Goal: Transaction & Acquisition: Purchase product/service

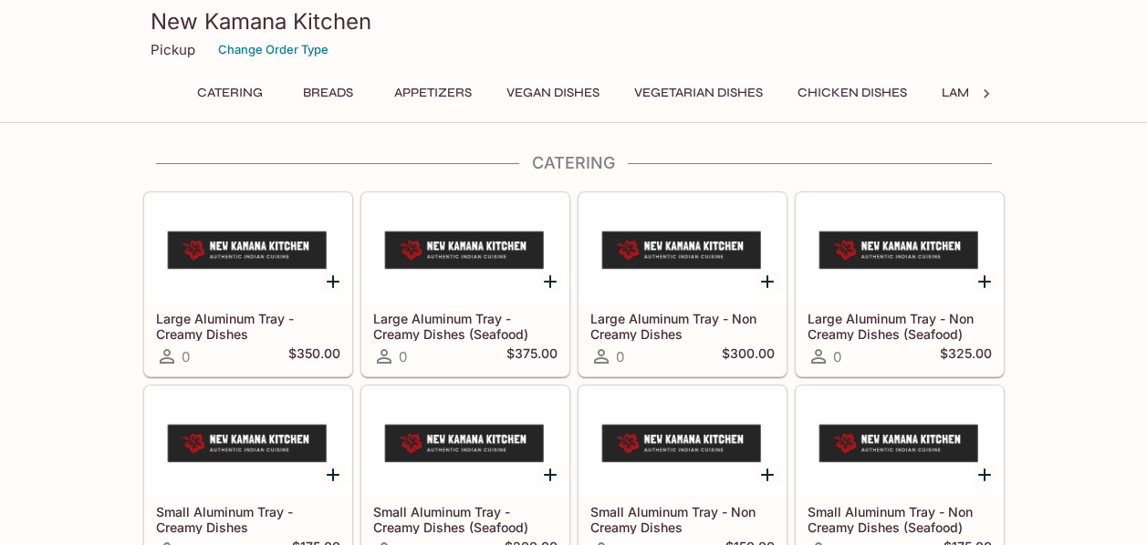
click at [337, 91] on button "Breads" at bounding box center [328, 93] width 82 height 26
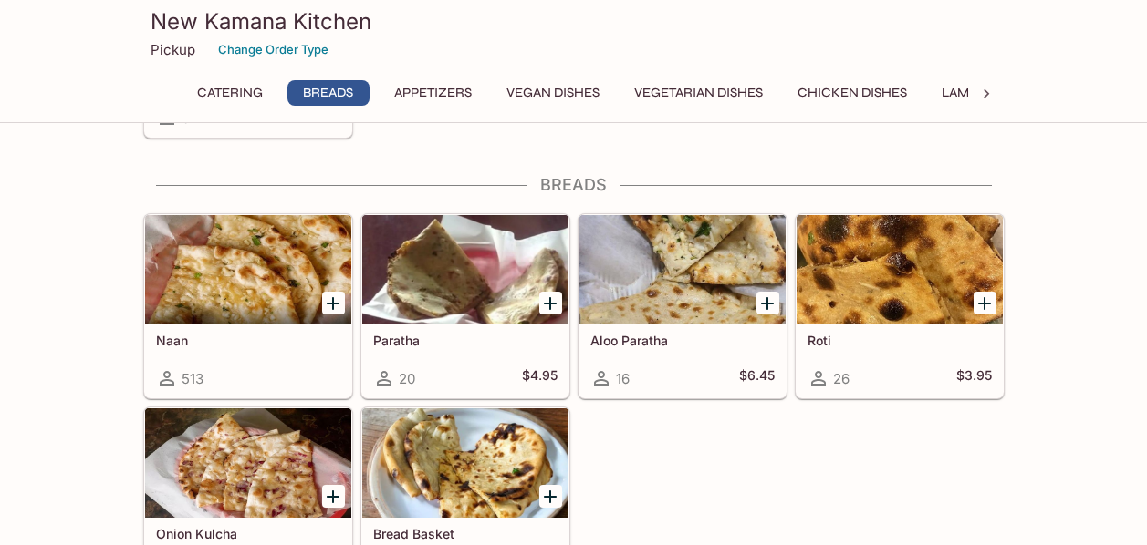
scroll to position [646, 0]
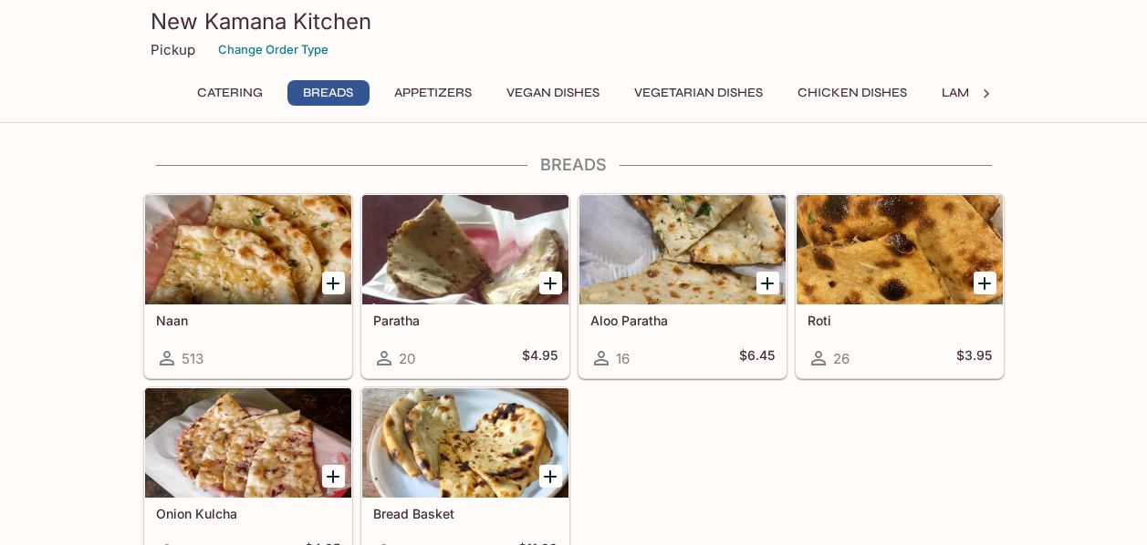
click at [335, 285] on icon "Add Naan" at bounding box center [333, 284] width 22 height 22
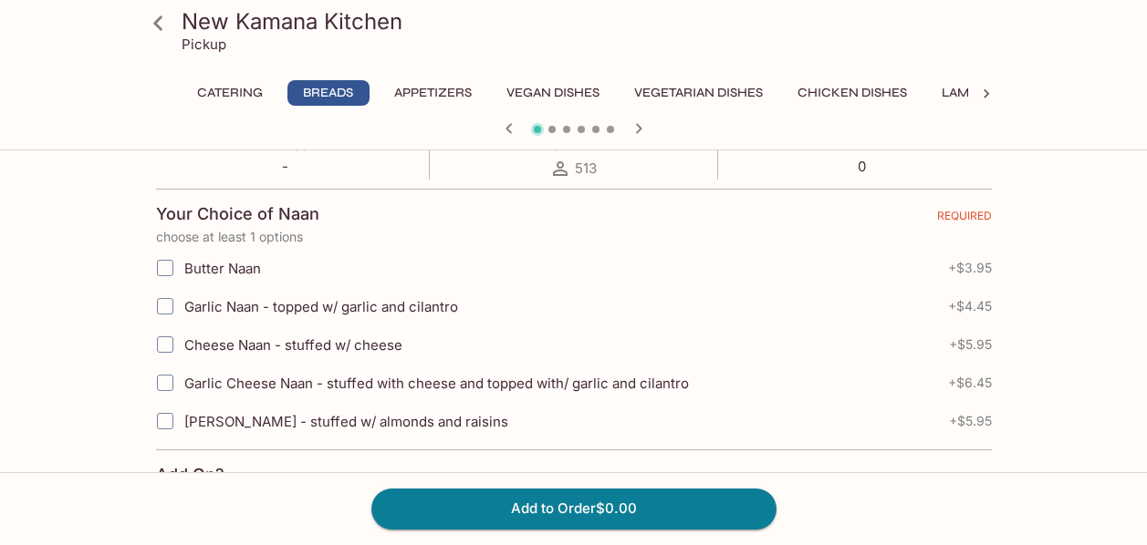
scroll to position [347, 0]
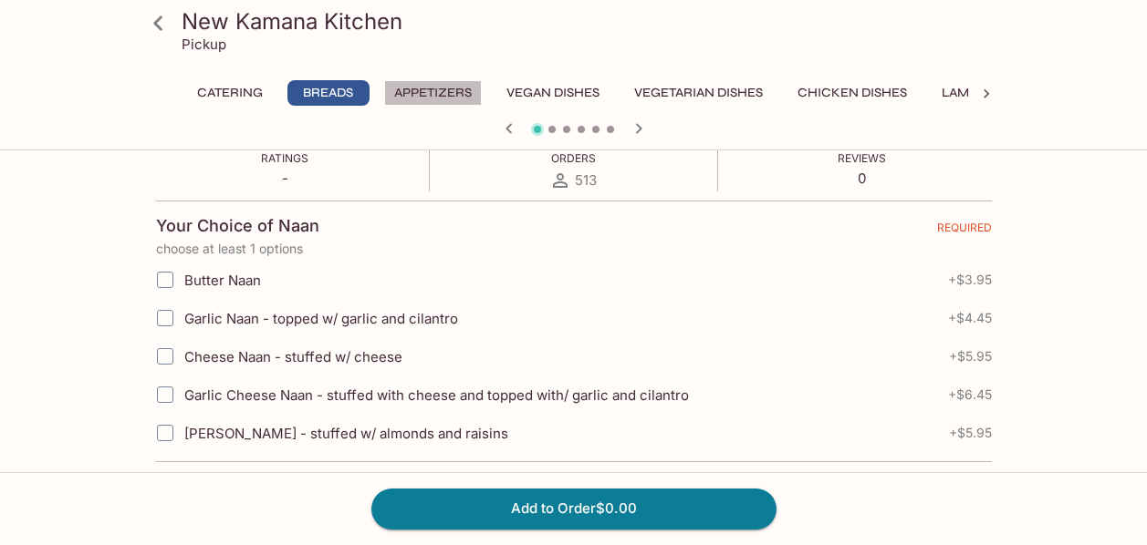
click at [444, 95] on button "Appetizers" at bounding box center [433, 93] width 98 height 26
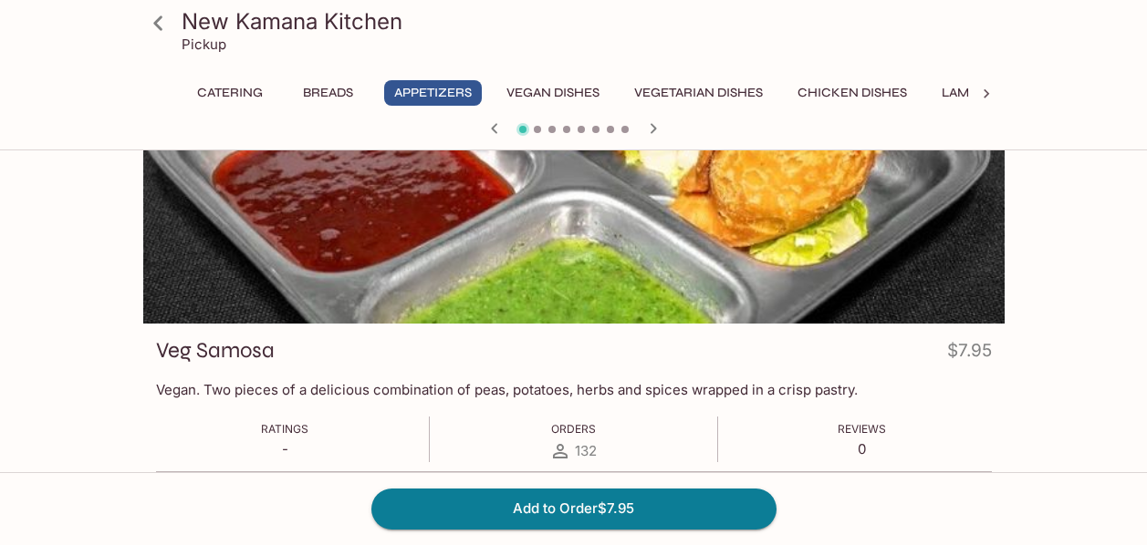
scroll to position [0, 0]
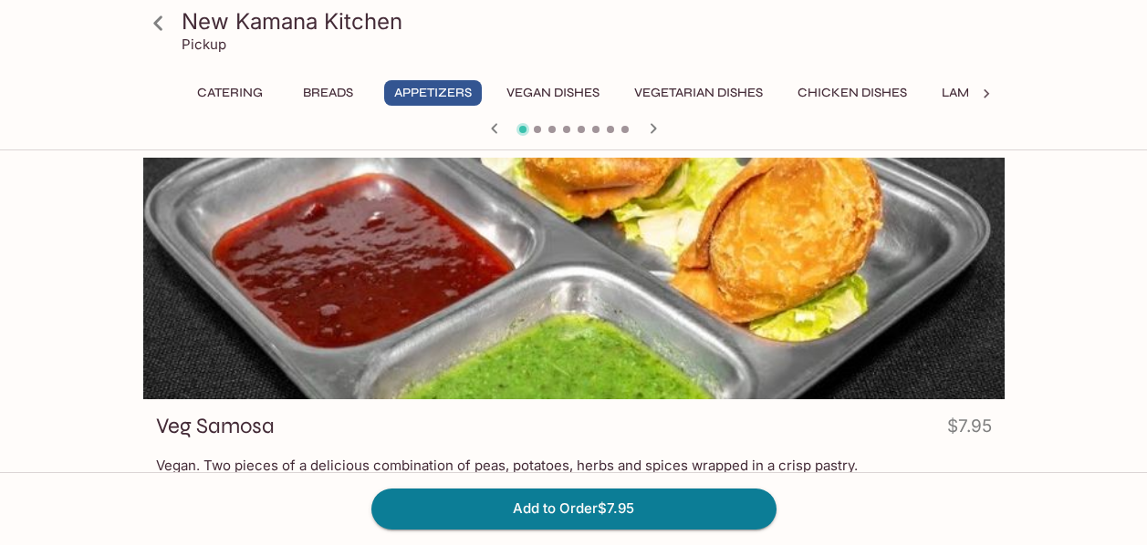
click at [652, 131] on icon "button" at bounding box center [652, 128] width 6 height 10
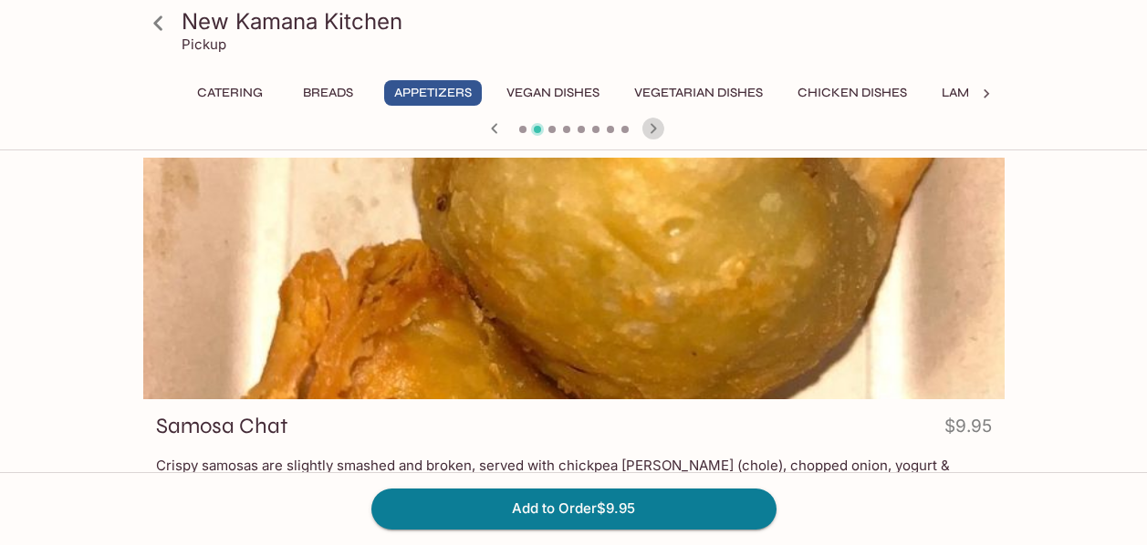
click at [652, 131] on icon "button" at bounding box center [652, 128] width 6 height 10
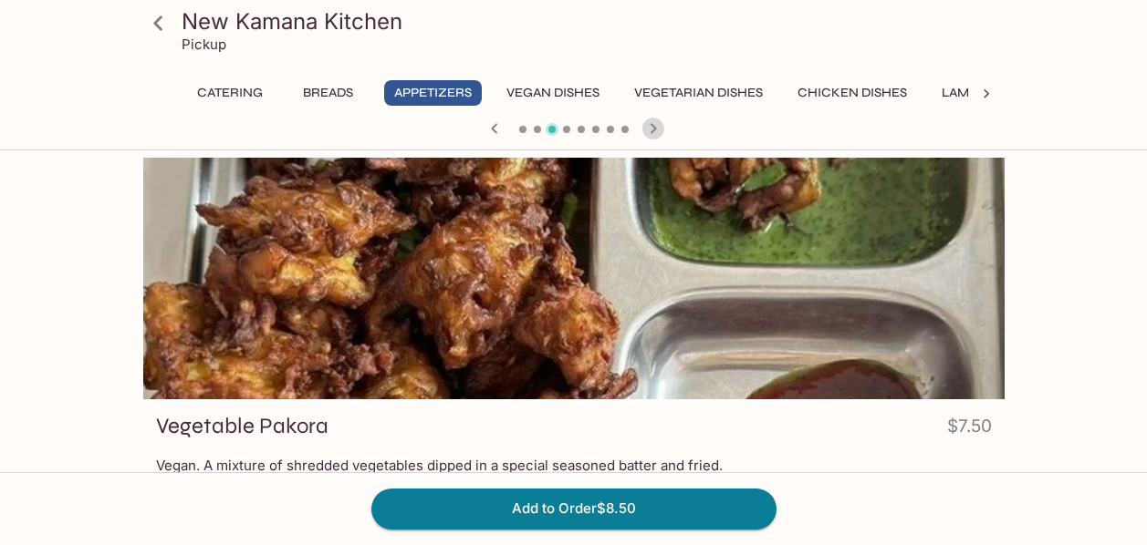
click at [652, 131] on icon "button" at bounding box center [652, 128] width 6 height 10
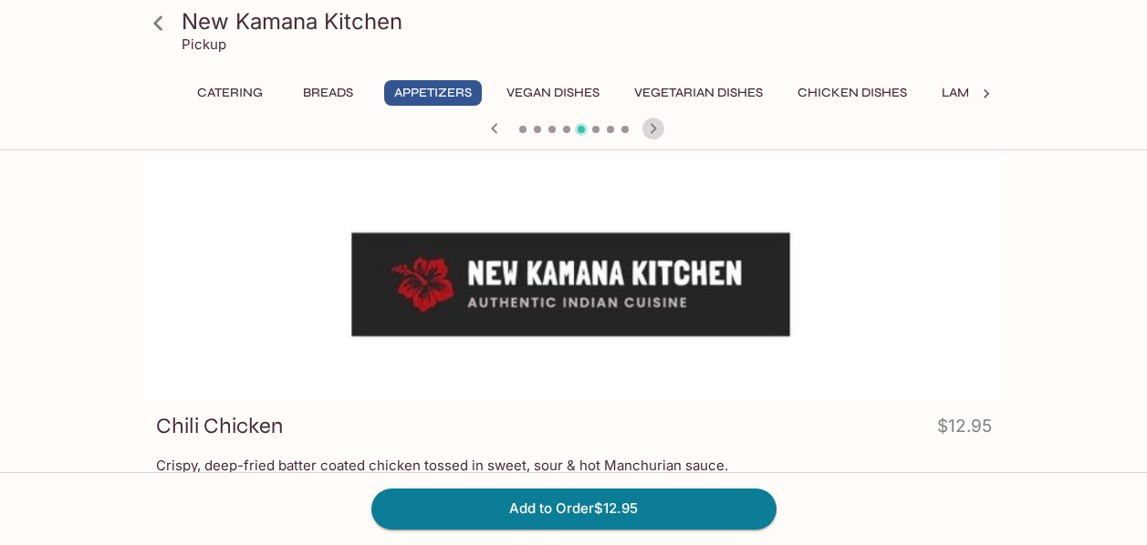
click at [652, 131] on icon "button" at bounding box center [652, 128] width 6 height 10
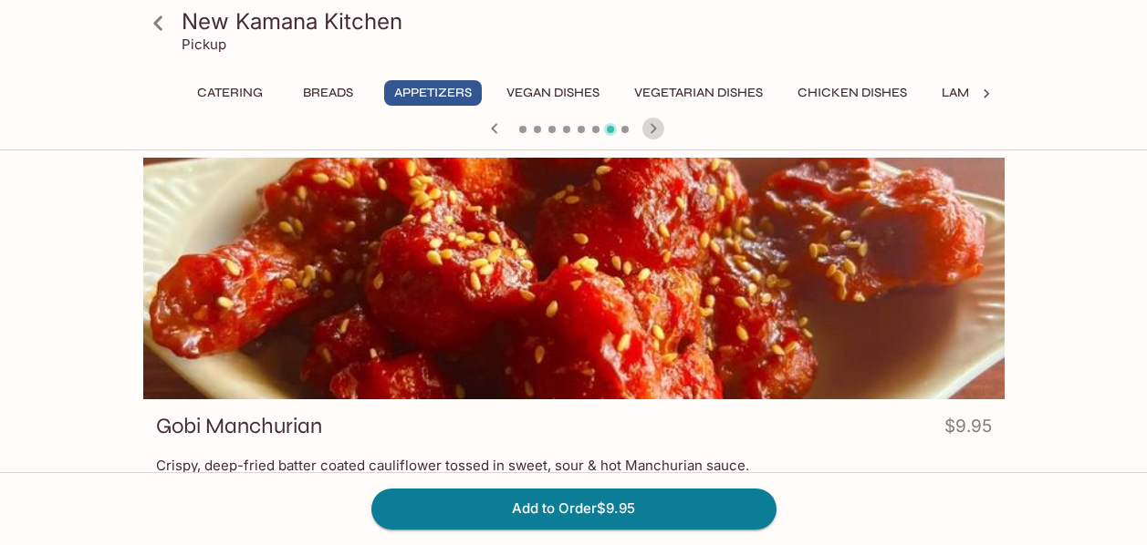
click at [652, 131] on icon "button" at bounding box center [652, 128] width 6 height 10
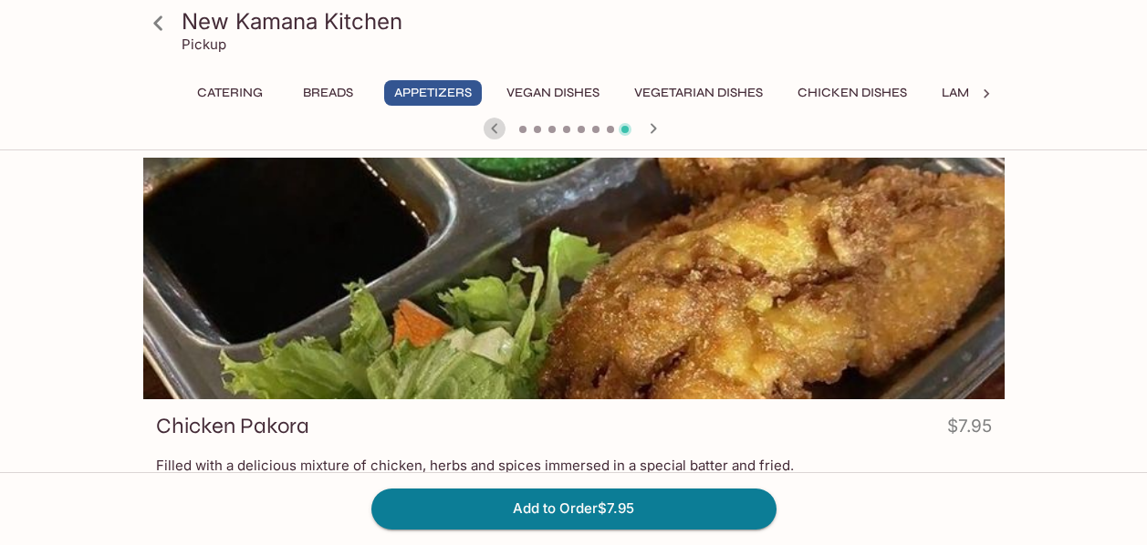
click at [491, 131] on icon "button" at bounding box center [494, 129] width 22 height 22
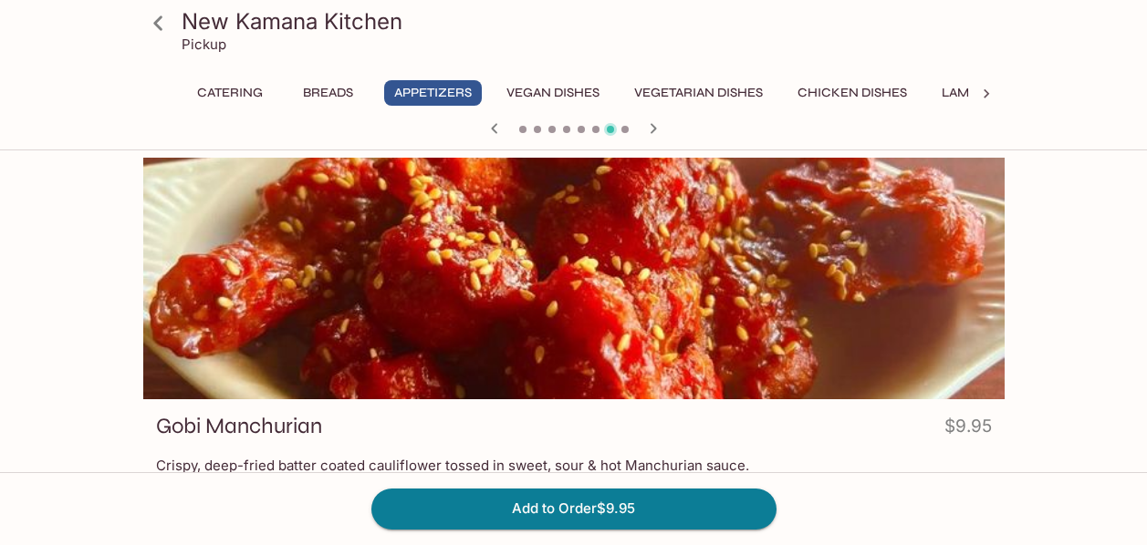
click at [652, 130] on icon "button" at bounding box center [652, 128] width 6 height 10
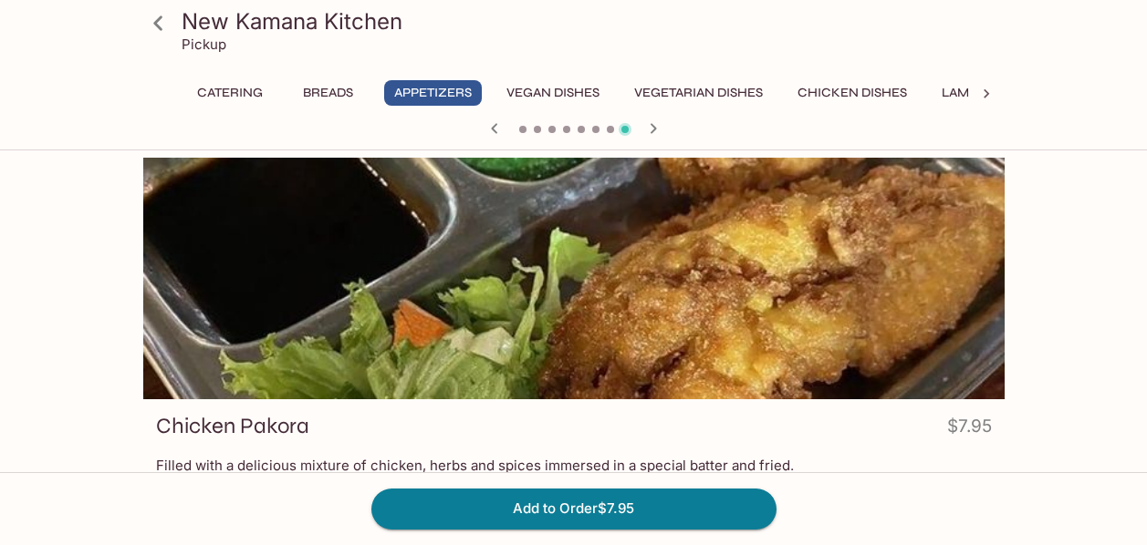
click at [652, 130] on icon "button" at bounding box center [652, 128] width 6 height 10
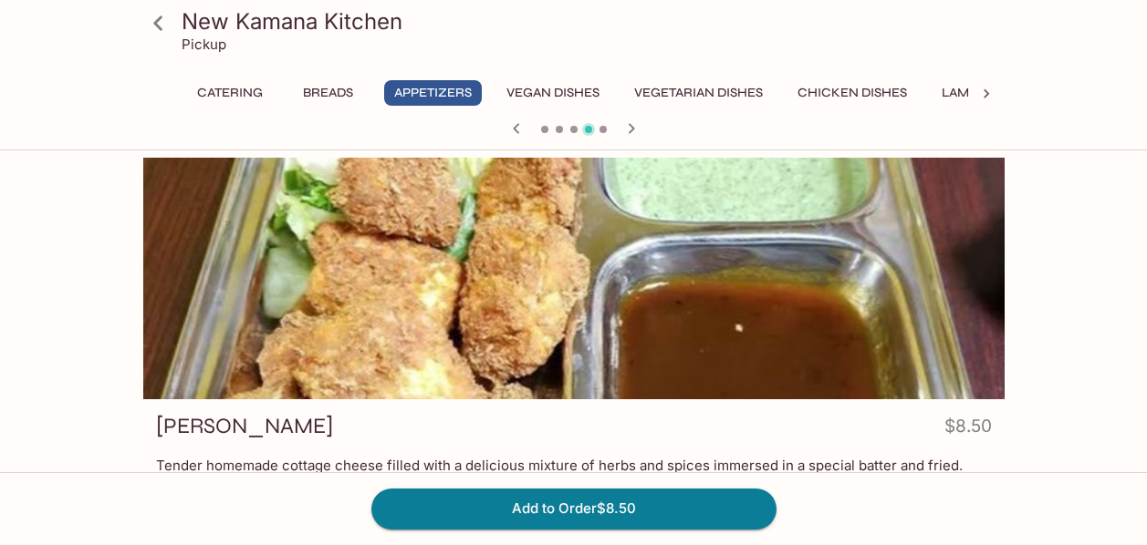
click at [652, 130] on div at bounding box center [574, 130] width 876 height 27
click at [631, 131] on icon "button" at bounding box center [631, 128] width 6 height 10
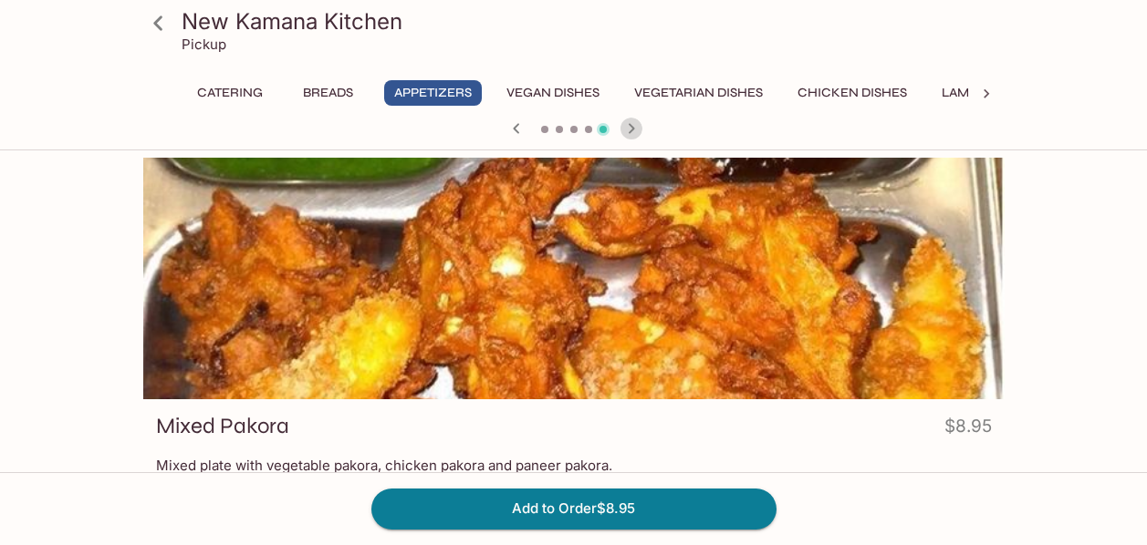
click at [631, 131] on icon "button" at bounding box center [631, 128] width 6 height 10
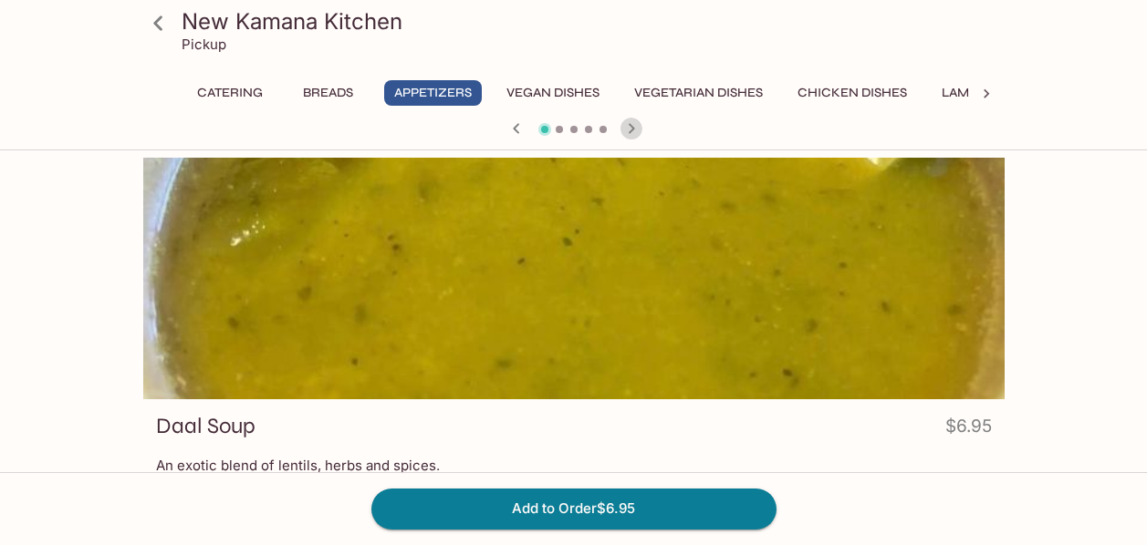
click at [631, 131] on icon "button" at bounding box center [631, 128] width 6 height 10
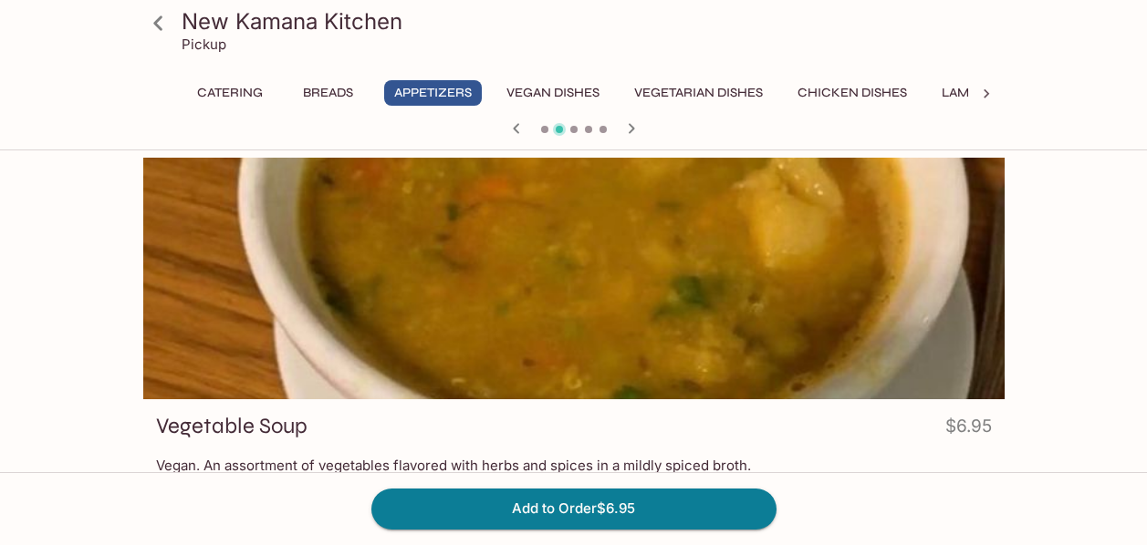
click at [631, 131] on icon "button" at bounding box center [631, 128] width 6 height 10
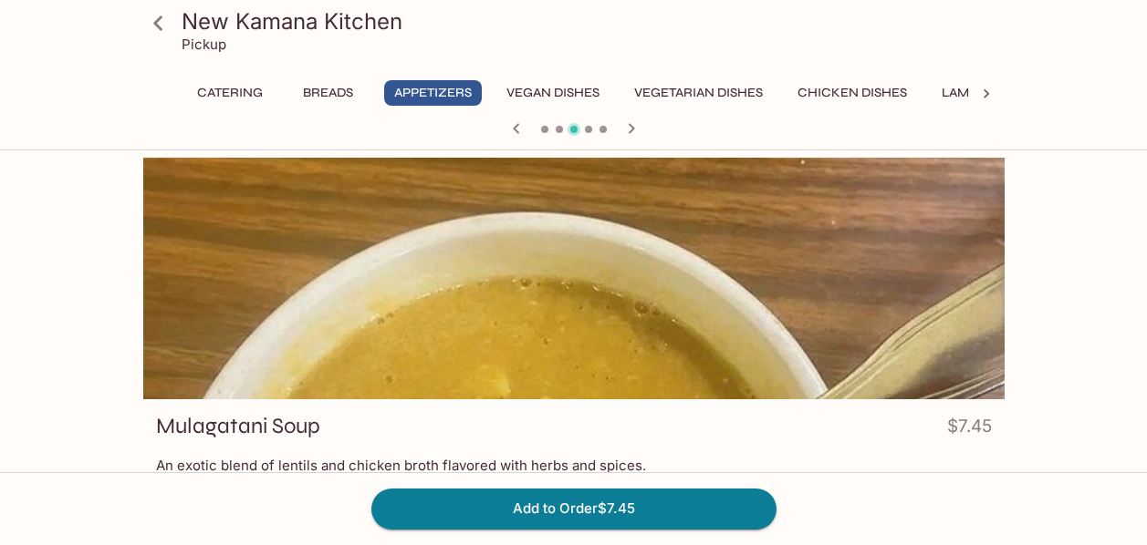
click at [631, 131] on icon "button" at bounding box center [631, 128] width 6 height 10
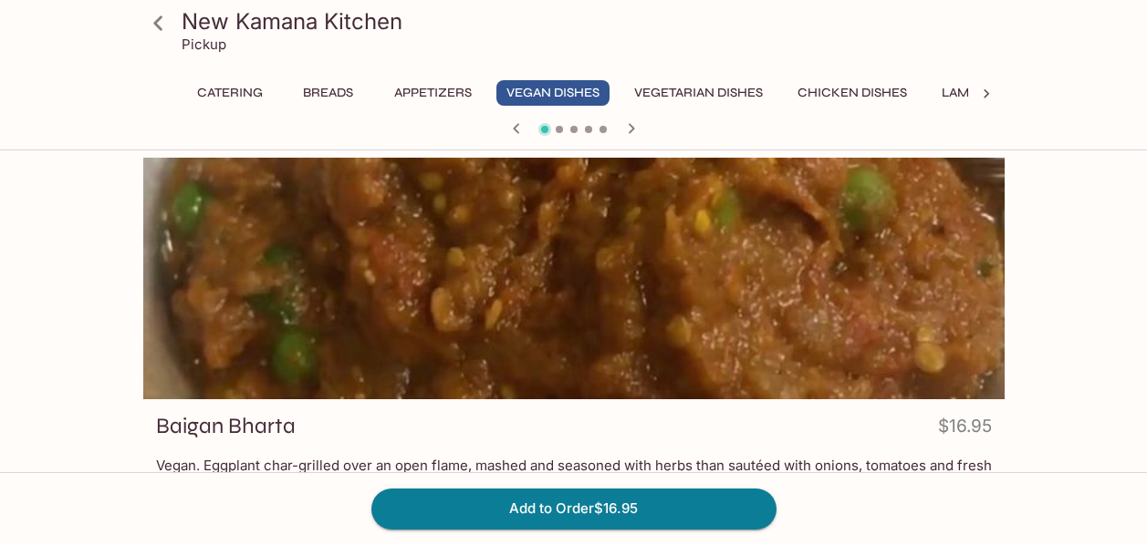
click at [631, 131] on icon "button" at bounding box center [631, 128] width 6 height 10
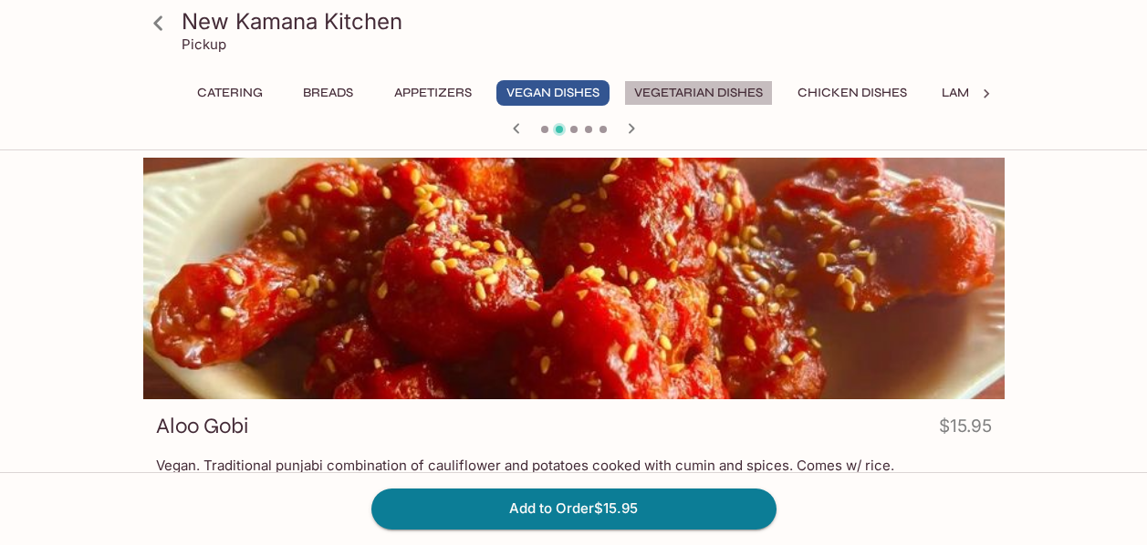
click at [693, 99] on button "Vegetarian Dishes" at bounding box center [698, 93] width 149 height 26
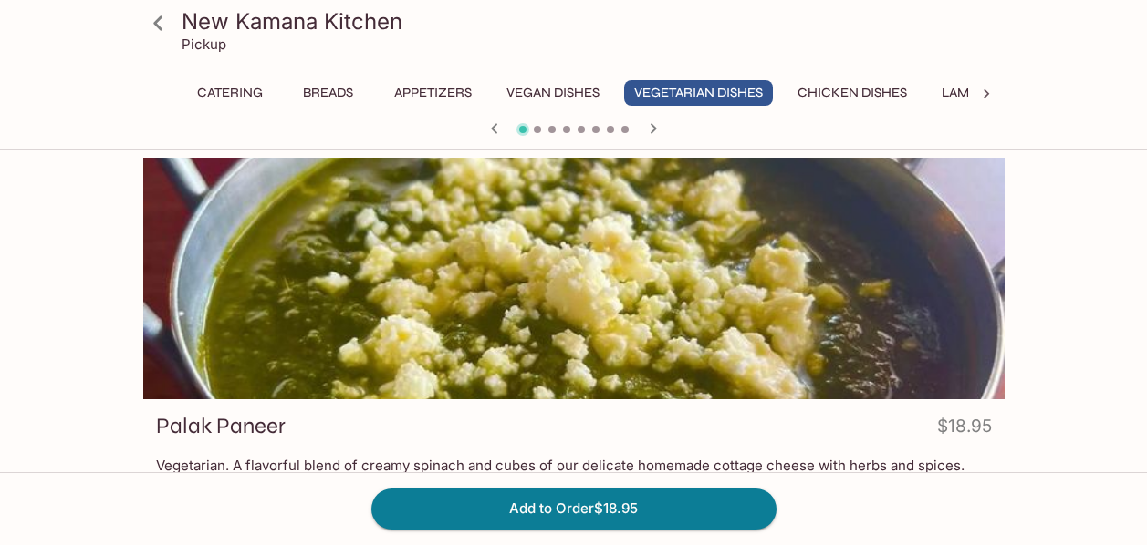
click at [955, 96] on button "Lamb Dishes" at bounding box center [983, 93] width 104 height 26
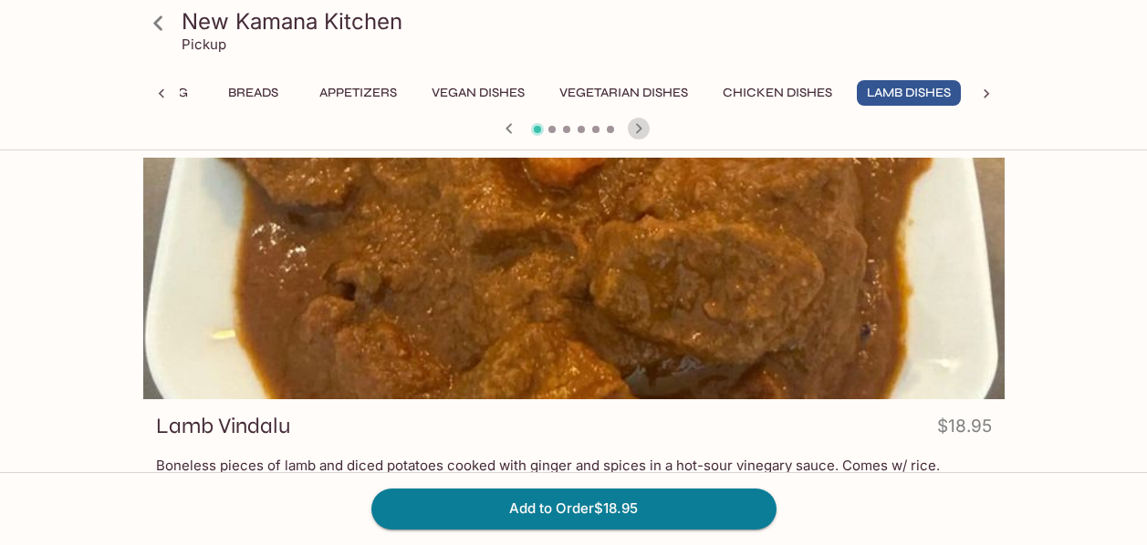
click at [635, 129] on icon "button" at bounding box center [639, 129] width 22 height 22
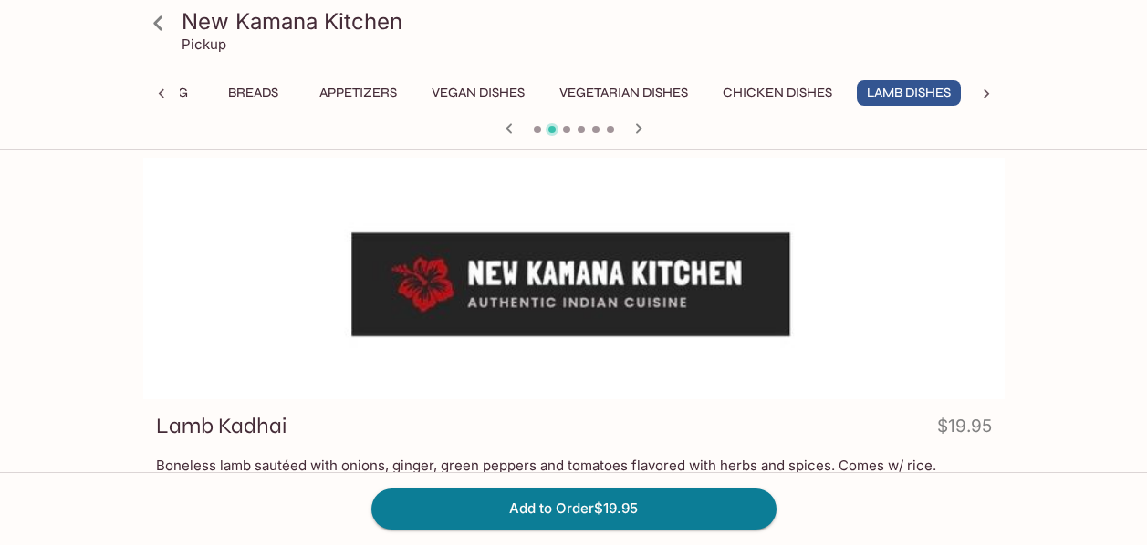
click at [635, 129] on icon "button" at bounding box center [639, 129] width 22 height 22
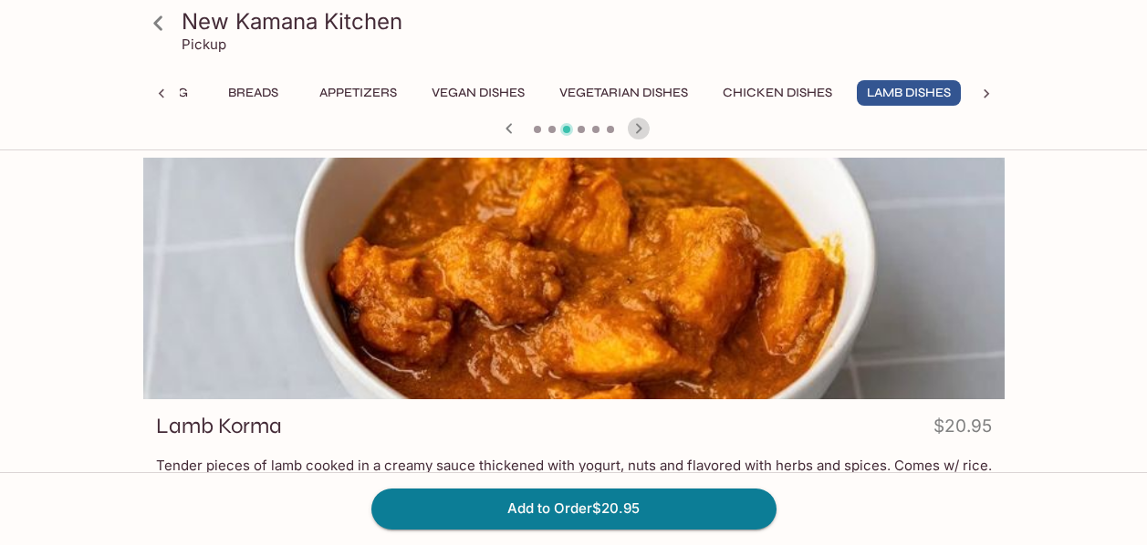
click at [635, 129] on icon "button" at bounding box center [639, 129] width 22 height 22
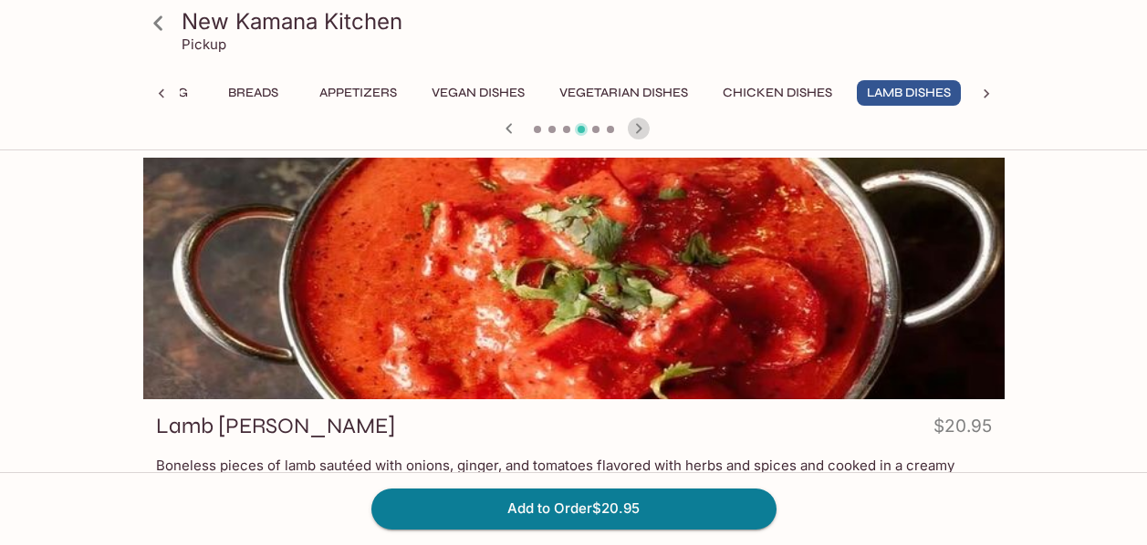
click at [635, 129] on icon "button" at bounding box center [639, 129] width 22 height 22
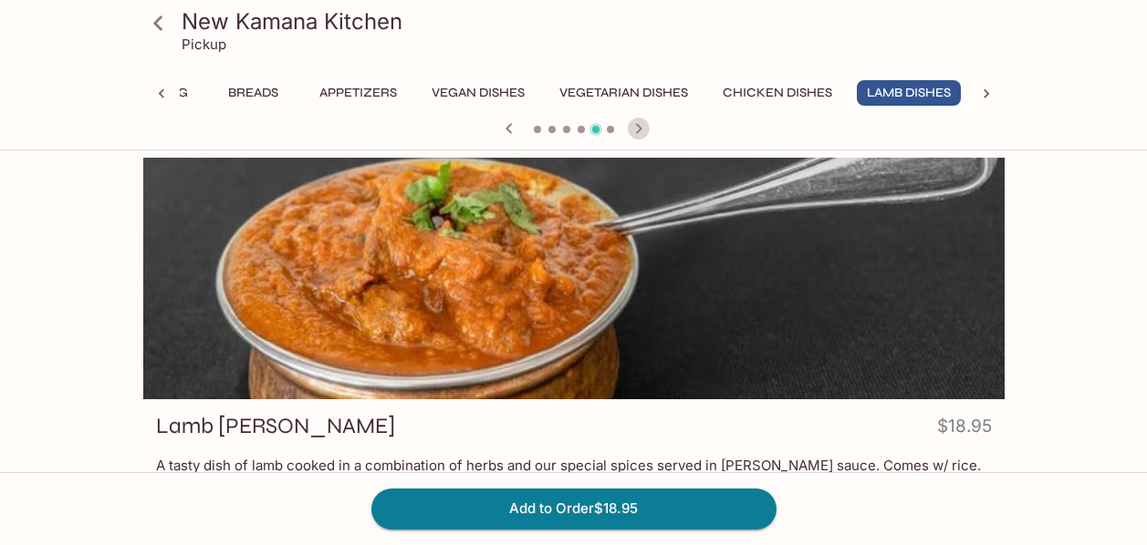
click at [635, 129] on icon "button" at bounding box center [639, 129] width 22 height 22
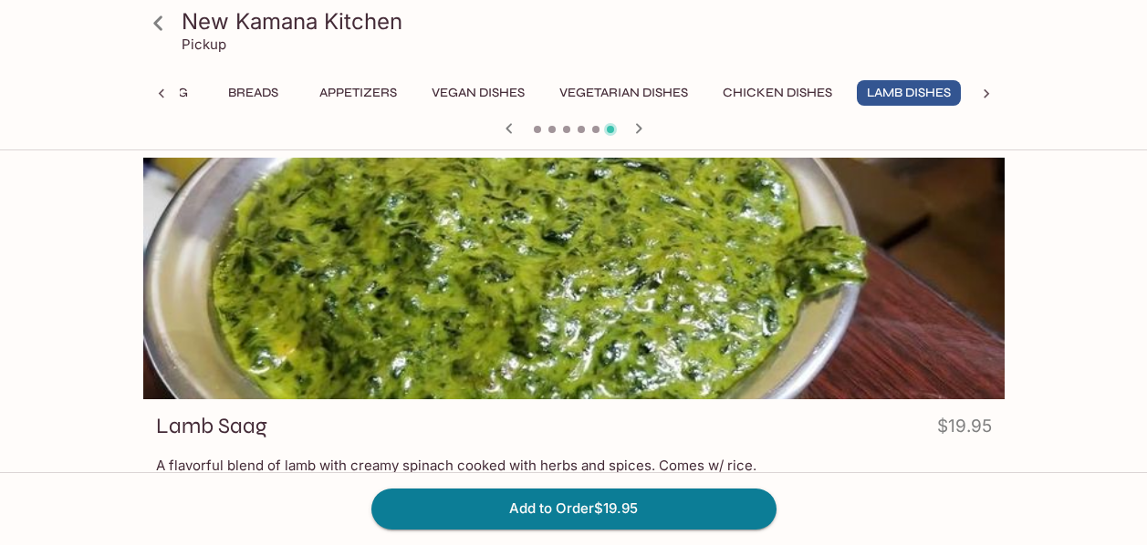
click at [635, 129] on icon "button" at bounding box center [639, 129] width 22 height 22
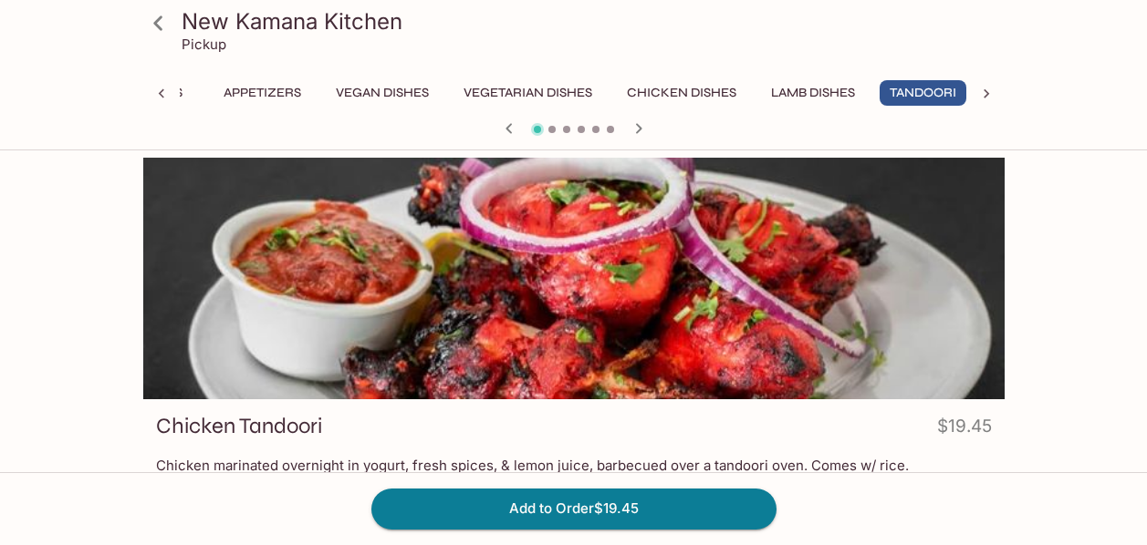
scroll to position [0, 177]
click at [635, 129] on icon "button" at bounding box center [639, 129] width 22 height 22
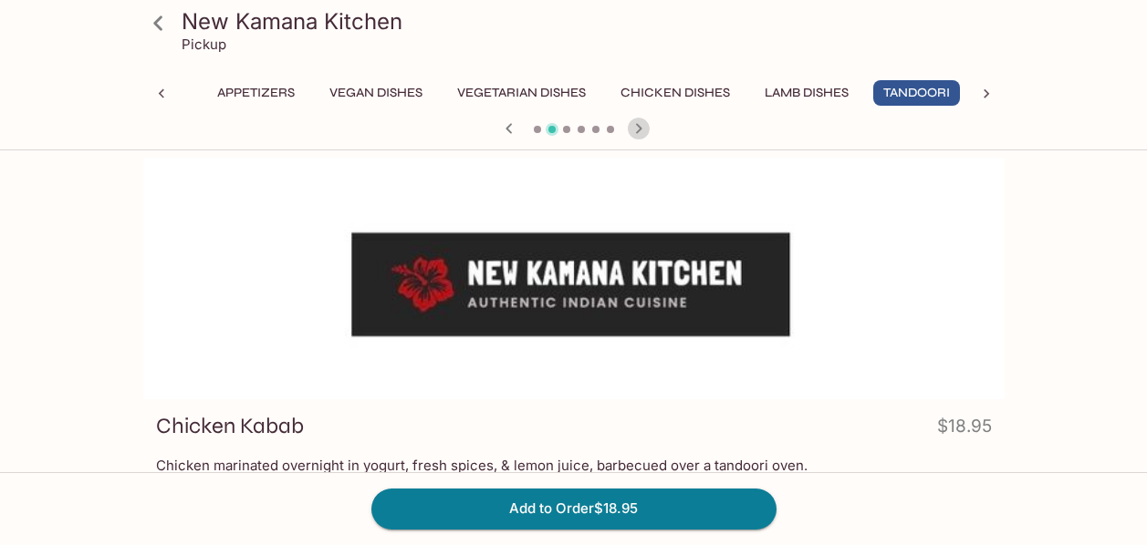
click at [635, 129] on icon "button" at bounding box center [639, 129] width 22 height 22
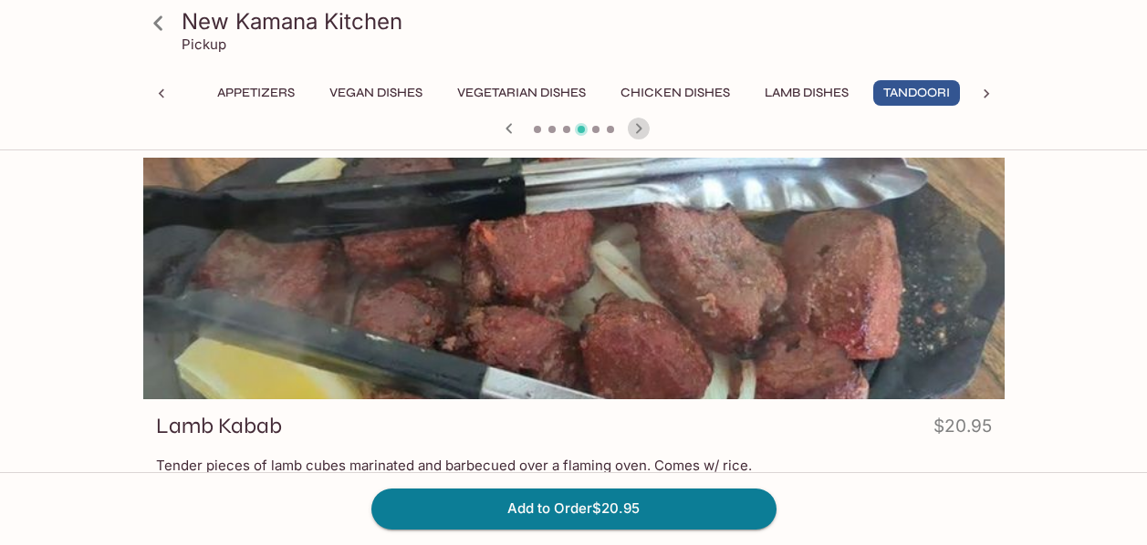
click at [635, 129] on icon "button" at bounding box center [639, 129] width 22 height 22
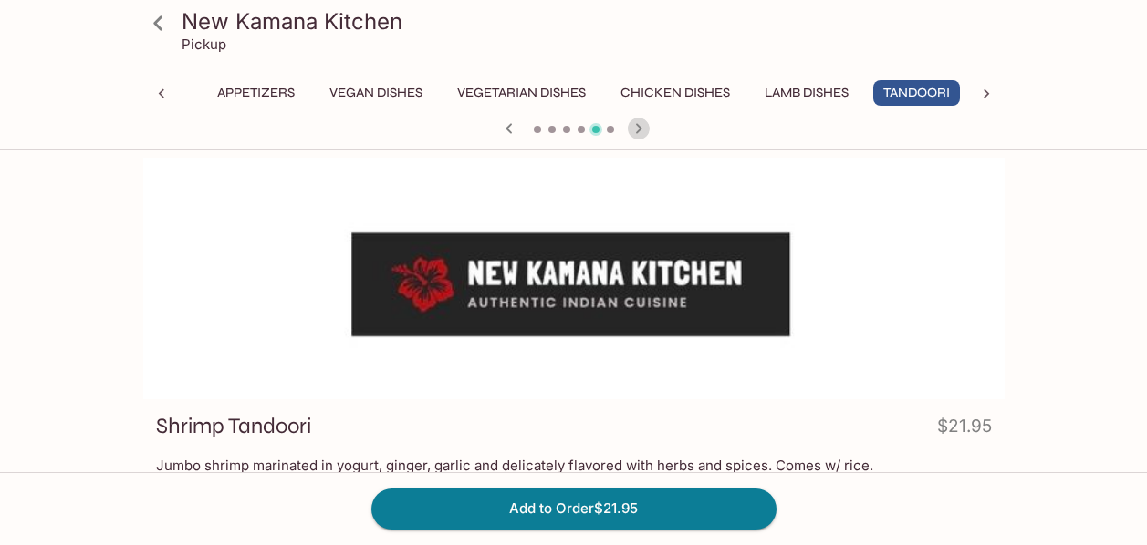
click at [635, 129] on icon "button" at bounding box center [639, 129] width 22 height 22
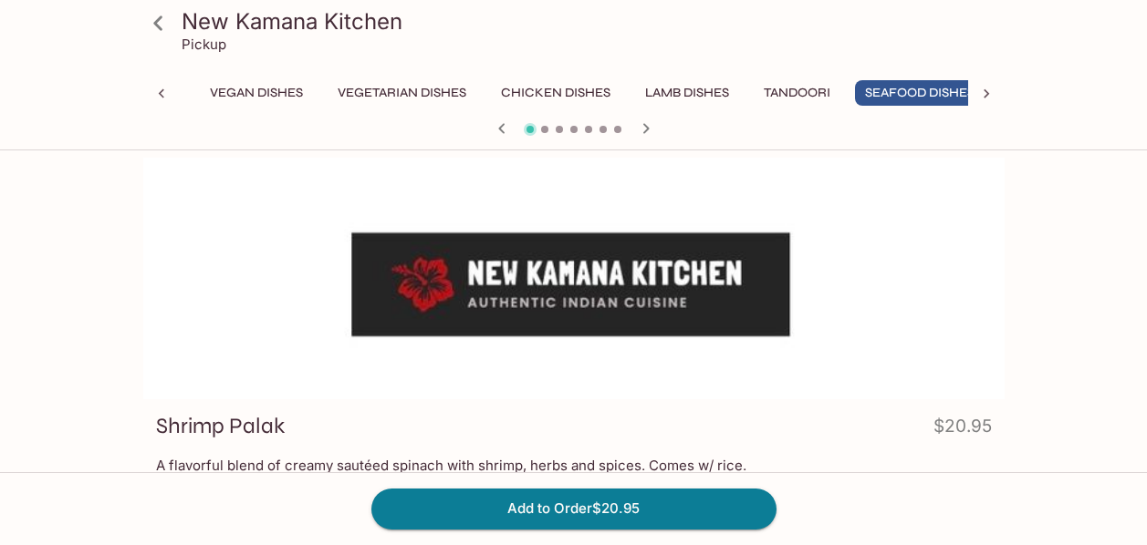
scroll to position [0, 323]
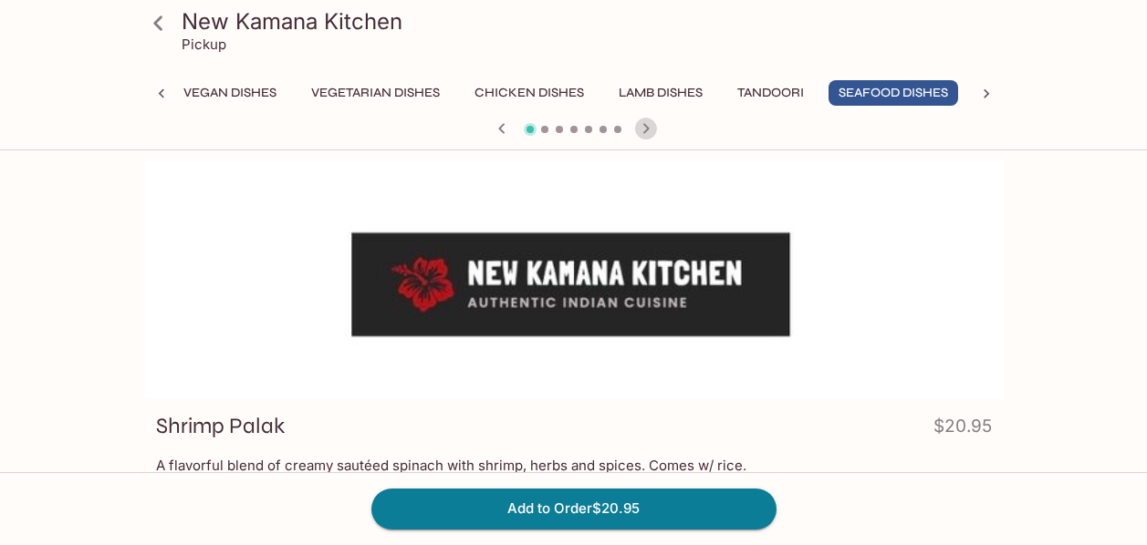
click at [635, 129] on icon "button" at bounding box center [646, 129] width 22 height 22
click at [497, 128] on icon "button" at bounding box center [502, 129] width 22 height 22
click at [646, 130] on icon "button" at bounding box center [645, 128] width 6 height 10
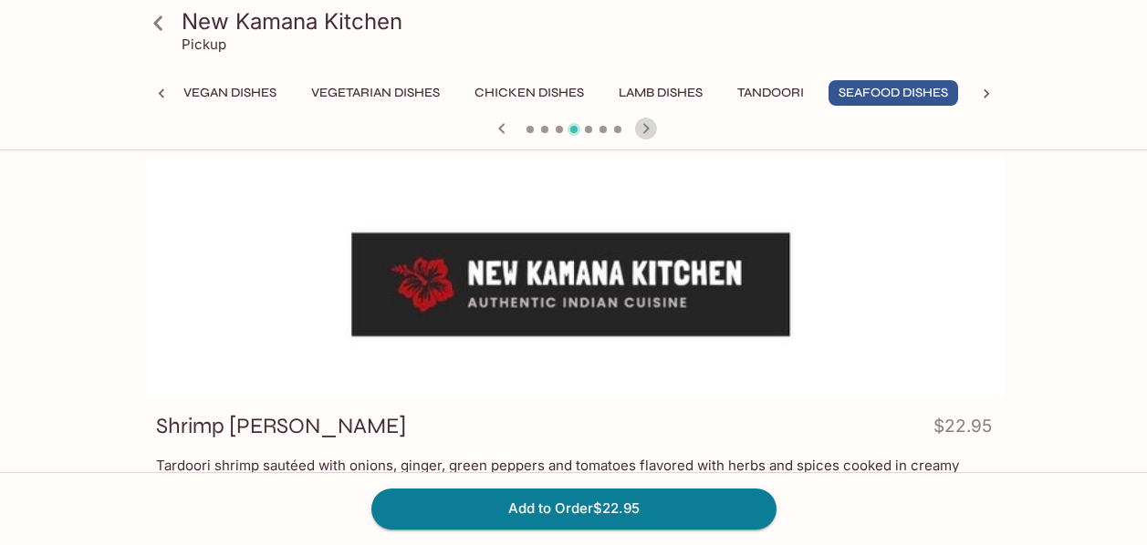
click at [646, 130] on icon "button" at bounding box center [645, 128] width 6 height 10
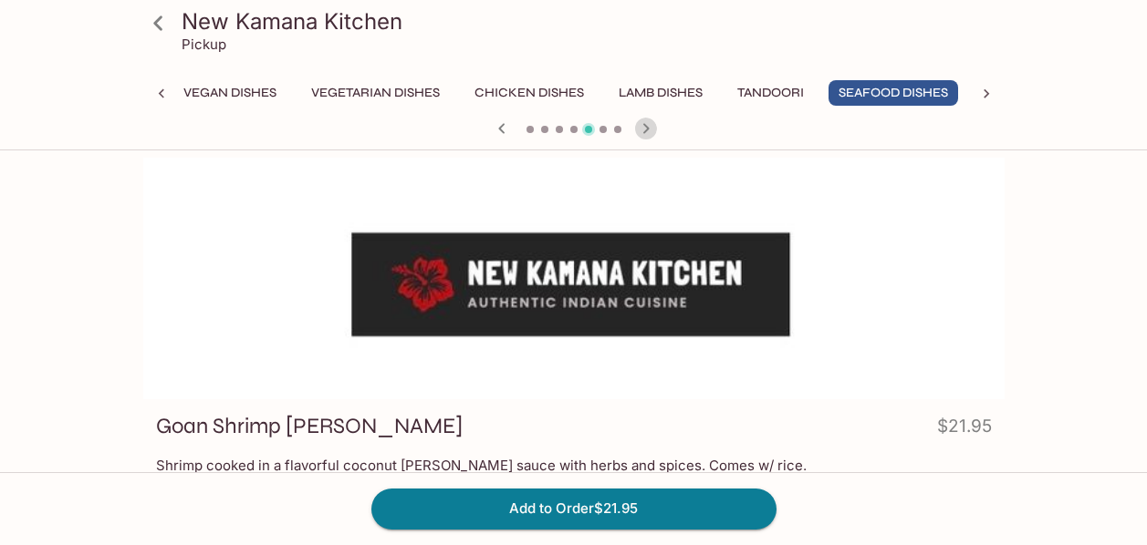
click at [646, 130] on icon "button" at bounding box center [645, 128] width 6 height 10
click at [503, 130] on icon "button" at bounding box center [502, 129] width 22 height 22
click at [649, 126] on icon "button" at bounding box center [646, 129] width 22 height 22
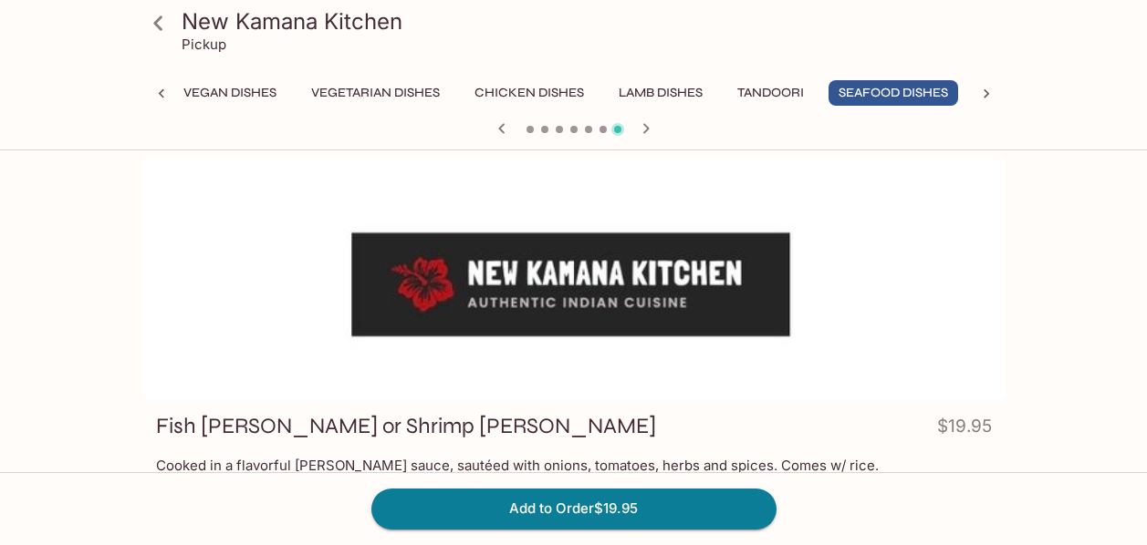
click at [649, 126] on icon "button" at bounding box center [646, 129] width 22 height 22
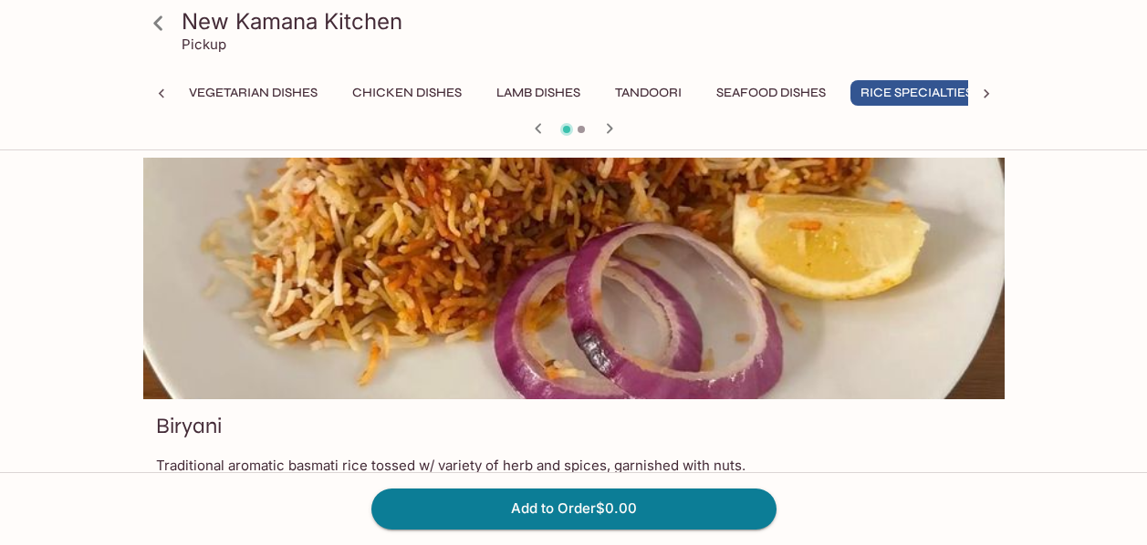
scroll to position [0, 472]
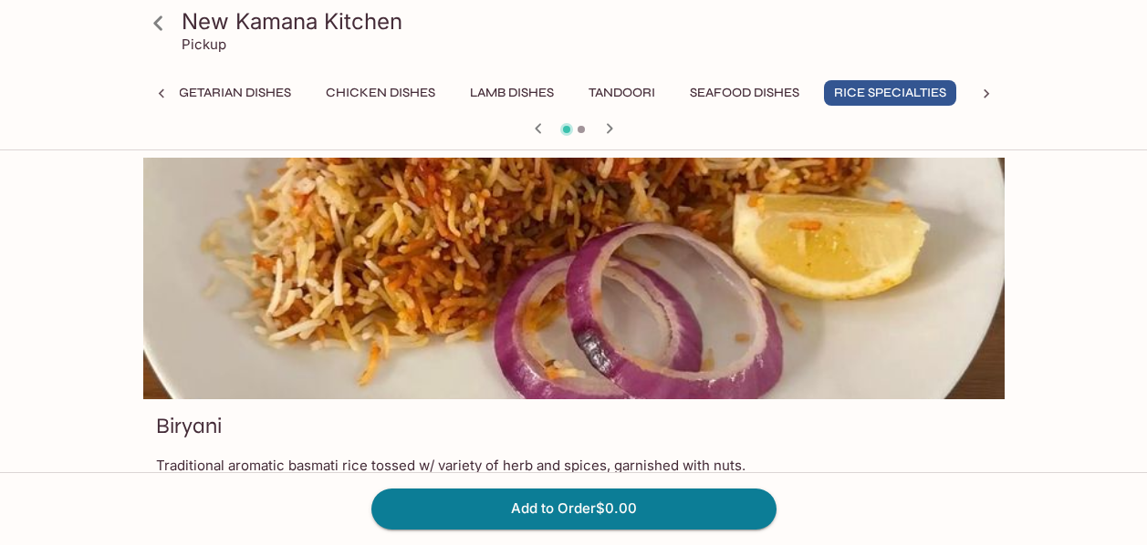
click at [649, 126] on div at bounding box center [574, 130] width 876 height 27
click at [607, 131] on icon "button" at bounding box center [609, 128] width 6 height 10
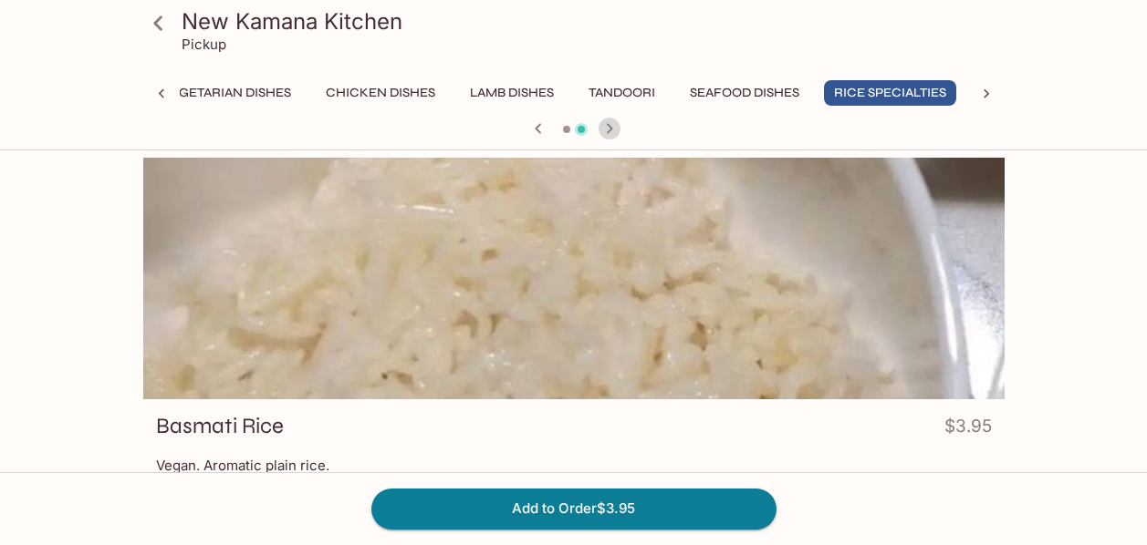
click at [607, 131] on icon "button" at bounding box center [609, 128] width 6 height 10
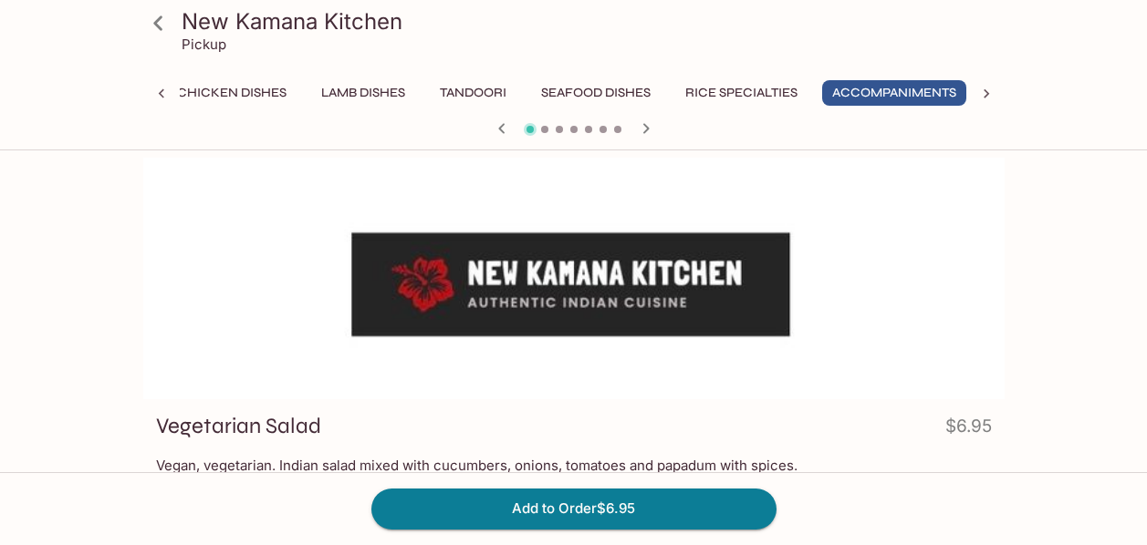
scroll to position [0, 631]
click at [607, 131] on div at bounding box center [574, 130] width 876 height 27
click at [987, 95] on icon at bounding box center [985, 93] width 5 height 9
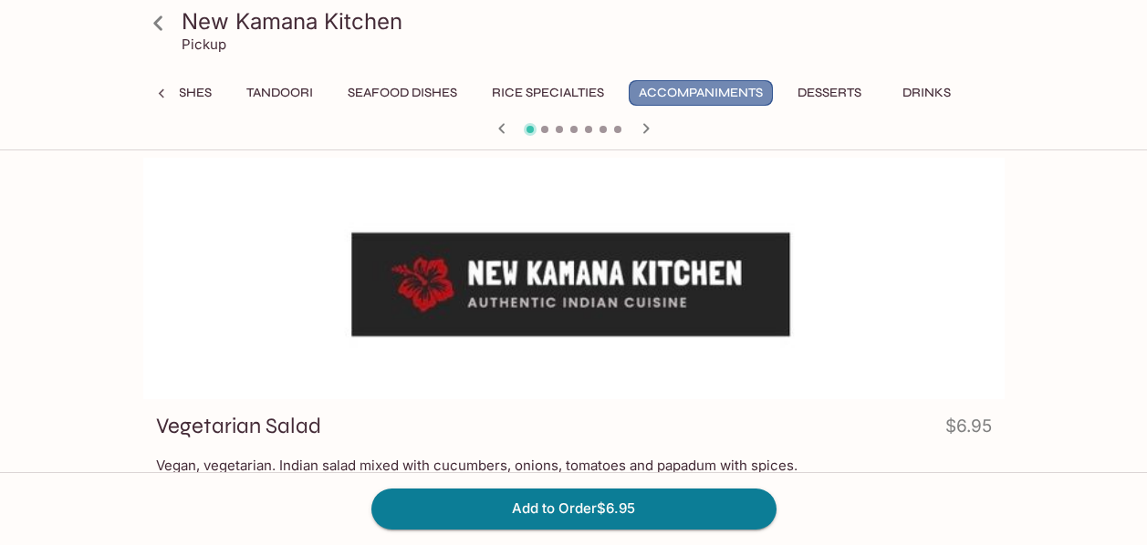
click at [733, 89] on button "Accompaniments" at bounding box center [700, 93] width 144 height 26
click at [648, 130] on icon "button" at bounding box center [646, 129] width 22 height 22
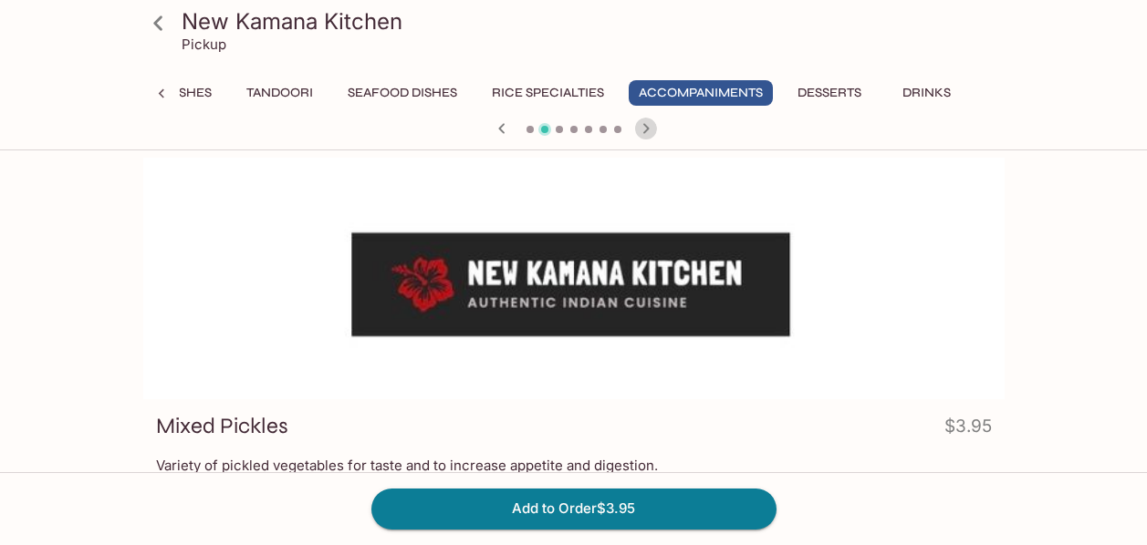
click at [648, 130] on icon "button" at bounding box center [646, 129] width 22 height 22
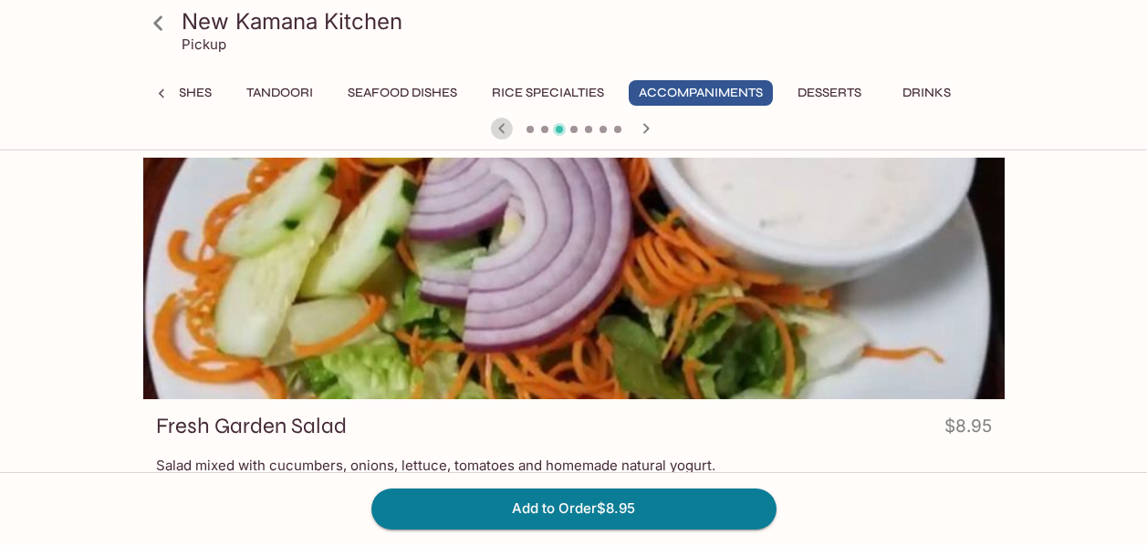
click at [503, 129] on icon "button" at bounding box center [502, 129] width 22 height 22
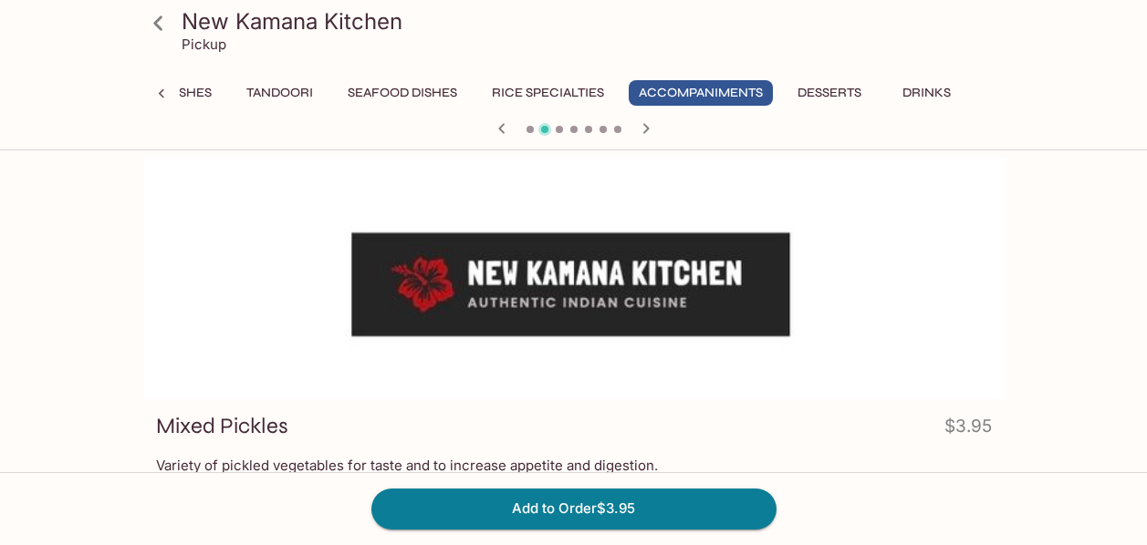
click at [647, 129] on icon "button" at bounding box center [645, 128] width 6 height 10
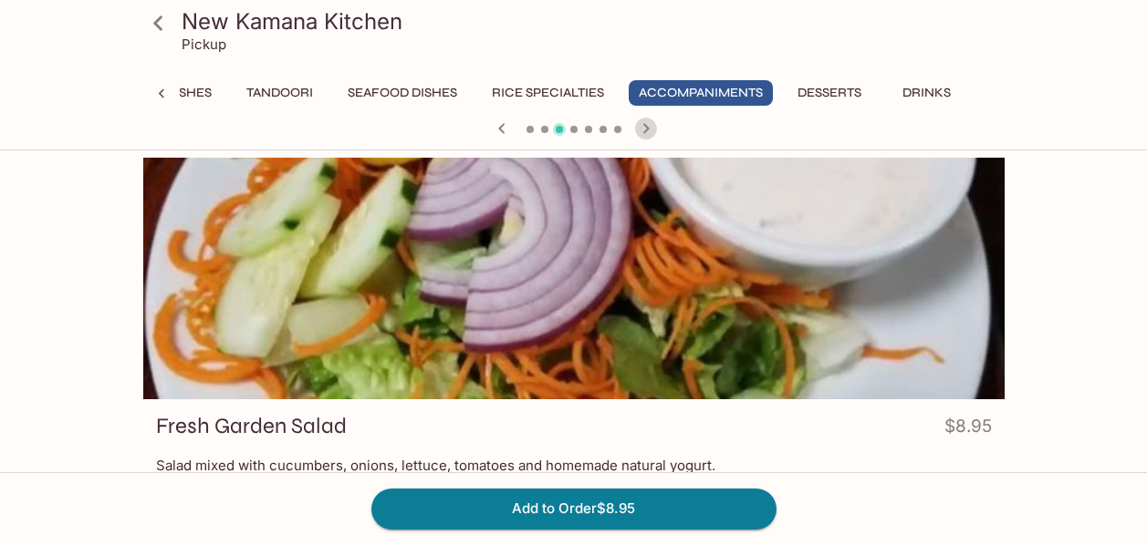
click at [647, 129] on icon "button" at bounding box center [645, 128] width 6 height 10
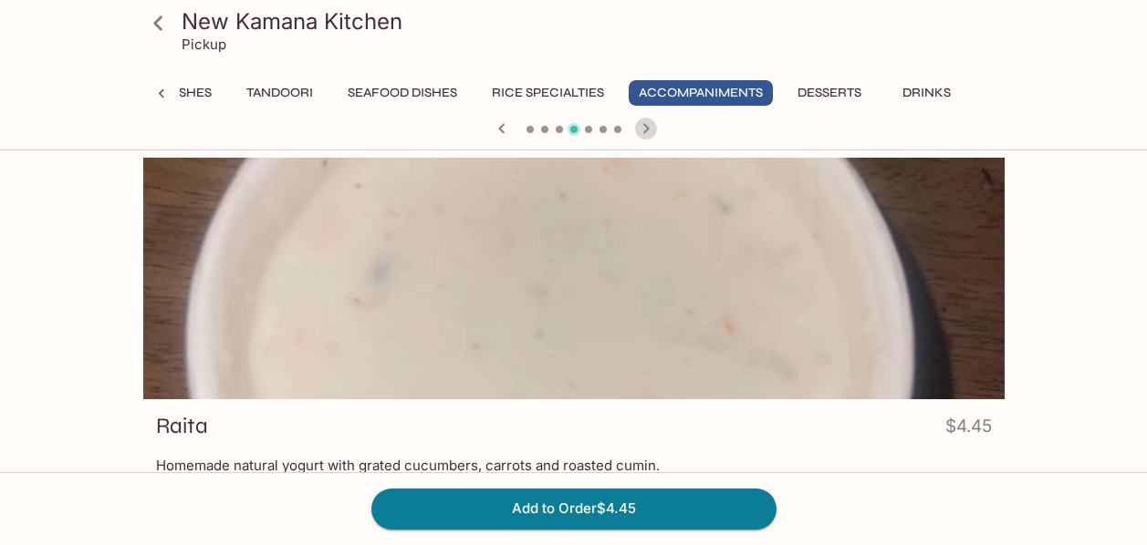
click at [647, 129] on icon "button" at bounding box center [645, 128] width 6 height 10
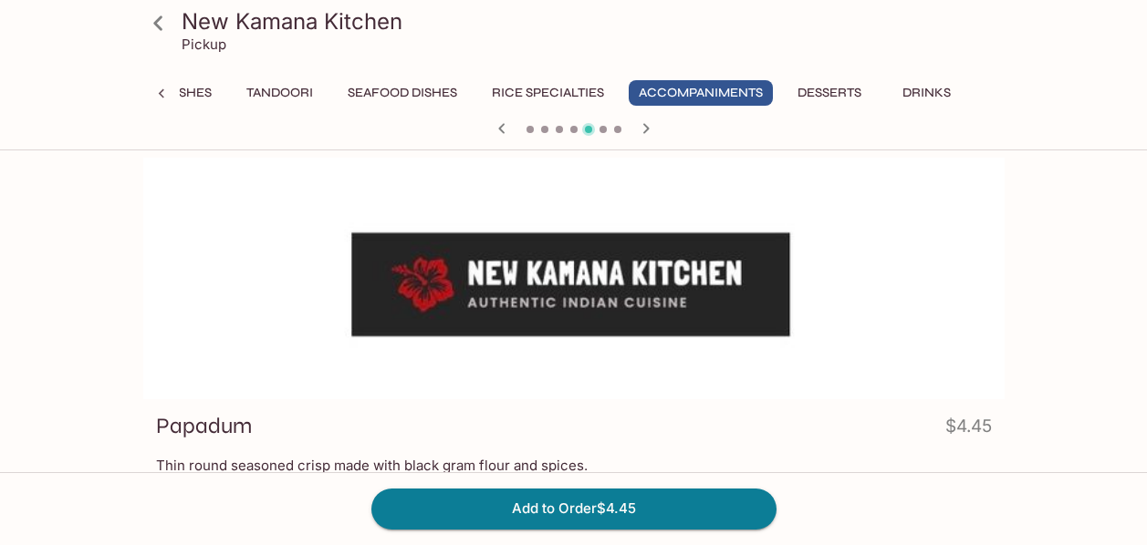
click at [647, 129] on icon "button" at bounding box center [645, 128] width 6 height 10
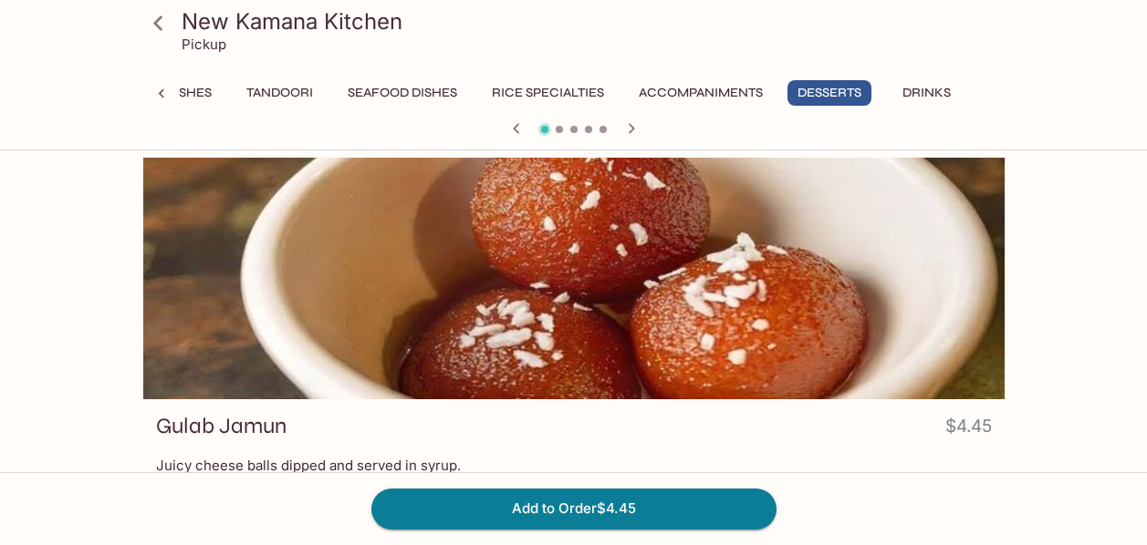
click at [647, 129] on div at bounding box center [574, 130] width 876 height 27
click at [637, 131] on icon "button" at bounding box center [631, 129] width 22 height 22
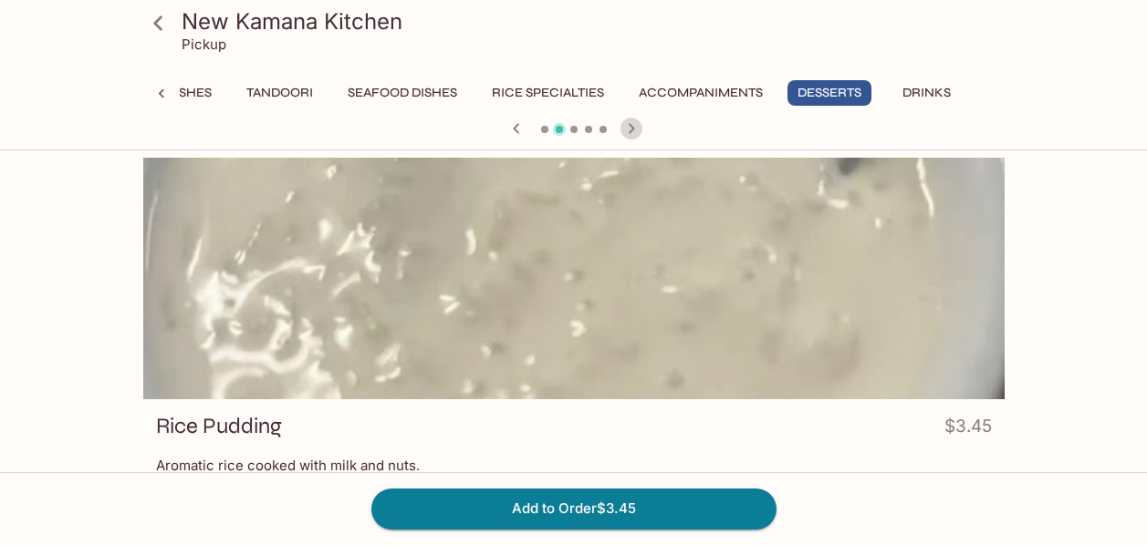
click at [634, 130] on icon "button" at bounding box center [631, 129] width 22 height 22
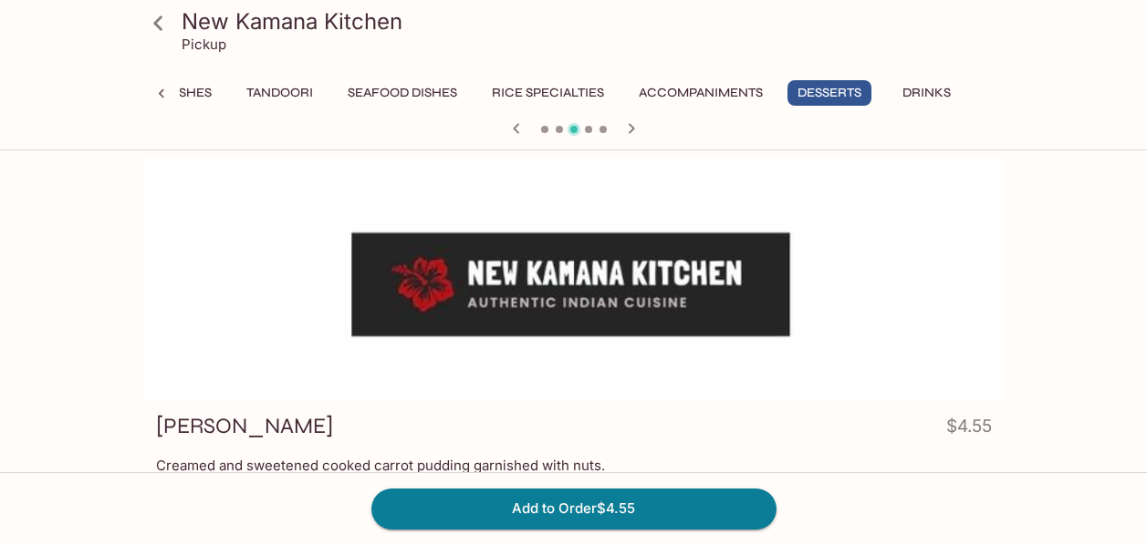
click at [634, 130] on icon "button" at bounding box center [631, 129] width 22 height 22
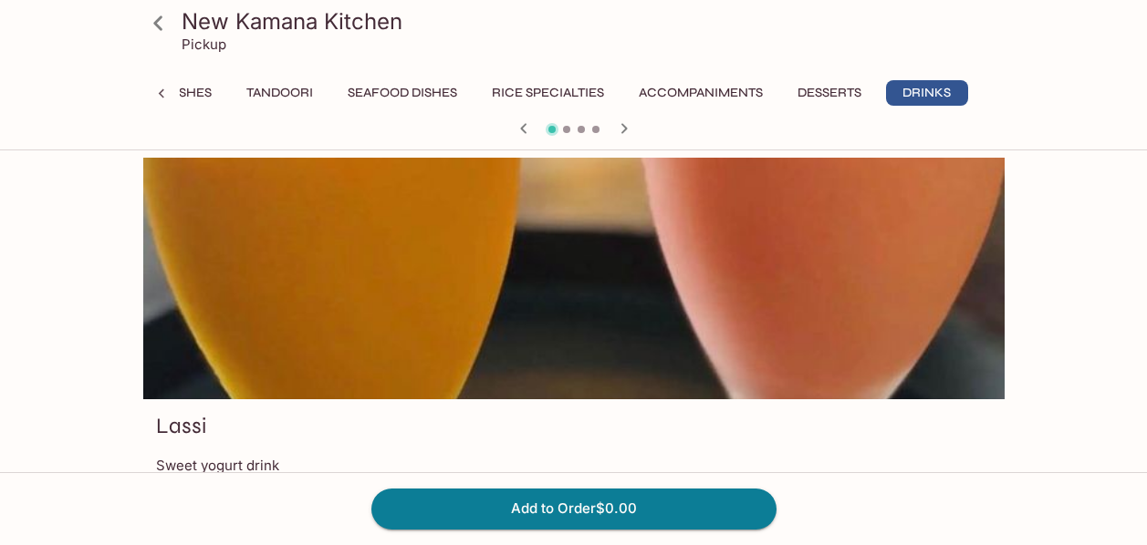
click at [634, 129] on icon "button" at bounding box center [624, 129] width 22 height 22
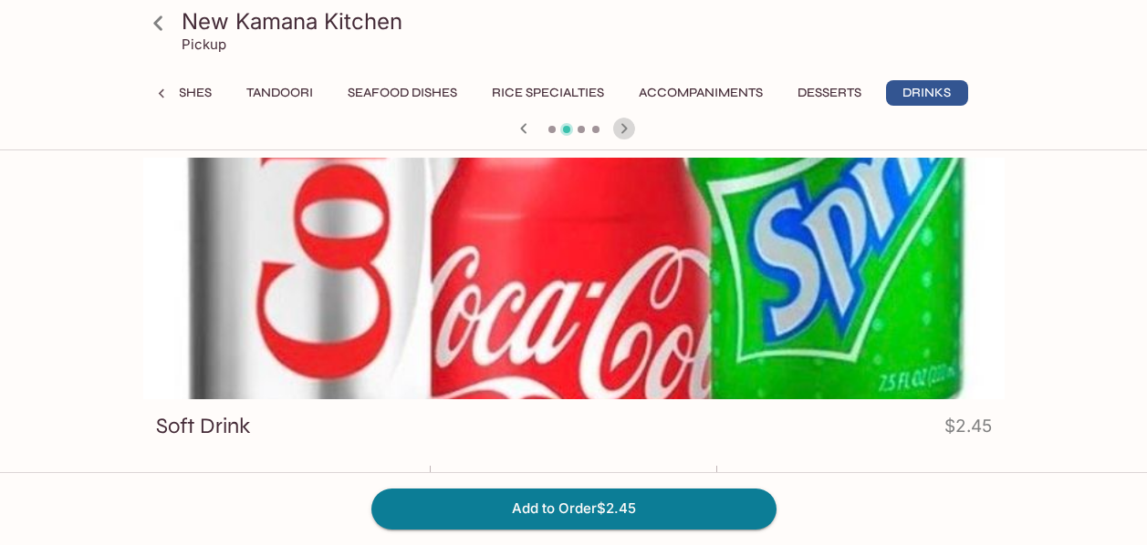
click at [632, 130] on icon "button" at bounding box center [624, 129] width 22 height 22
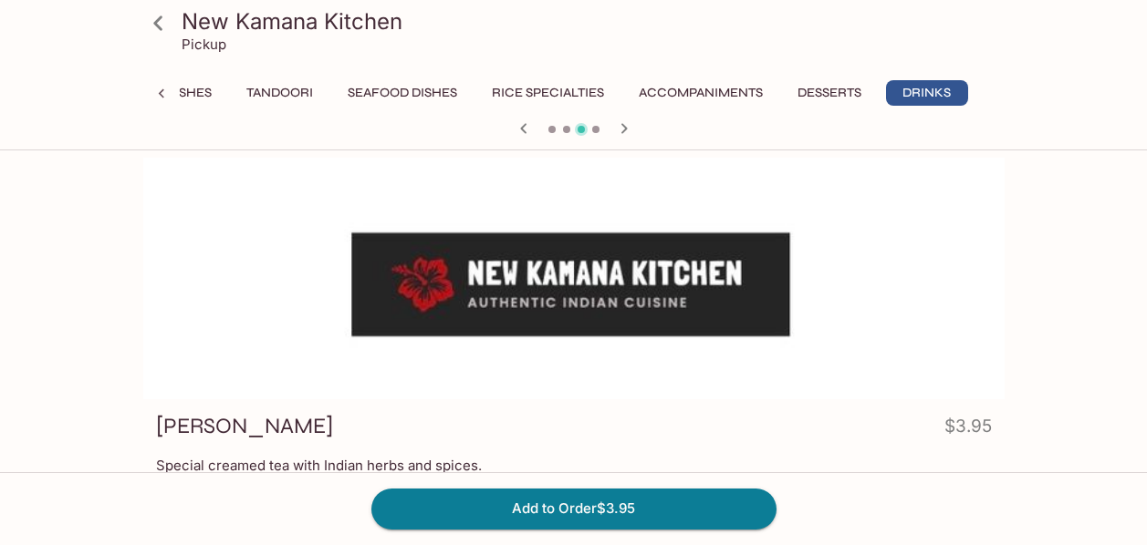
click at [526, 129] on icon "button" at bounding box center [524, 129] width 22 height 22
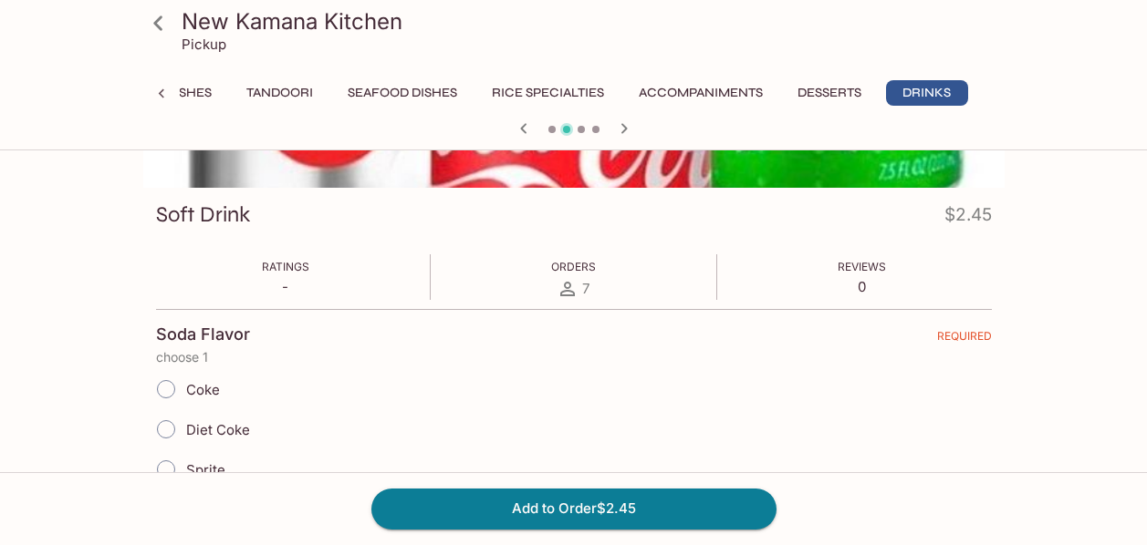
scroll to position [0, 0]
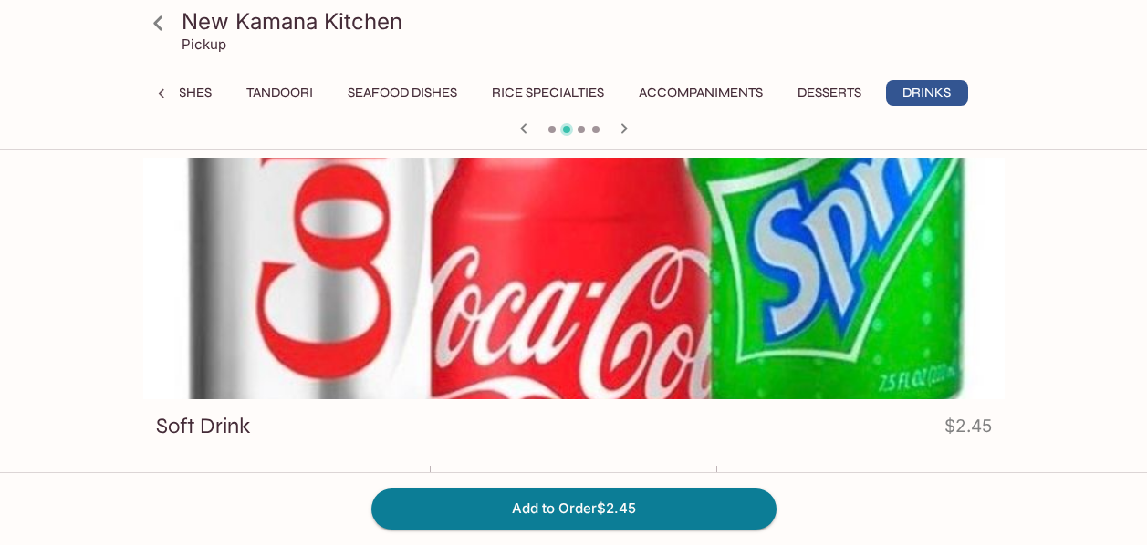
click at [159, 91] on icon at bounding box center [161, 94] width 18 height 18
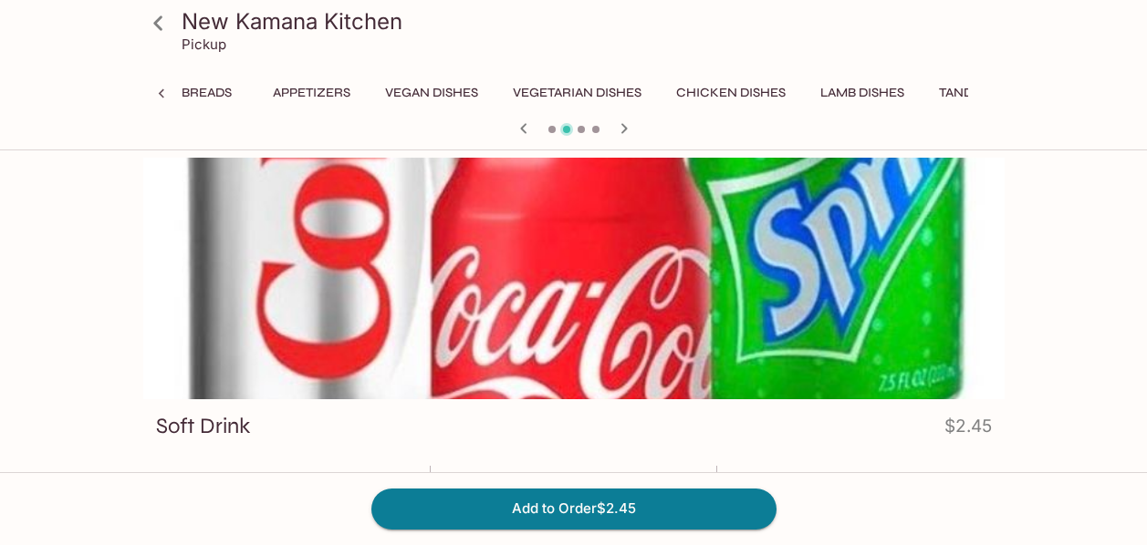
scroll to position [0, 70]
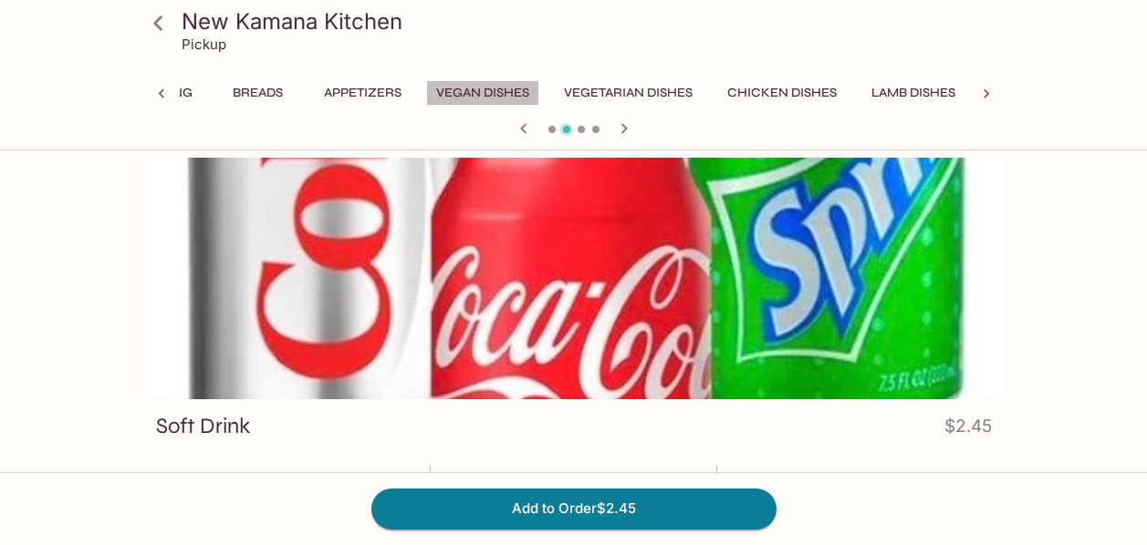
click at [495, 92] on button "Vegan Dishes" at bounding box center [482, 93] width 113 height 26
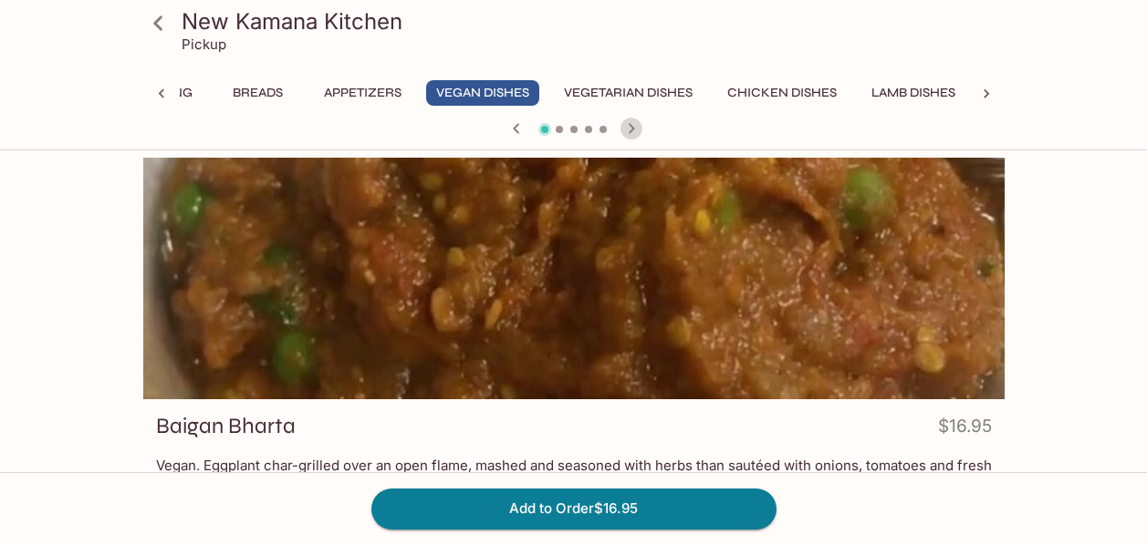
click at [631, 125] on icon "button" at bounding box center [631, 129] width 22 height 22
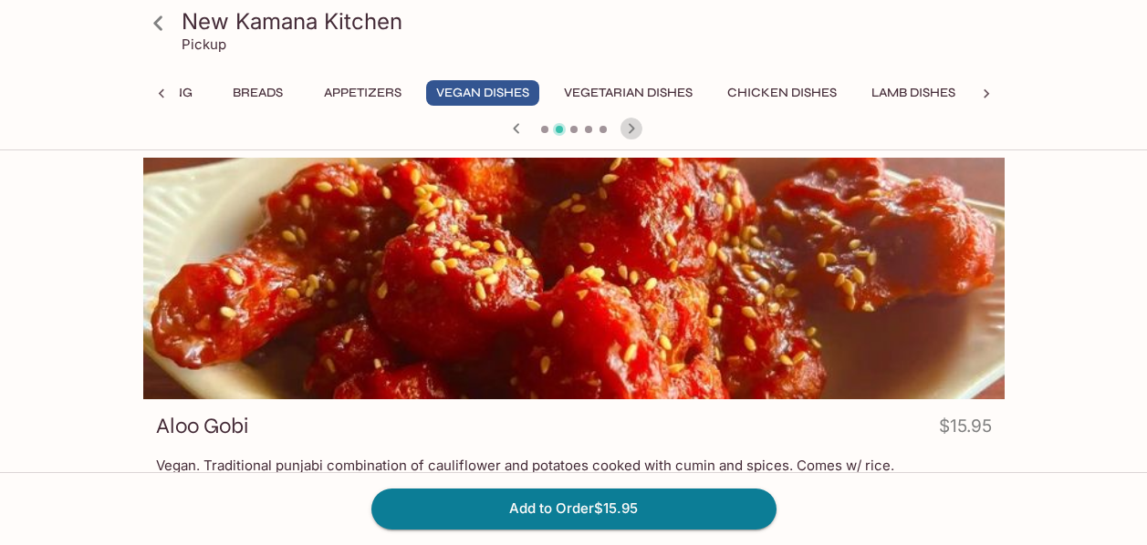
click at [631, 125] on icon "button" at bounding box center [631, 129] width 22 height 22
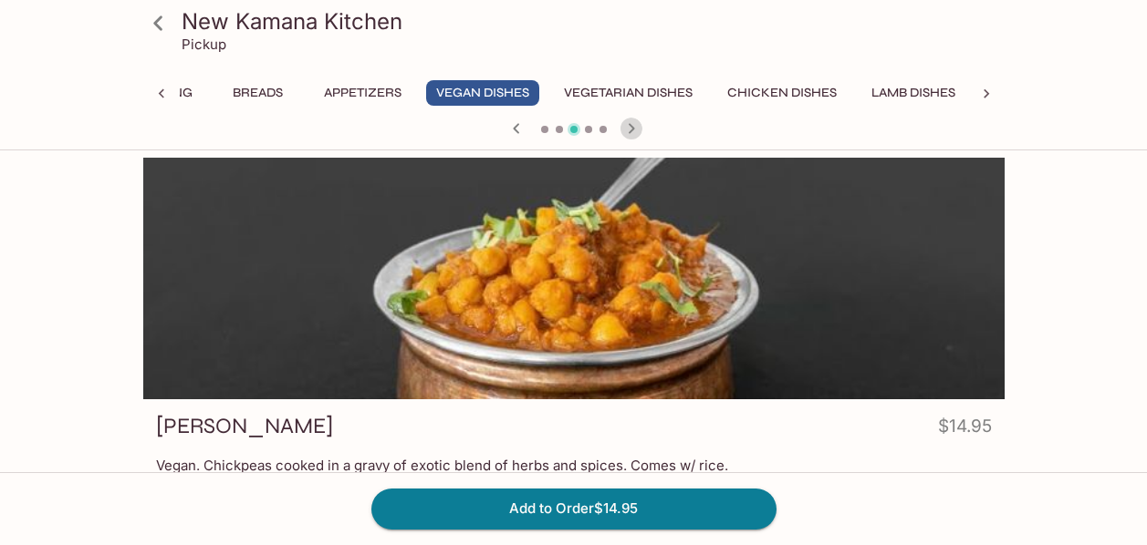
click at [631, 125] on icon "button" at bounding box center [631, 129] width 22 height 22
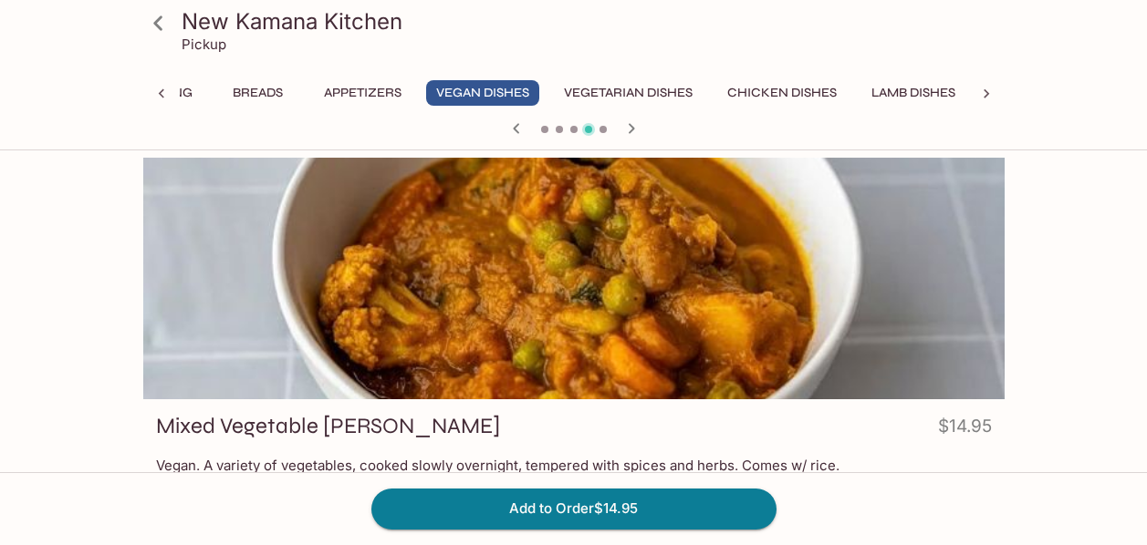
click at [631, 125] on icon "button" at bounding box center [631, 129] width 22 height 22
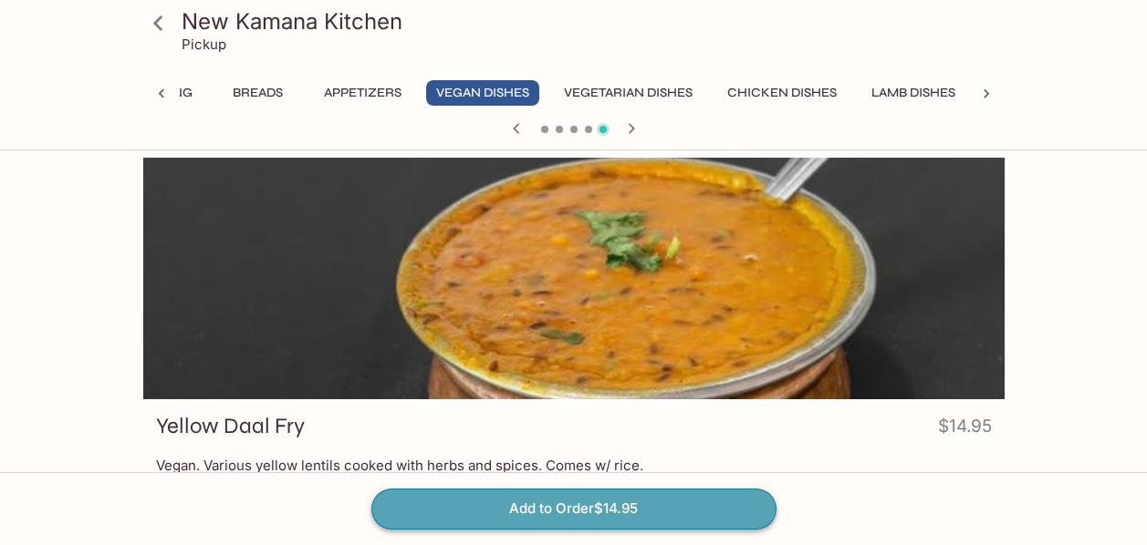
click at [691, 510] on button "Add to Order $14.95" at bounding box center [573, 509] width 405 height 40
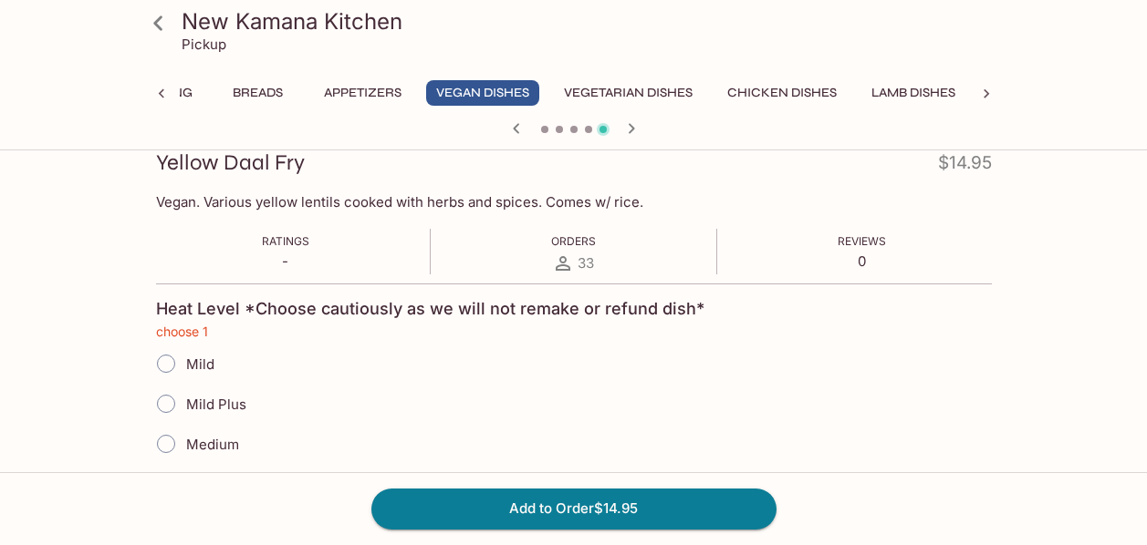
scroll to position [361, 0]
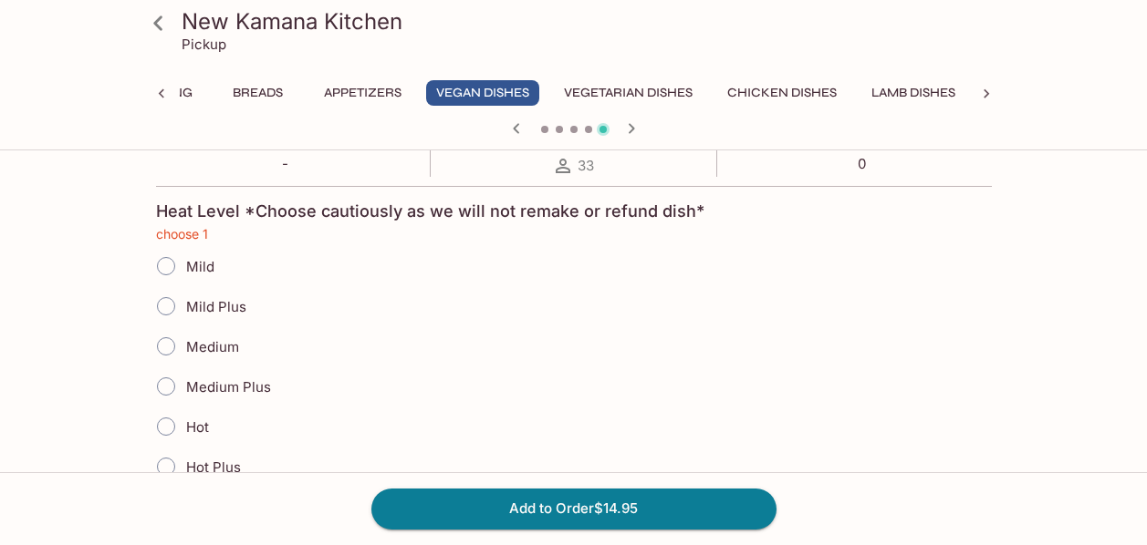
click at [165, 304] on input "Mild Plus" at bounding box center [166, 306] width 38 height 38
radio input "true"
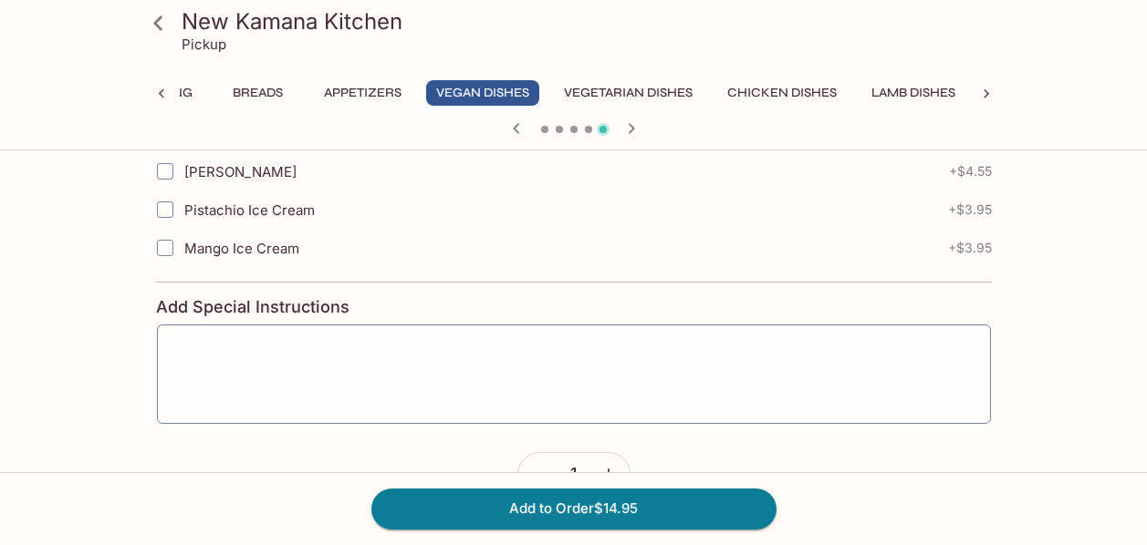
scroll to position [1312, 0]
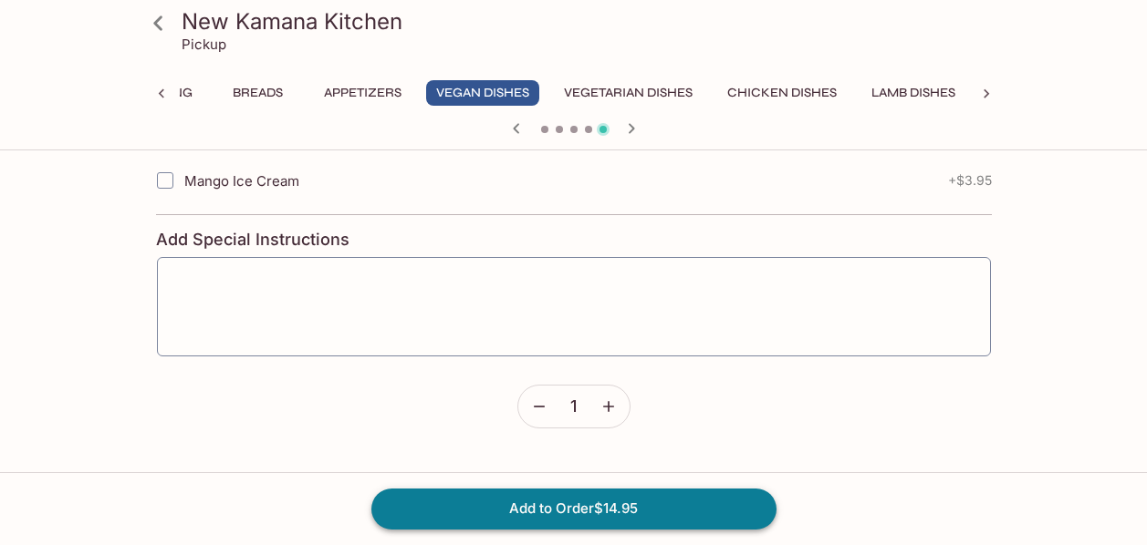
click at [697, 509] on button "Add to Order $14.95" at bounding box center [573, 509] width 405 height 40
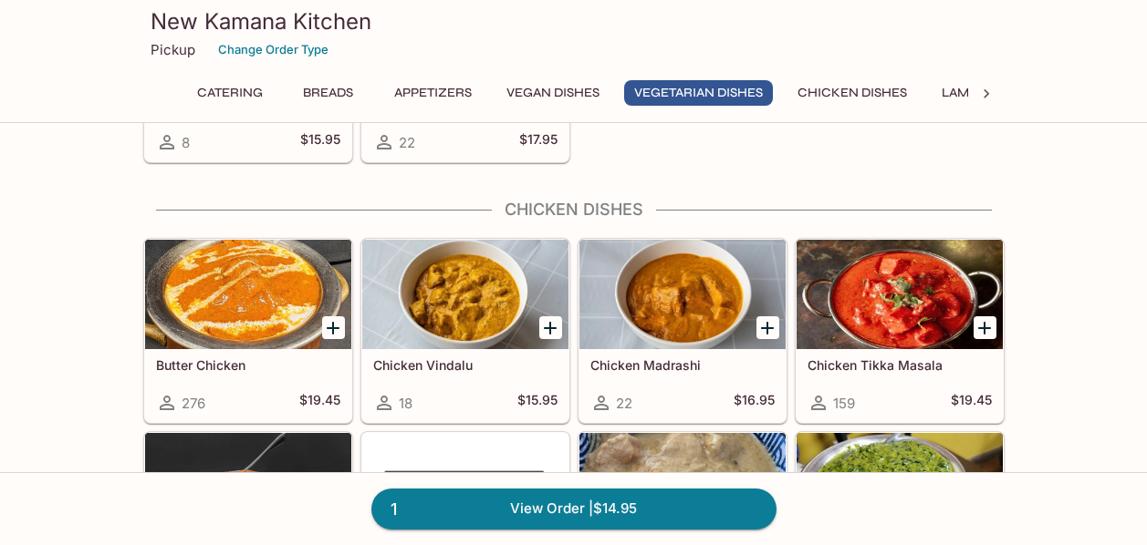
scroll to position [3233, 0]
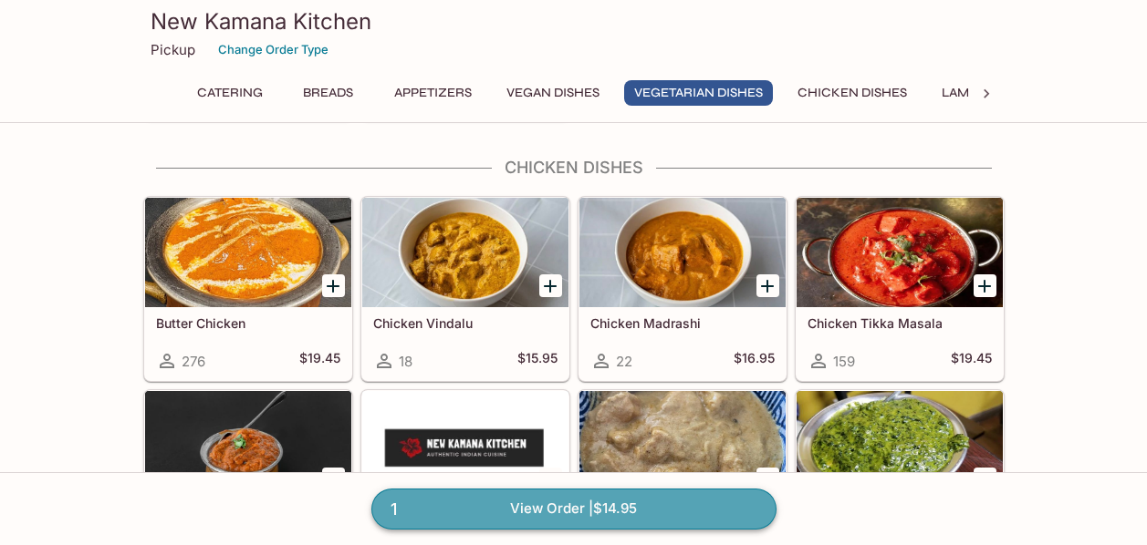
click at [649, 514] on link "1 View Order | $14.95" at bounding box center [573, 509] width 405 height 40
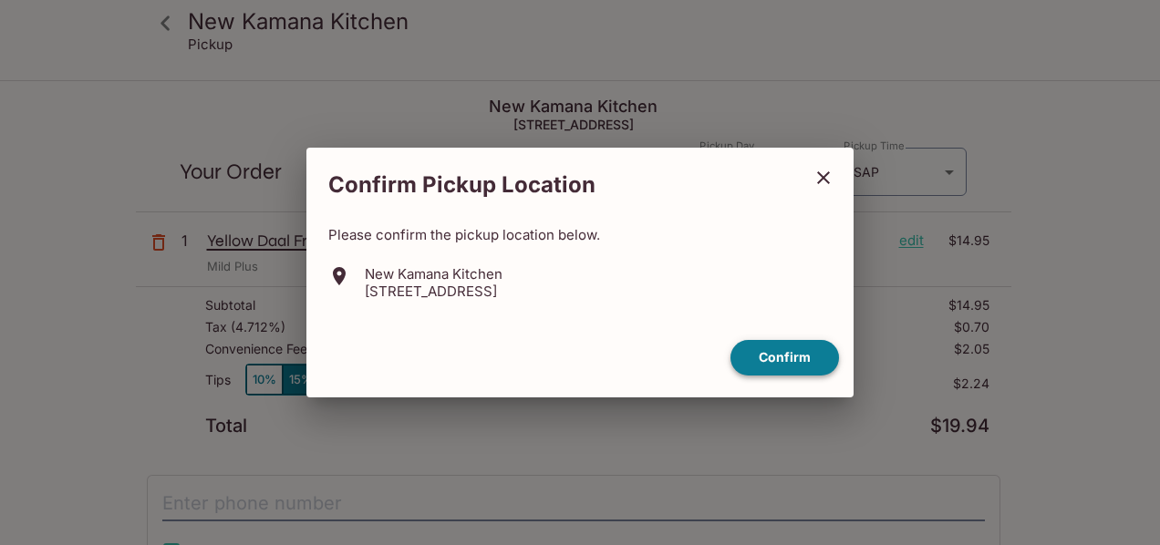
click at [777, 358] on button "Confirm" at bounding box center [785, 358] width 109 height 36
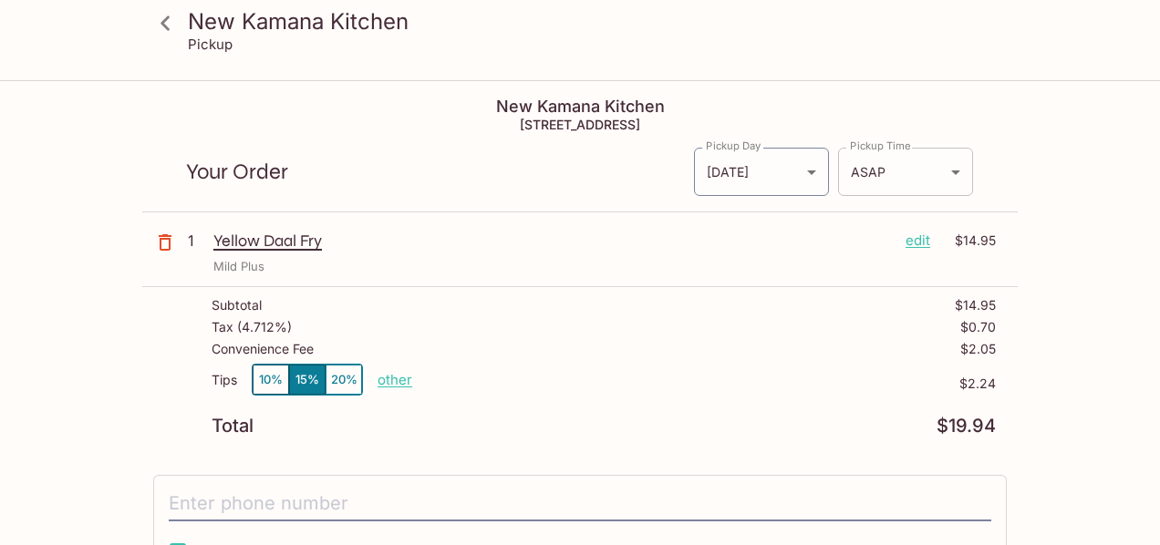
click at [910, 180] on body "New Kamana Kitchen Pickup New Kamana Kitchen 760 Palani Ave, Honolulu, HI 96816…" at bounding box center [580, 354] width 1160 height 545
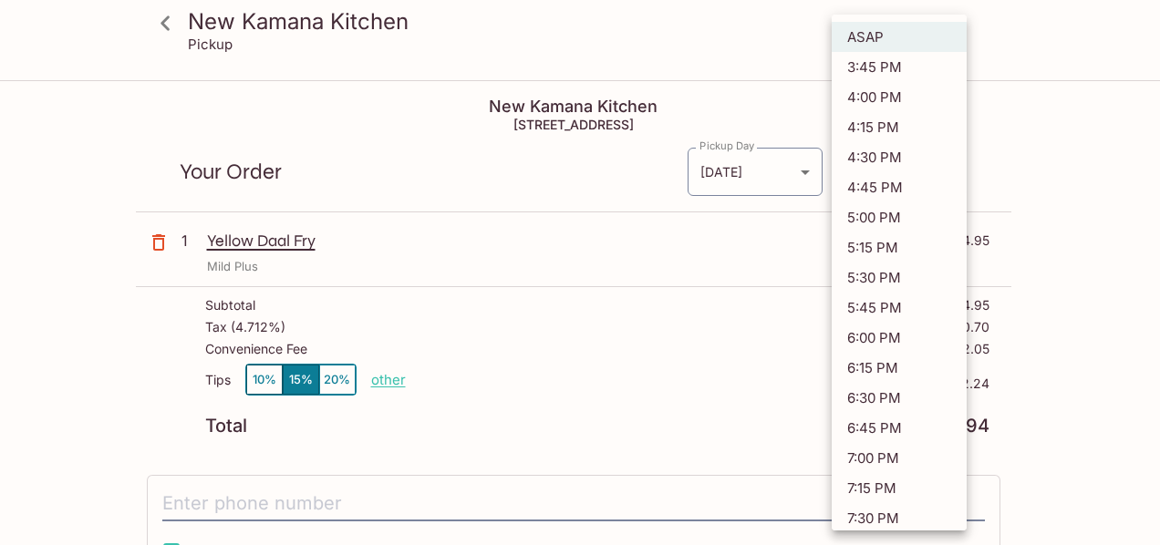
click at [1052, 115] on div at bounding box center [580, 272] width 1160 height 545
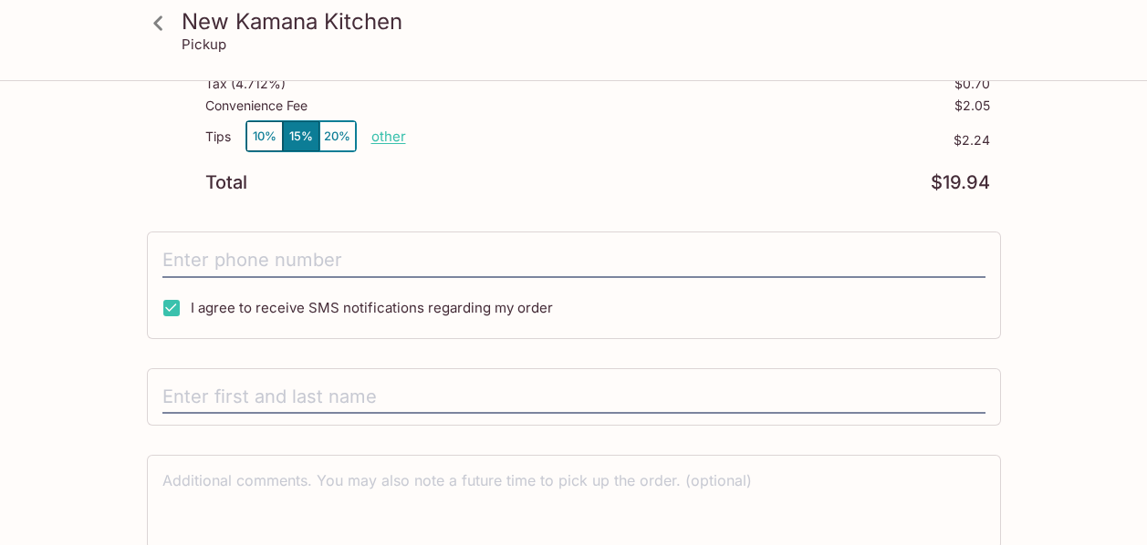
scroll to position [244, 0]
click at [175, 306] on input "I agree to receive SMS notifications regarding my order" at bounding box center [171, 307] width 36 height 36
checkbox input "false"
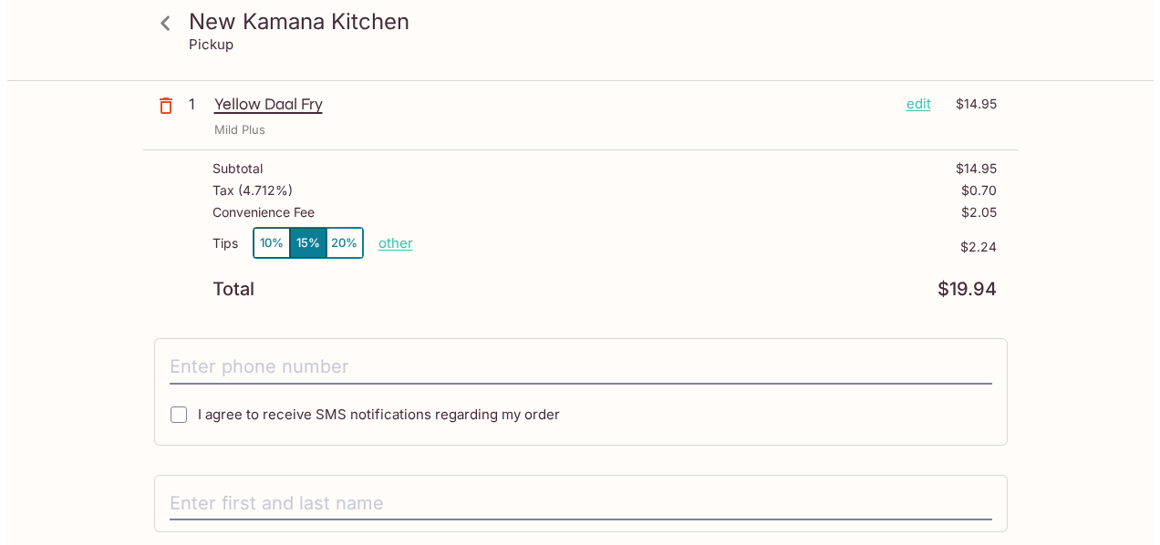
scroll to position [0, 0]
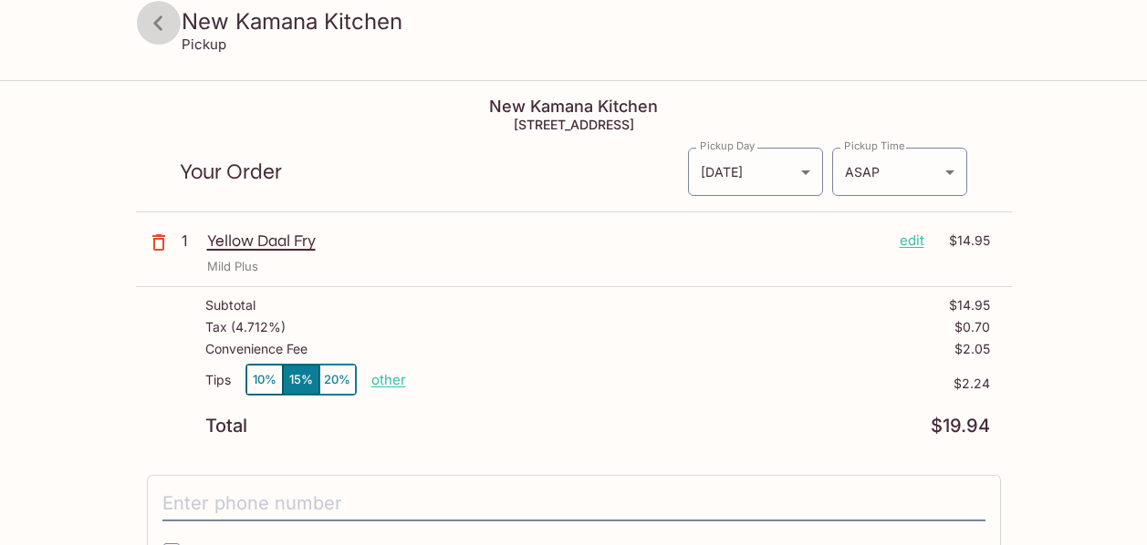
click at [156, 26] on icon at bounding box center [157, 23] width 9 height 15
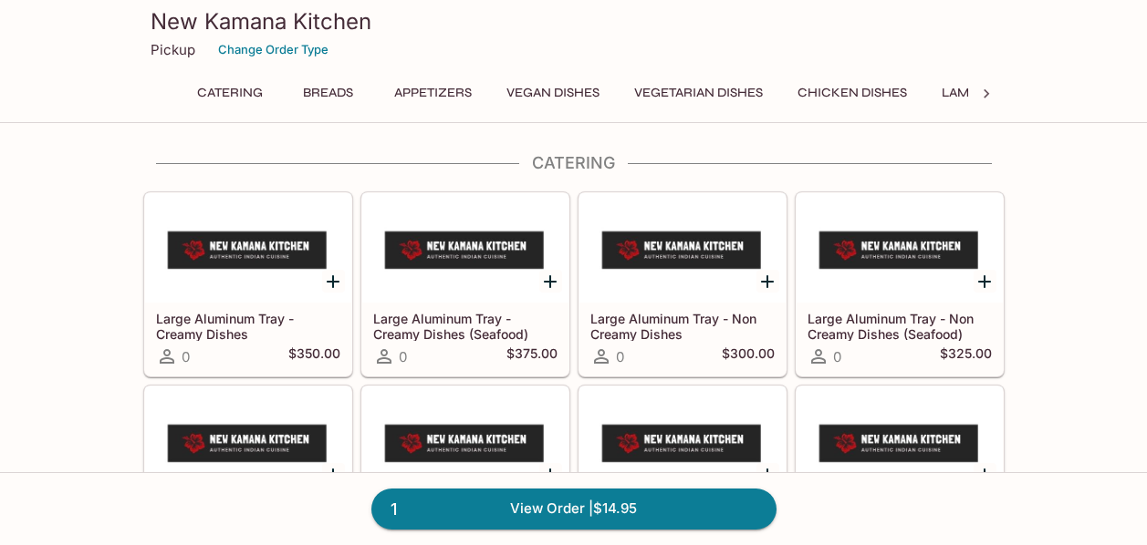
click at [156, 25] on h3 "New Kamana Kitchen" at bounding box center [574, 21] width 846 height 28
click at [514, 509] on link "1 View Order | $14.95" at bounding box center [573, 509] width 405 height 40
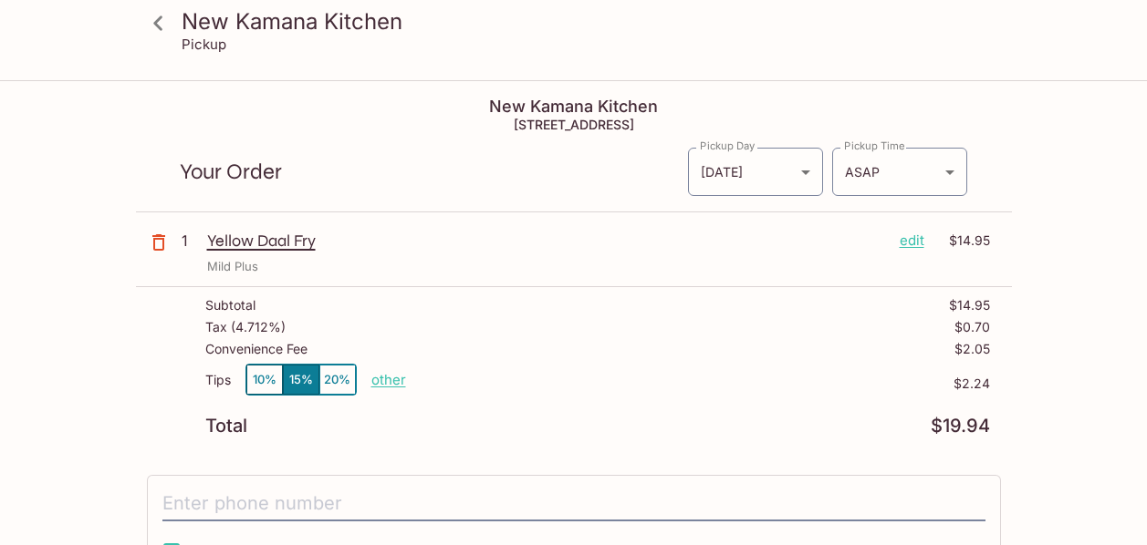
click at [919, 239] on p "edit" at bounding box center [911, 241] width 25 height 20
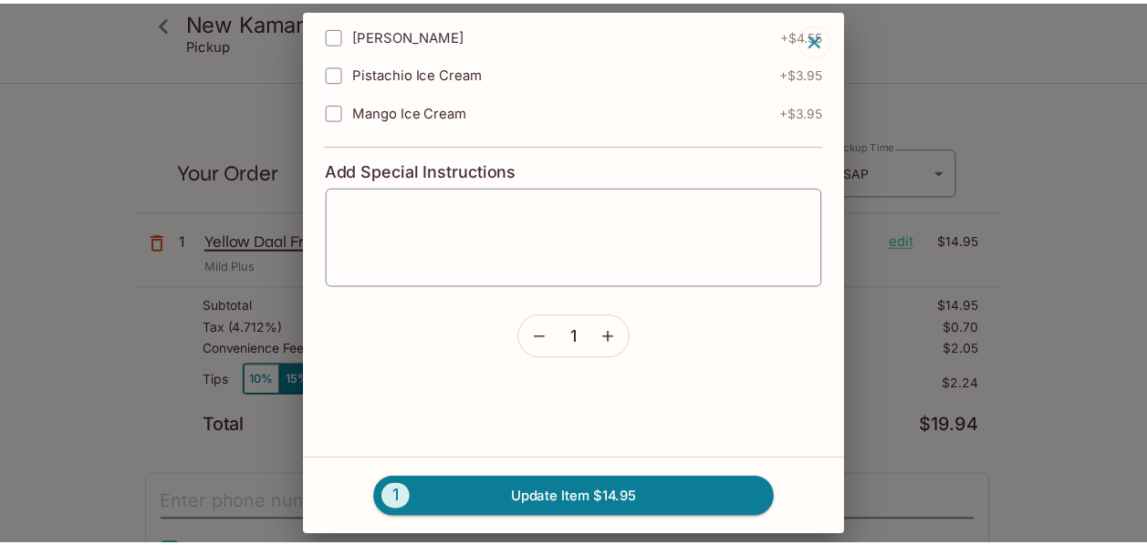
scroll to position [987, 0]
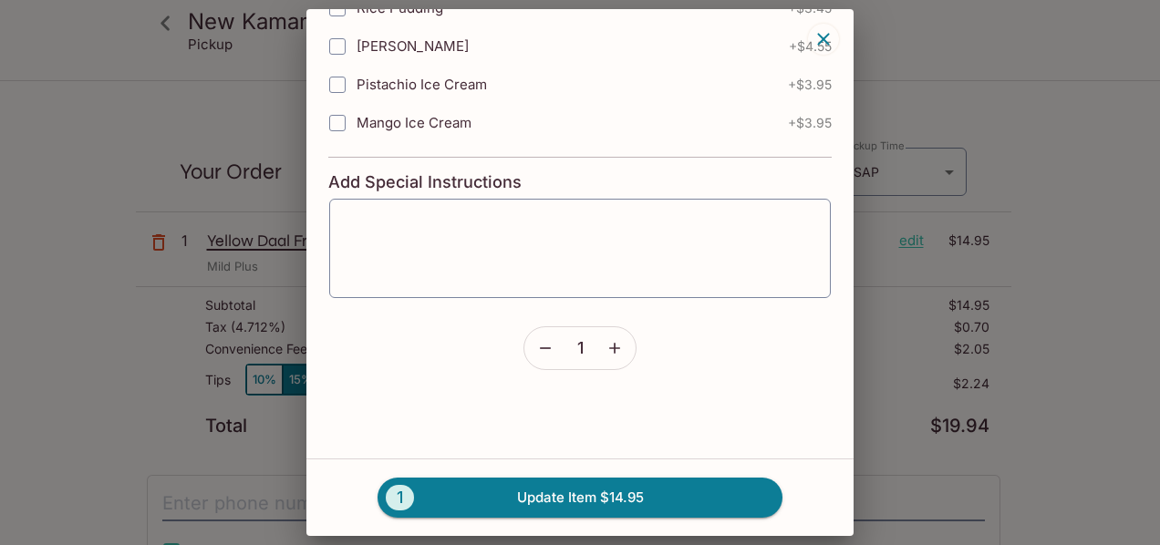
click at [540, 350] on icon "button" at bounding box center [545, 348] width 18 height 18
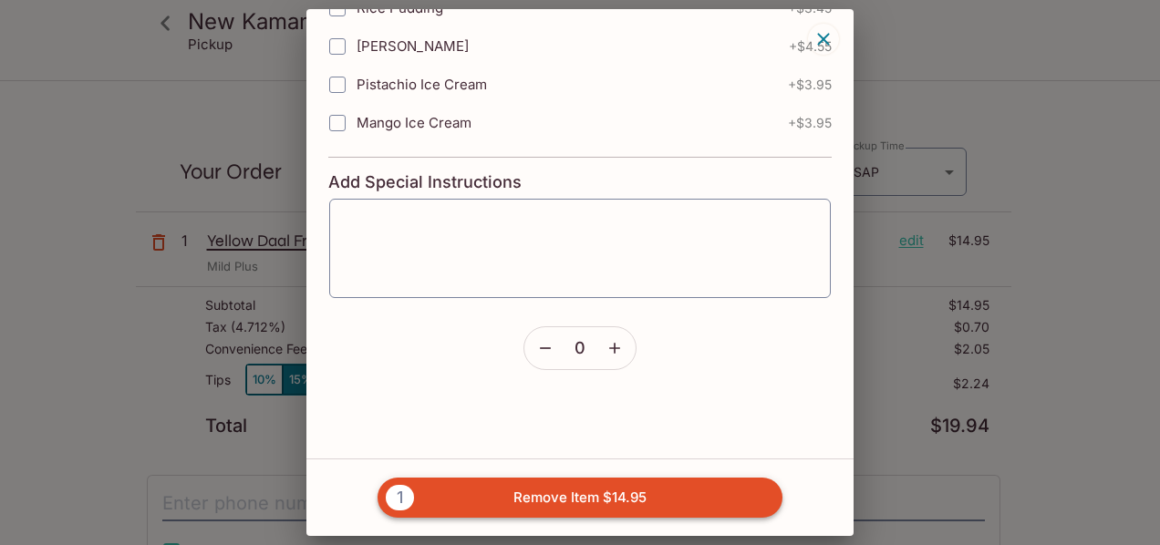
click at [599, 494] on button "1 Remove Item $14.95" at bounding box center [580, 498] width 405 height 40
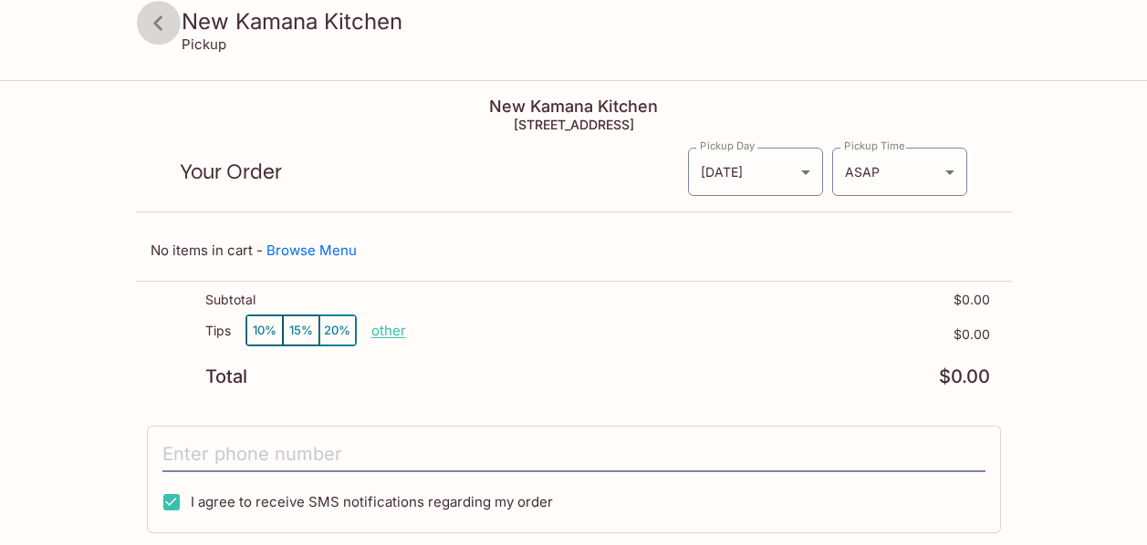
click at [160, 20] on icon at bounding box center [158, 23] width 32 height 32
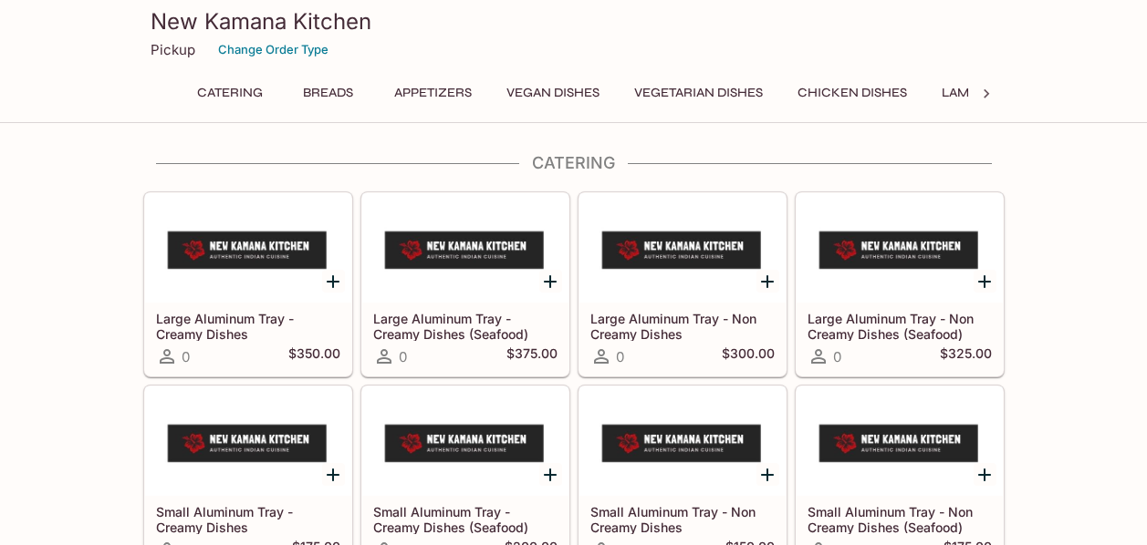
click at [170, 52] on p "Pickup" at bounding box center [173, 49] width 45 height 17
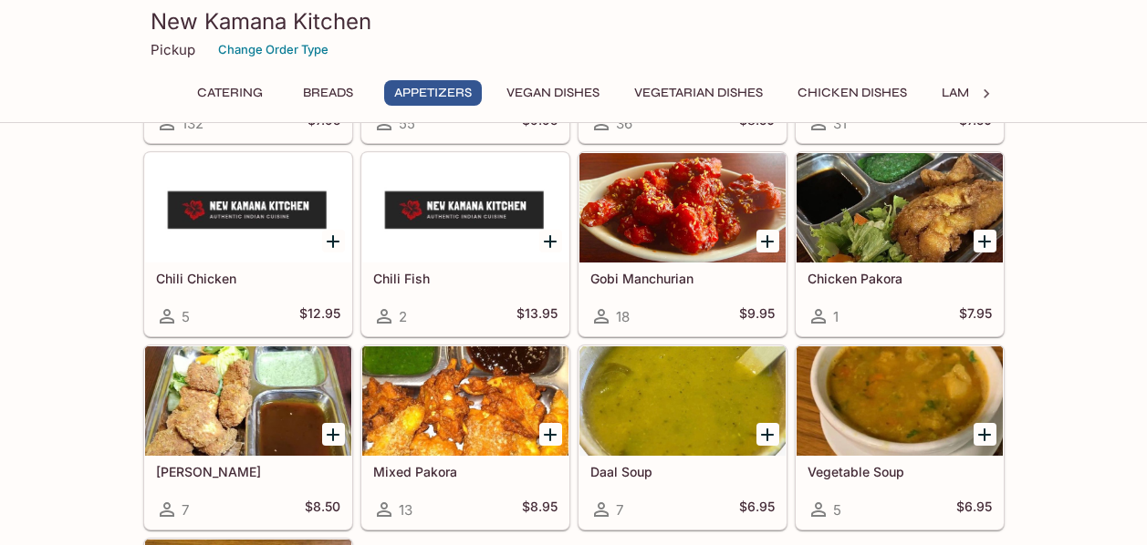
scroll to position [1337, 0]
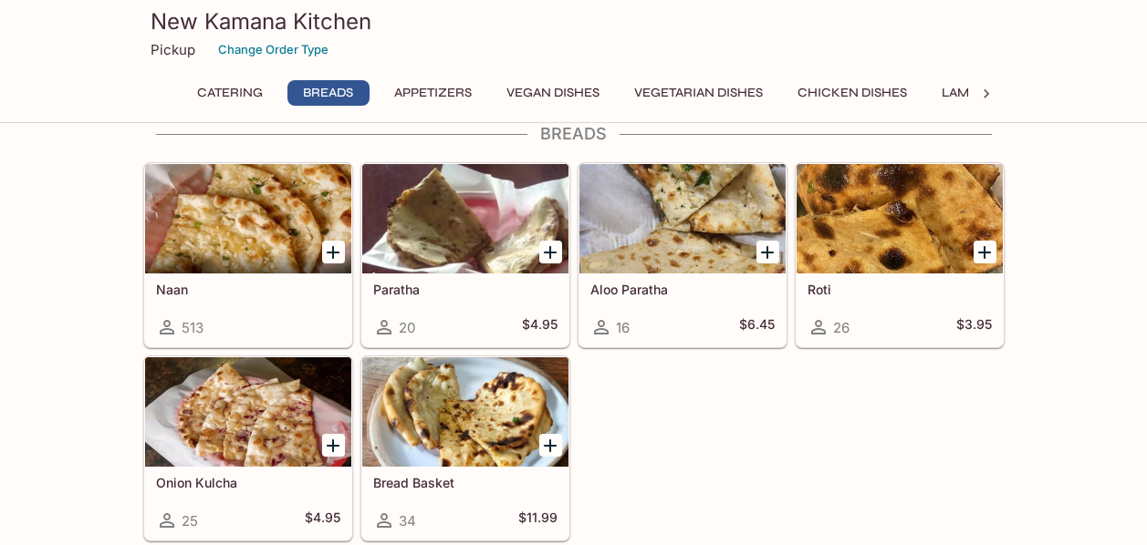
scroll to position [669, 0]
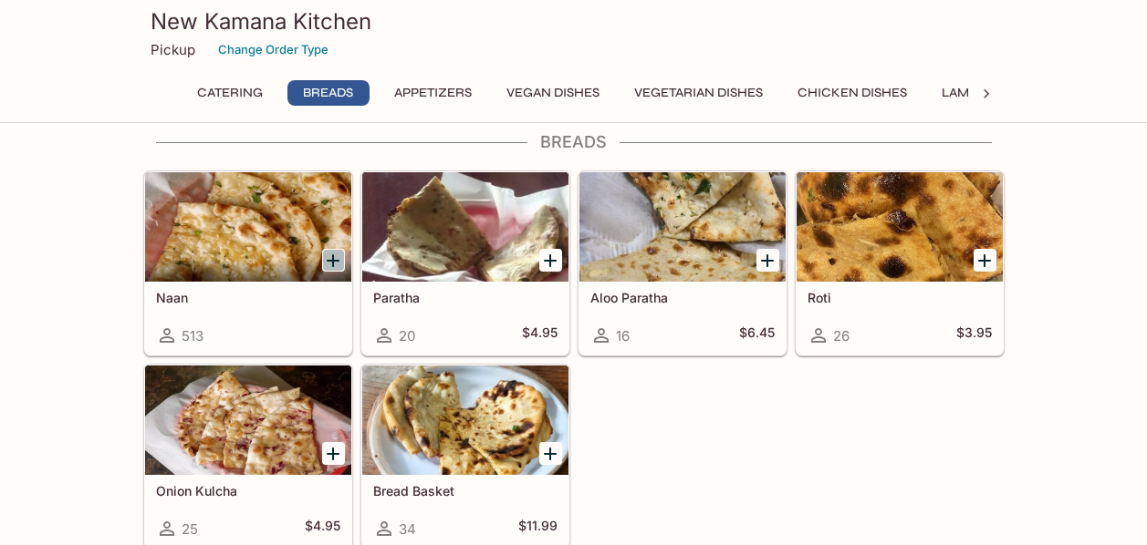
click at [330, 258] on icon "Add Naan" at bounding box center [333, 261] width 22 height 22
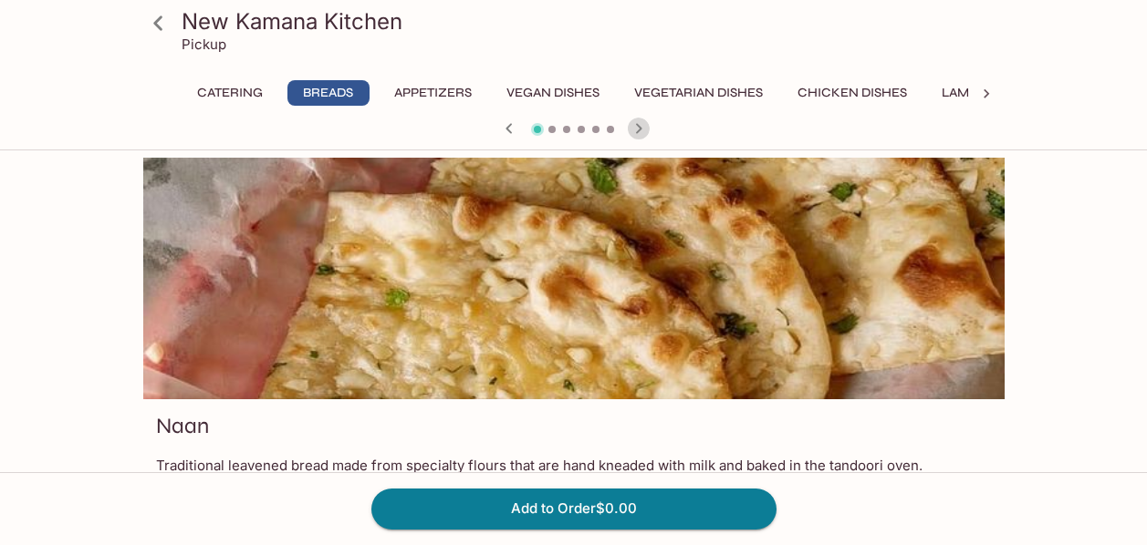
click at [637, 127] on icon "button" at bounding box center [639, 129] width 22 height 22
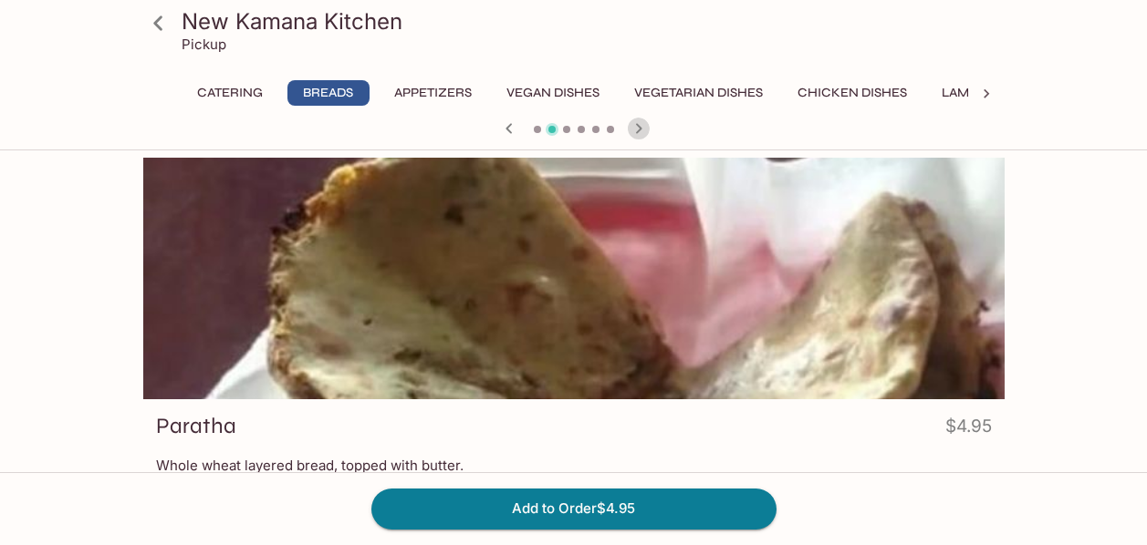
click at [637, 127] on icon "button" at bounding box center [639, 129] width 22 height 22
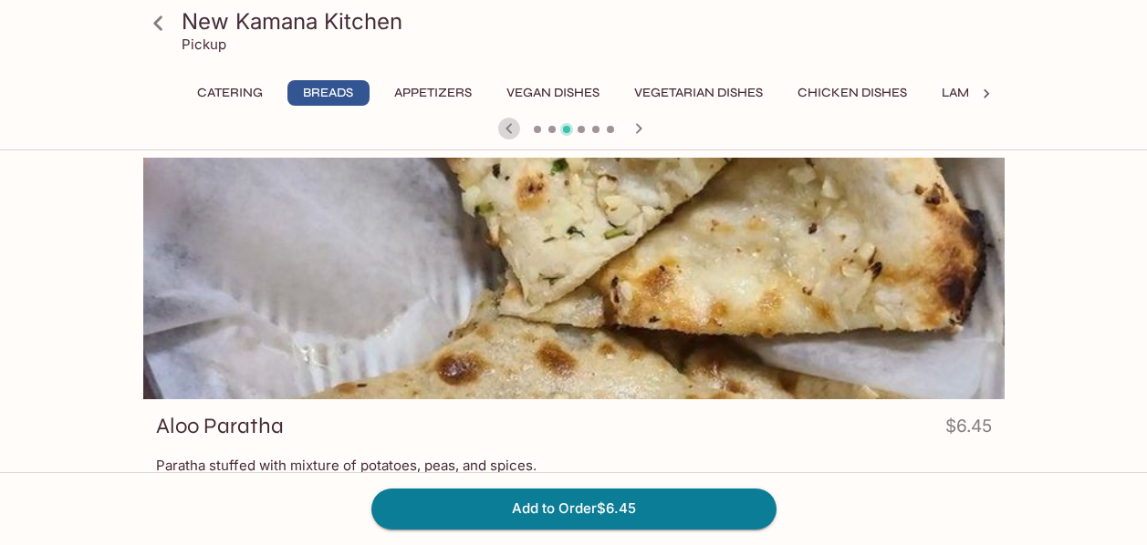
click at [509, 133] on icon "button" at bounding box center [509, 129] width 22 height 22
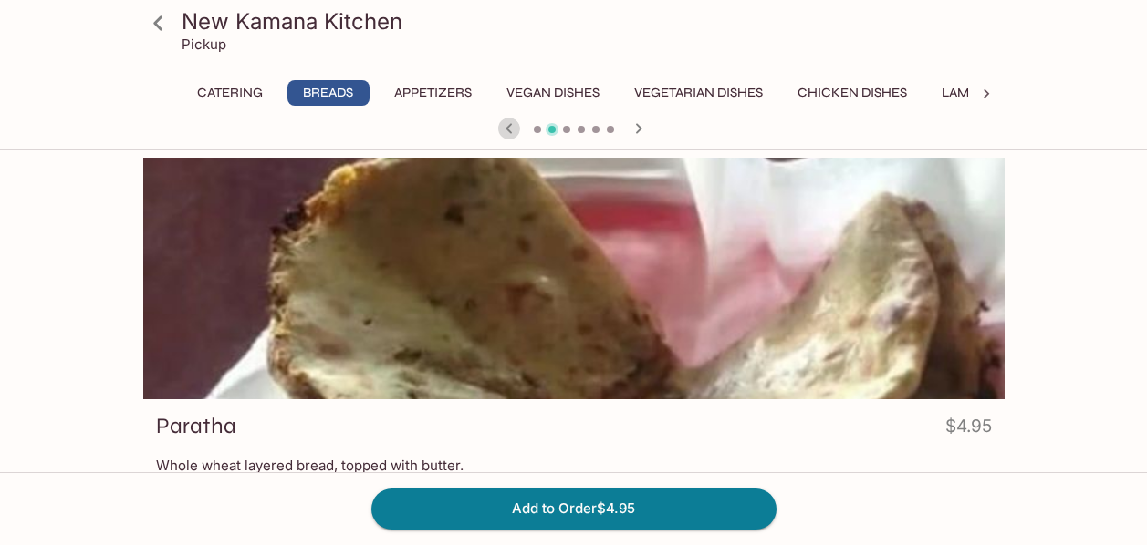
click at [509, 133] on icon "button" at bounding box center [509, 129] width 22 height 22
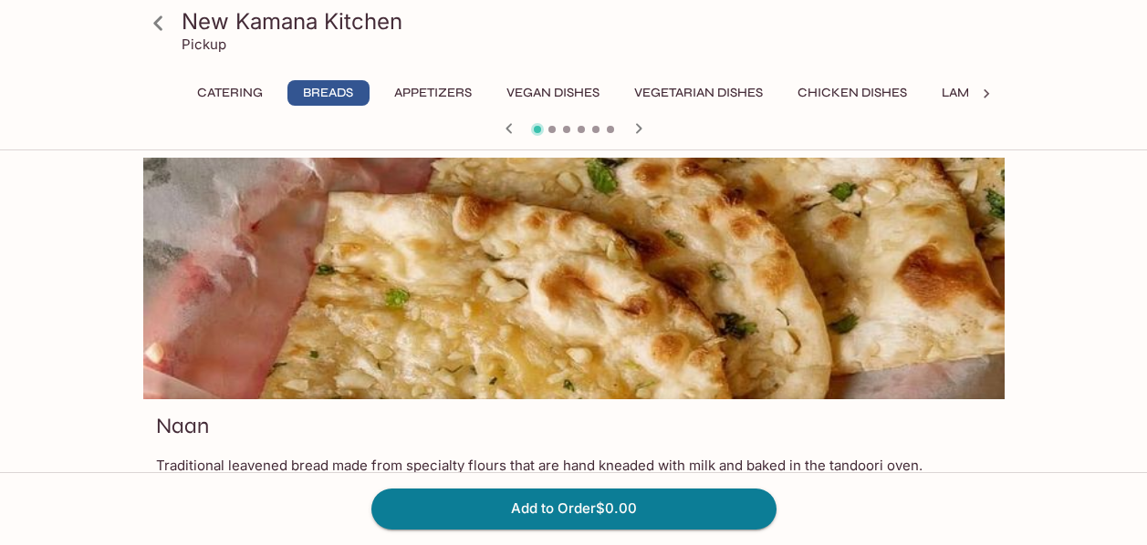
click at [509, 133] on icon "button" at bounding box center [509, 129] width 22 height 22
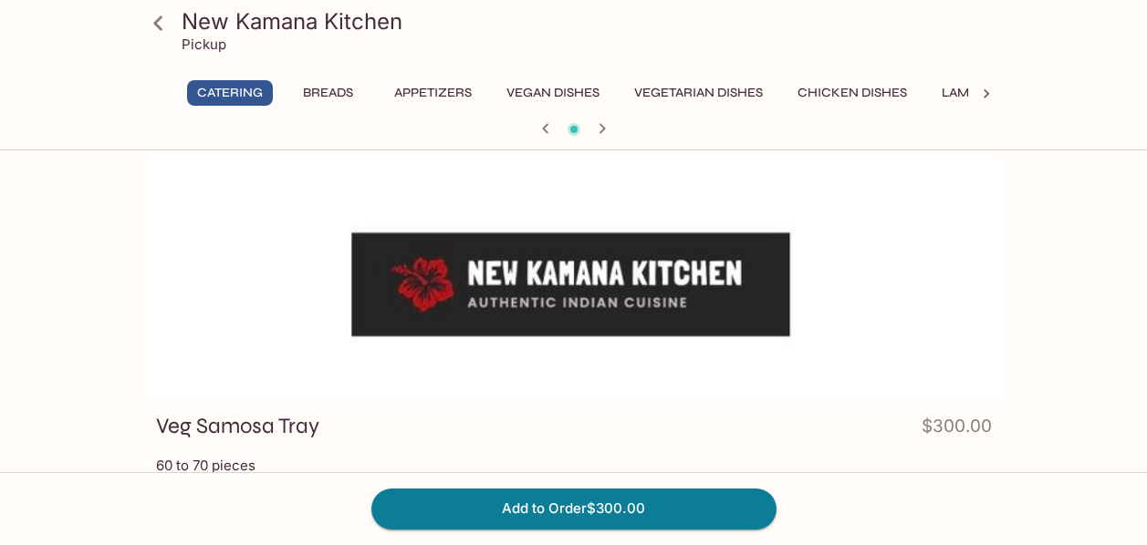
click at [599, 126] on icon "button" at bounding box center [602, 129] width 22 height 22
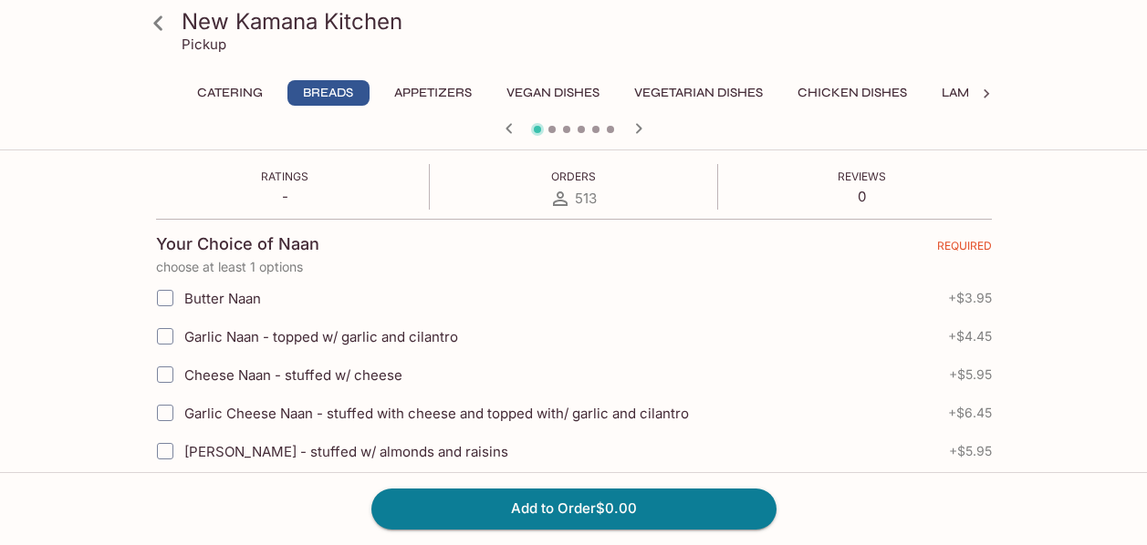
scroll to position [329, 0]
click at [164, 334] on input "Garlic Naan - topped w/ garlic and cilantro" at bounding box center [165, 335] width 36 height 36
checkbox input "true"
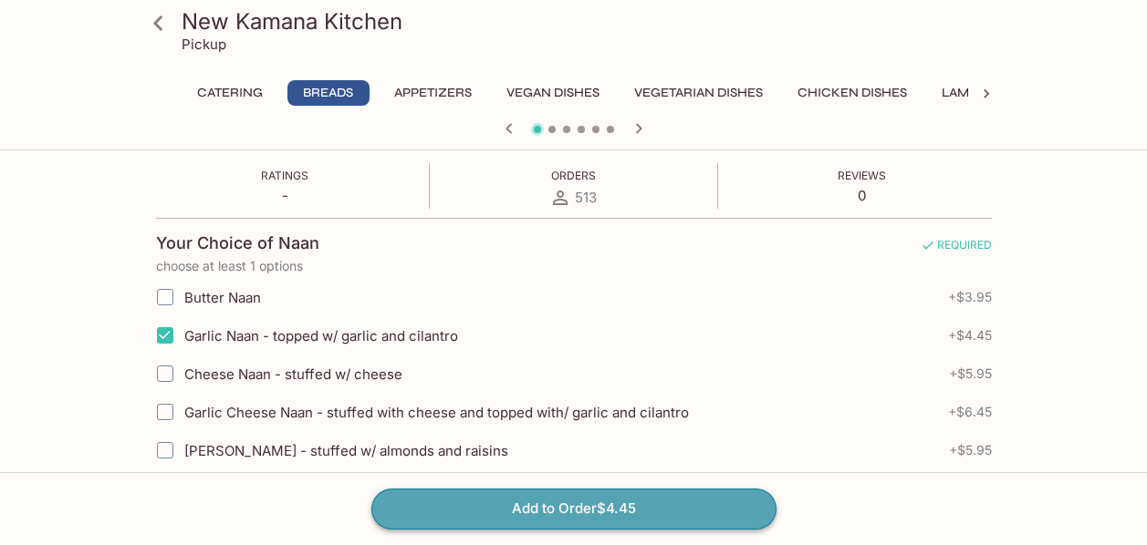
click at [512, 512] on button "Add to Order $4.45" at bounding box center [573, 509] width 405 height 40
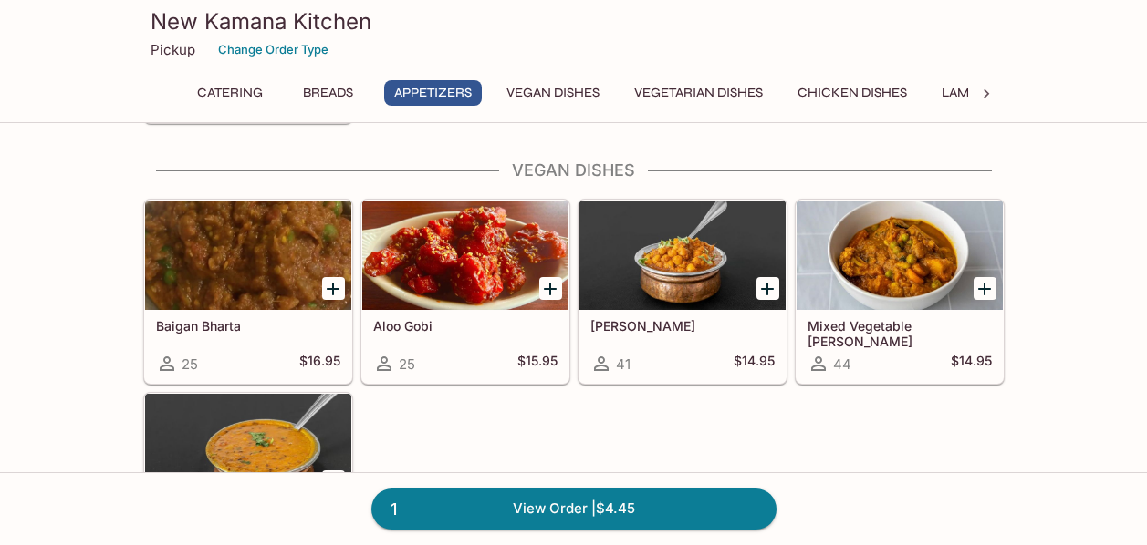
scroll to position [1964, 0]
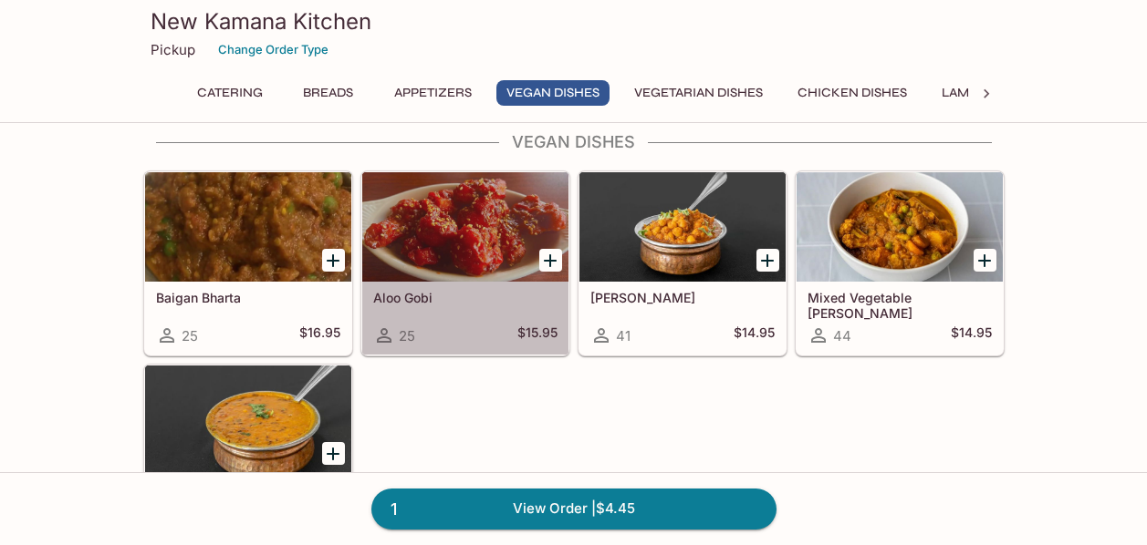
click at [452, 210] on div at bounding box center [465, 226] width 206 height 109
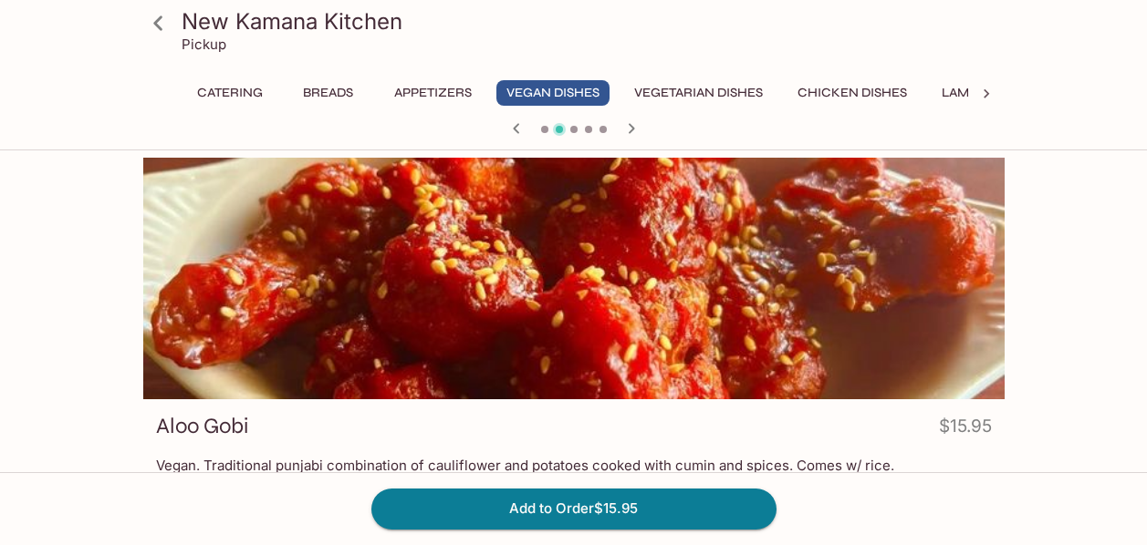
click at [155, 24] on icon at bounding box center [157, 23] width 9 height 15
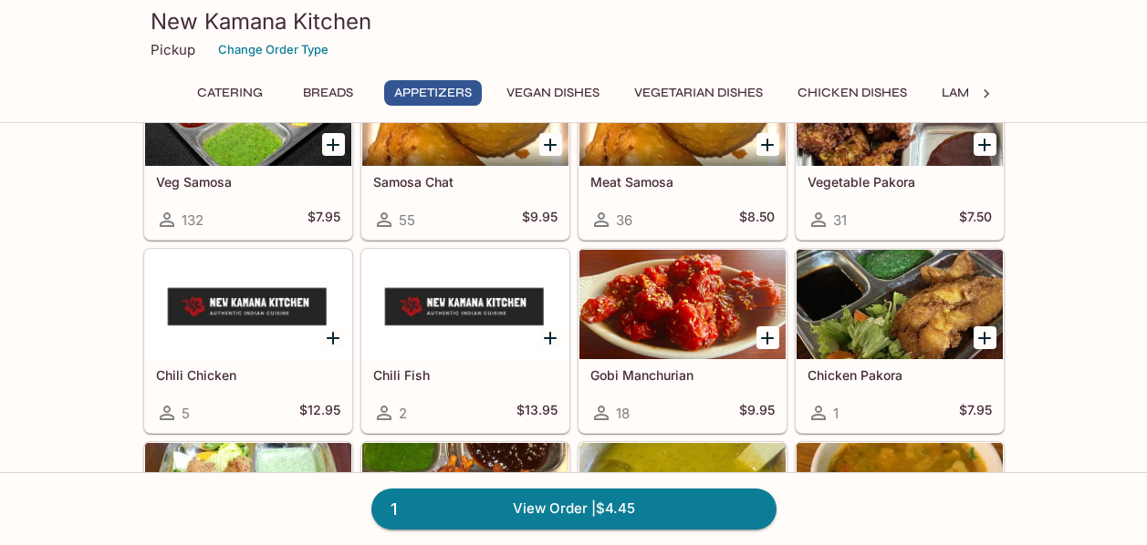
scroll to position [1240, 0]
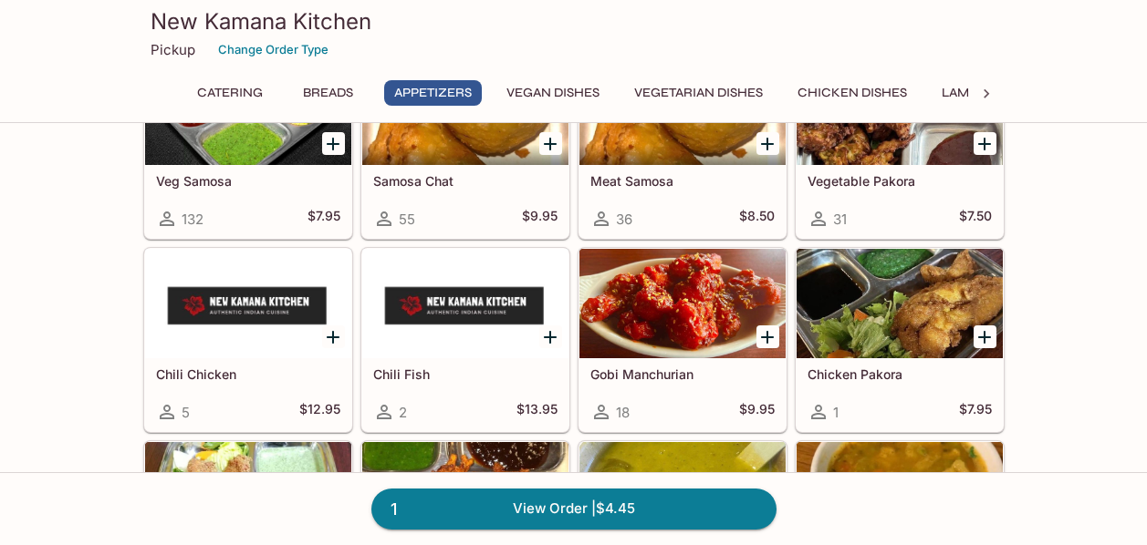
click at [688, 320] on div at bounding box center [682, 303] width 206 height 109
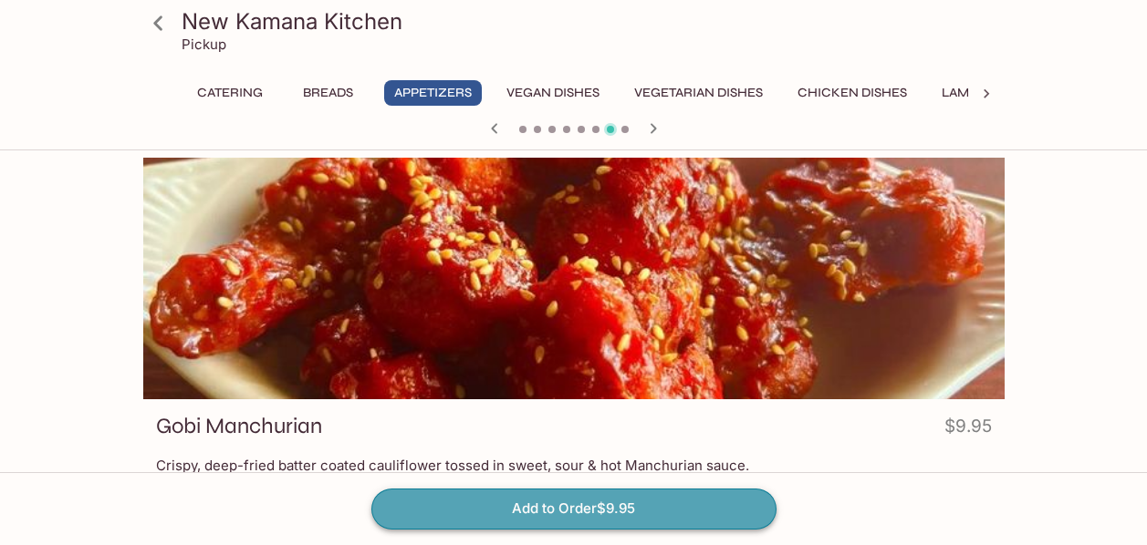
click at [617, 507] on button "Add to Order $9.95" at bounding box center [573, 509] width 405 height 40
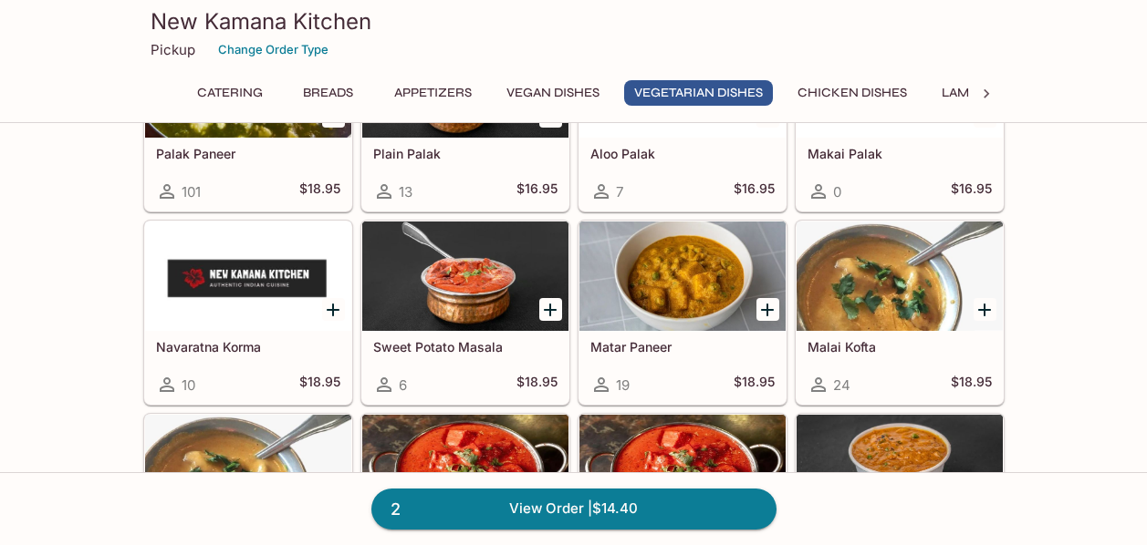
scroll to position [2532, 0]
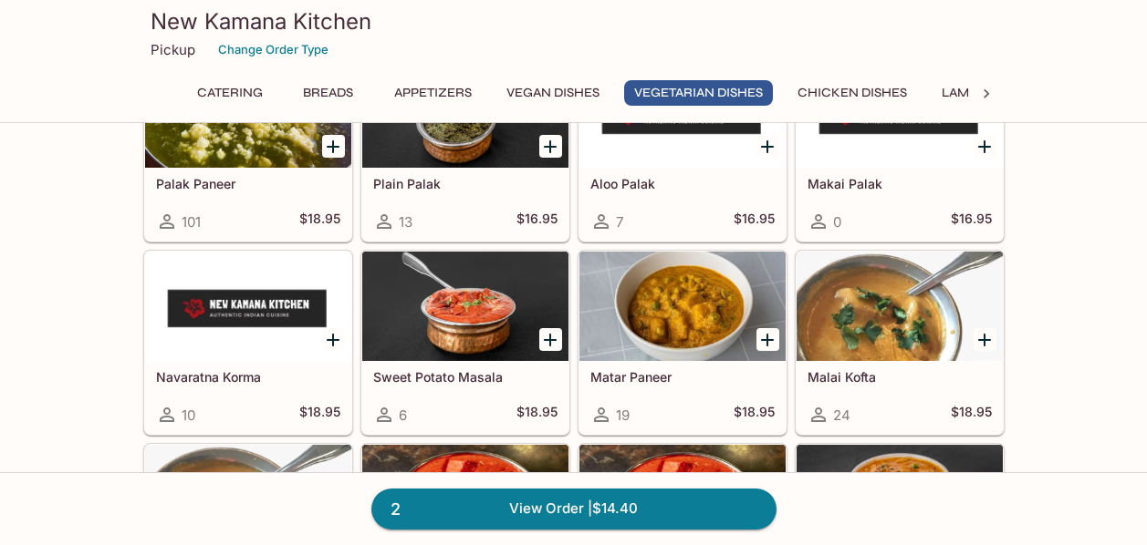
click at [690, 304] on div at bounding box center [682, 306] width 206 height 109
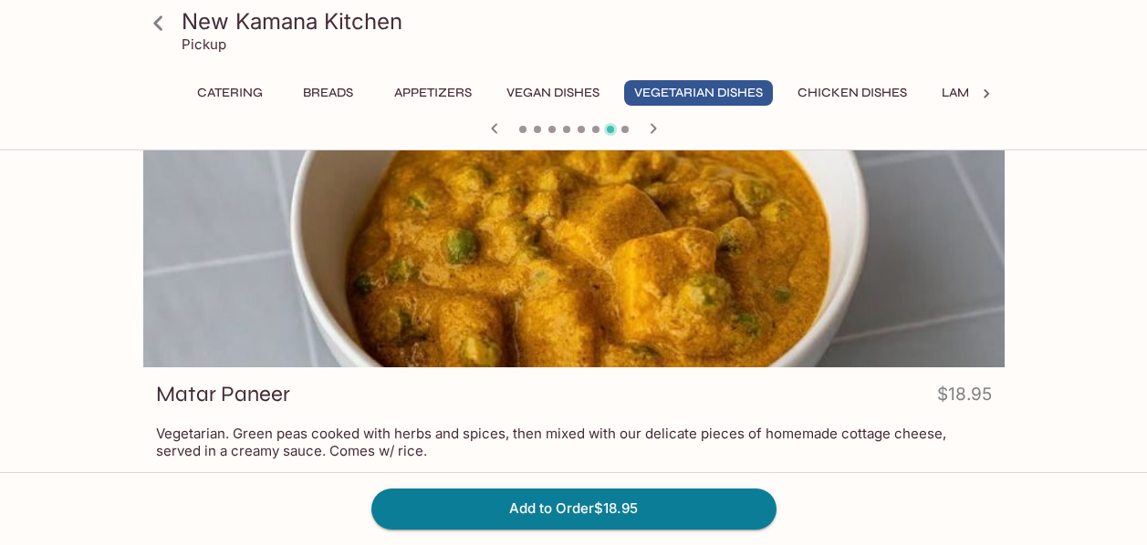
scroll to position [34, 0]
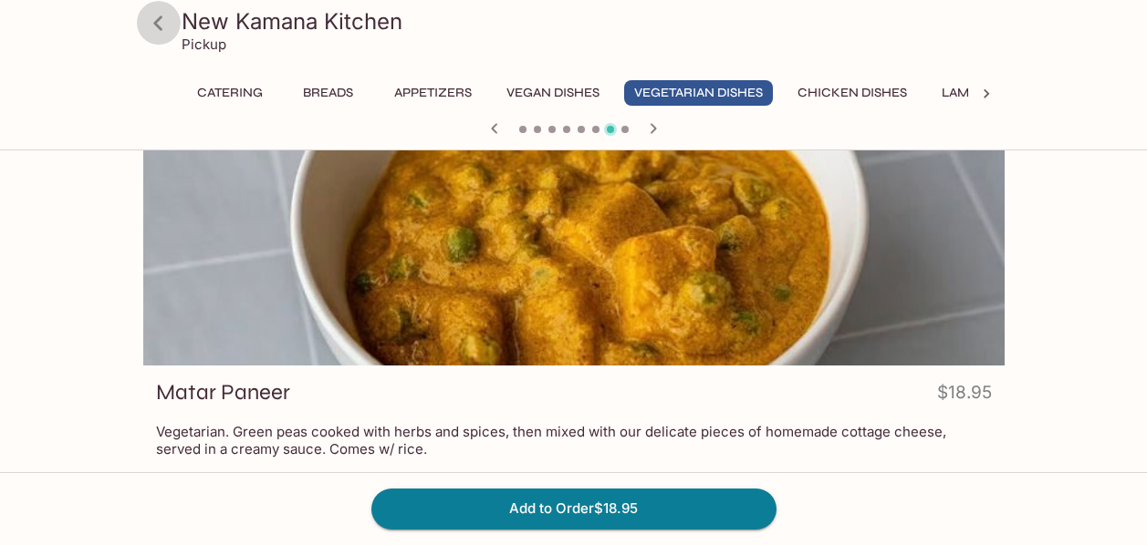
click at [157, 28] on icon at bounding box center [158, 23] width 32 height 32
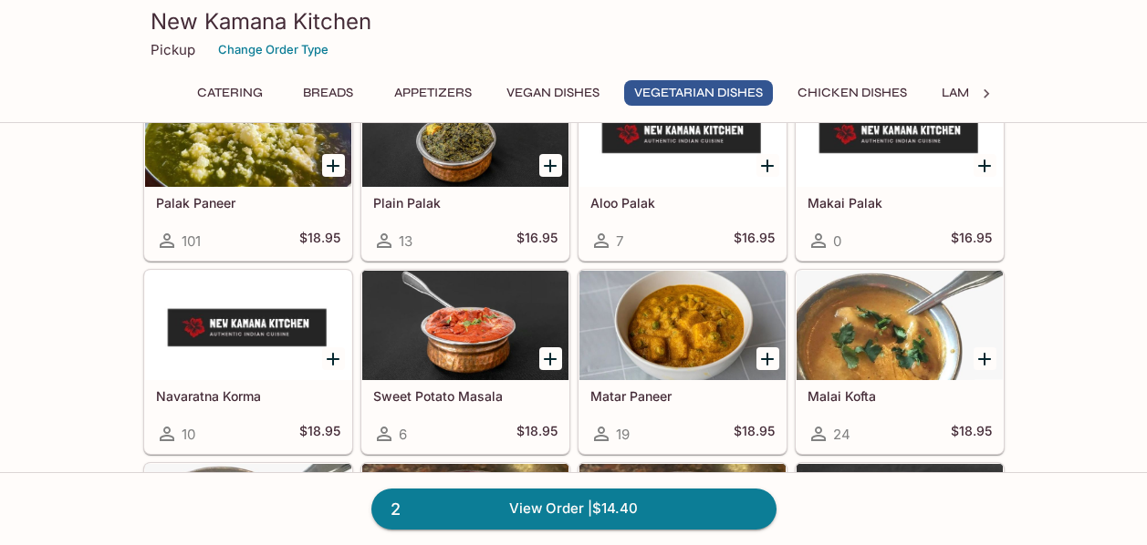
scroll to position [2487, 0]
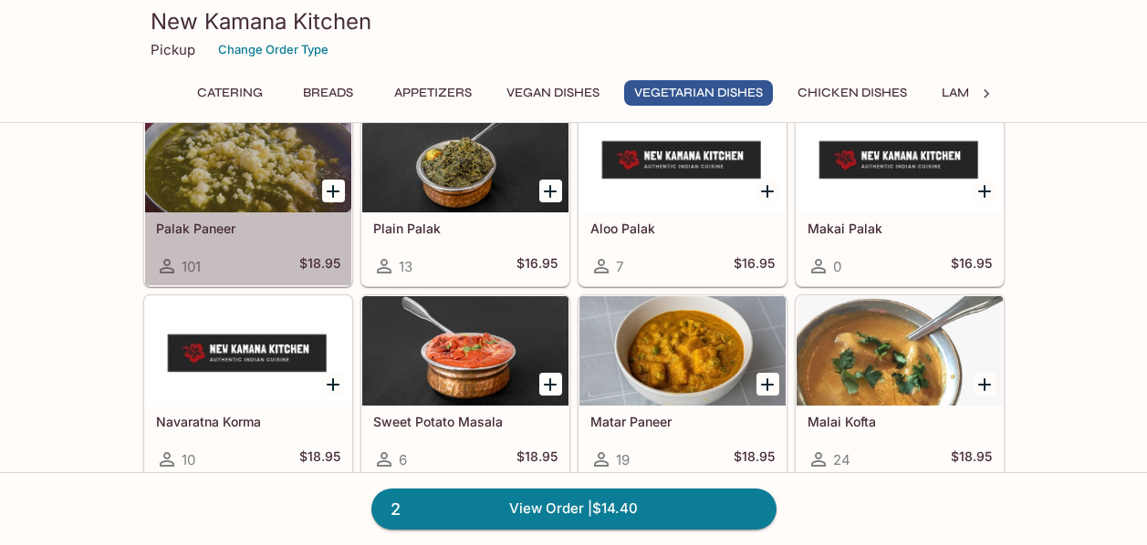
click at [209, 237] on div "Palak Paneer 101 $18.95" at bounding box center [248, 249] width 206 height 73
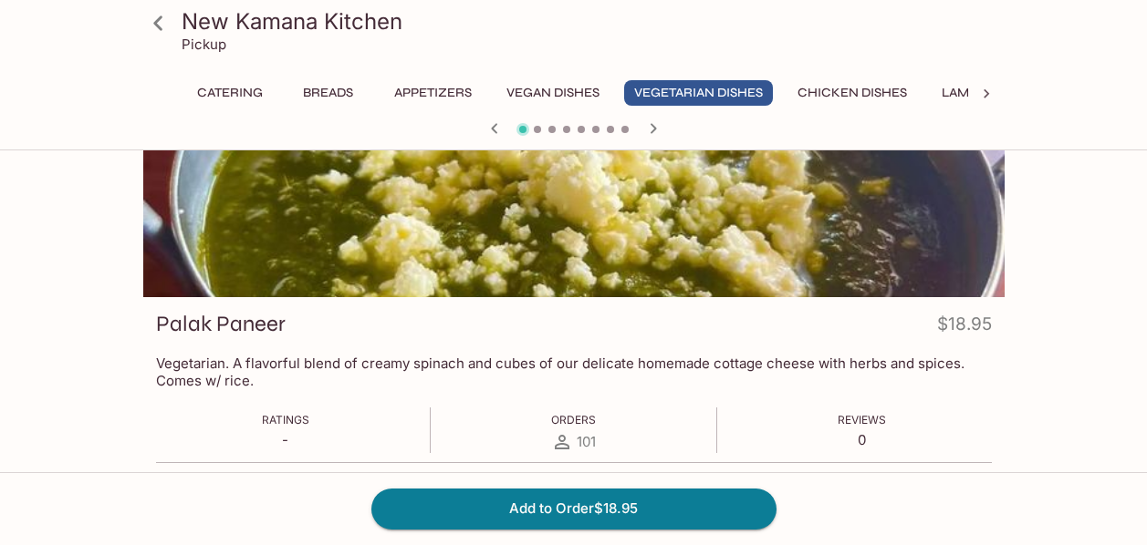
scroll to position [107, 0]
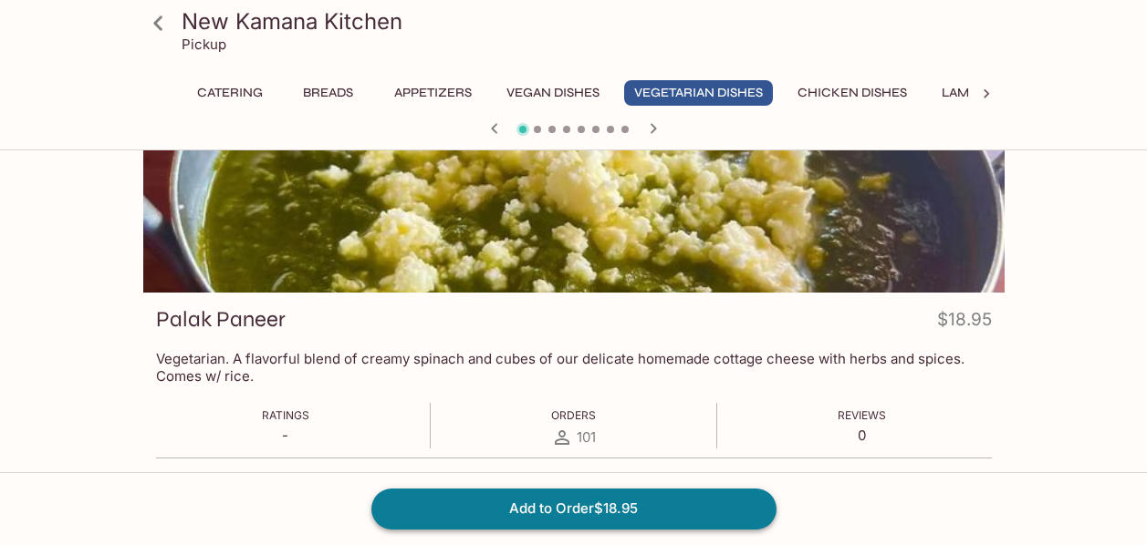
click at [742, 502] on button "Add to Order $18.95" at bounding box center [573, 509] width 405 height 40
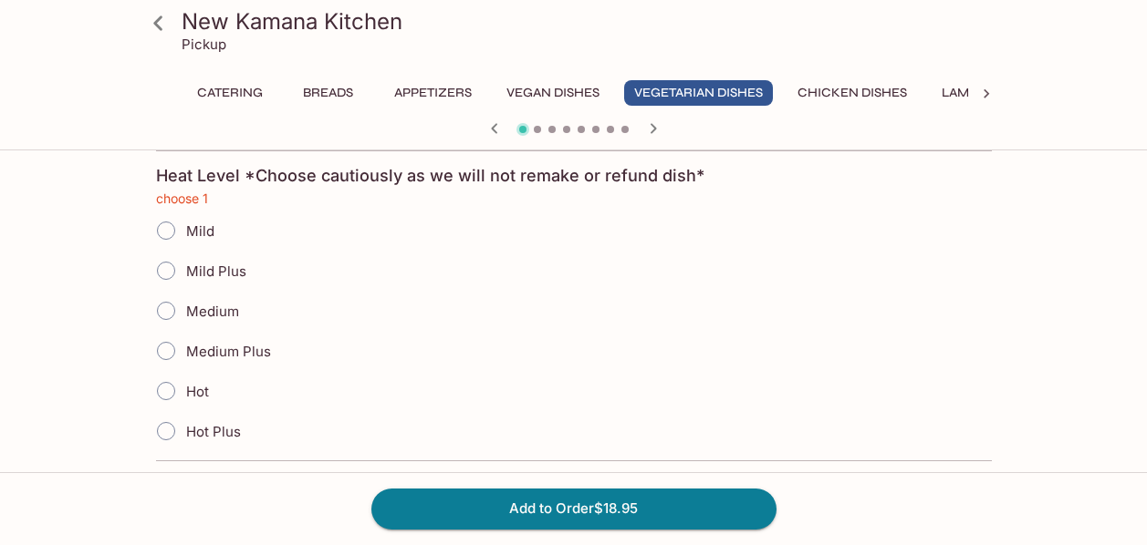
scroll to position [423, 0]
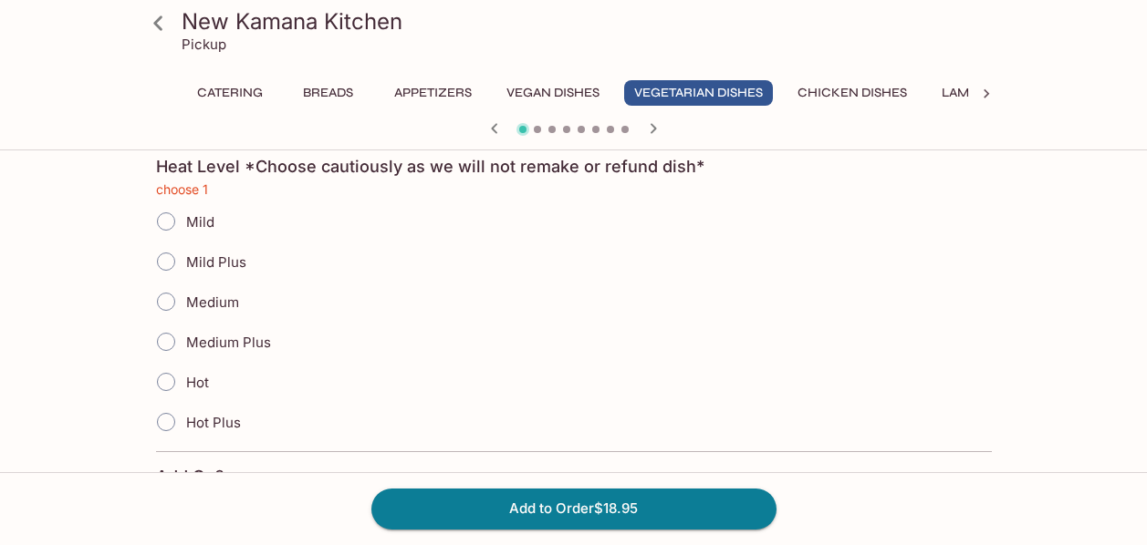
click at [168, 303] on input "Medium" at bounding box center [166, 302] width 38 height 38
radio input "true"
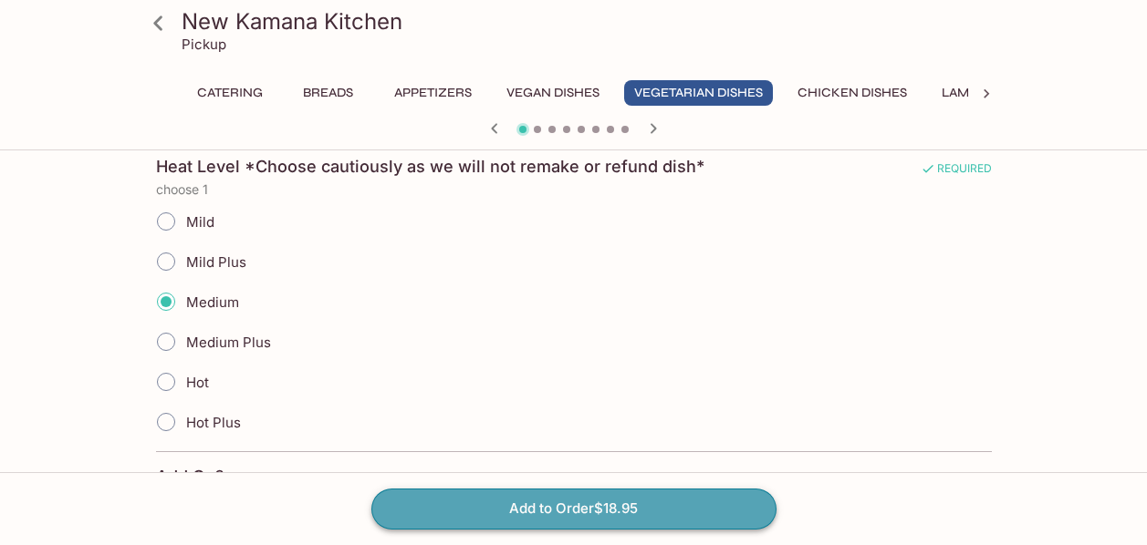
click at [567, 504] on button "Add to Order $18.95" at bounding box center [573, 509] width 405 height 40
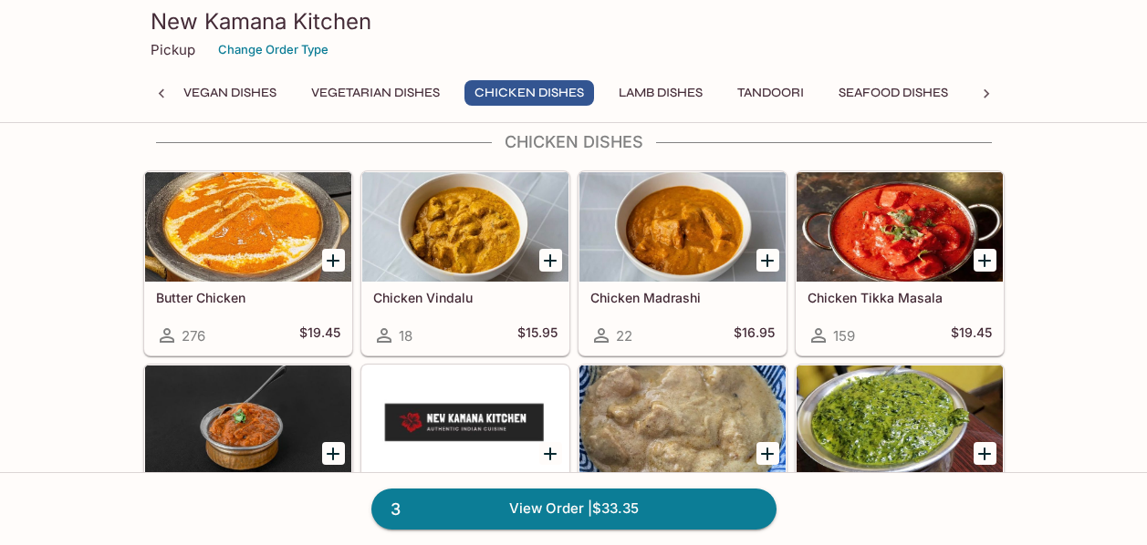
scroll to position [3260, 0]
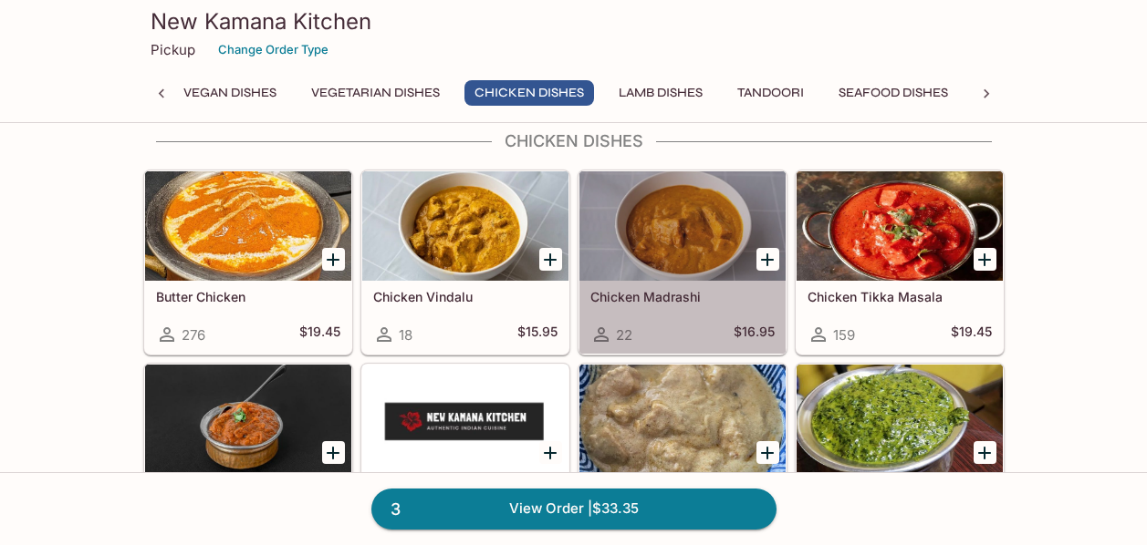
click at [719, 298] on h5 "Chicken Madrashi" at bounding box center [682, 297] width 184 height 16
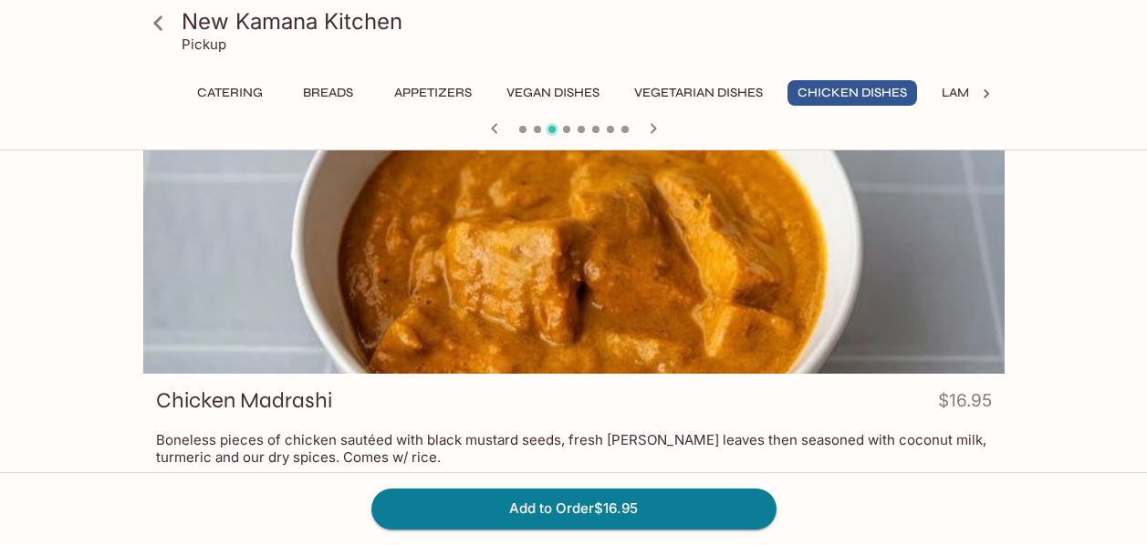
scroll to position [33, 0]
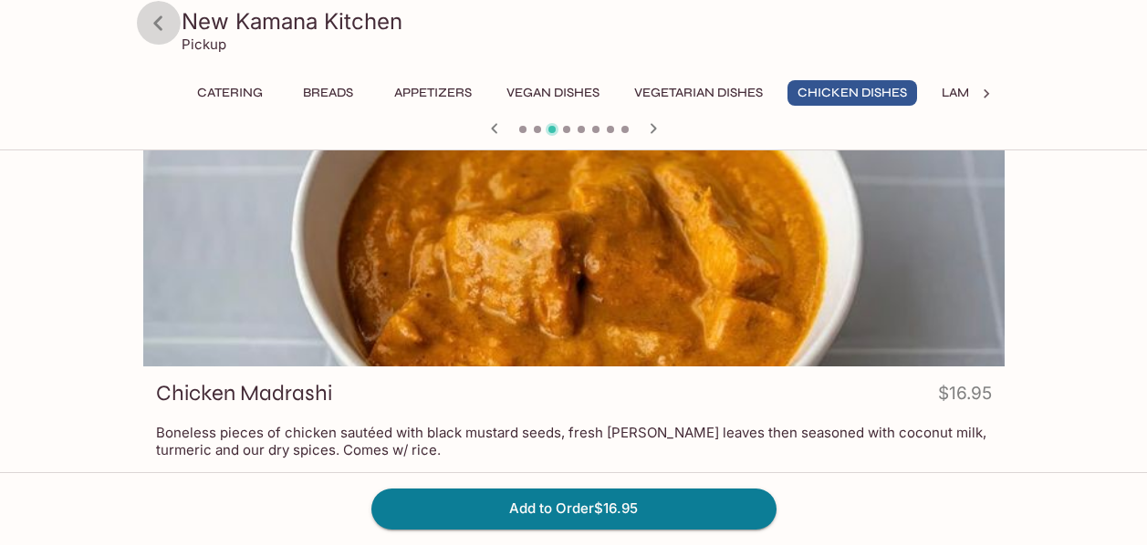
click at [155, 26] on icon at bounding box center [158, 23] width 32 height 32
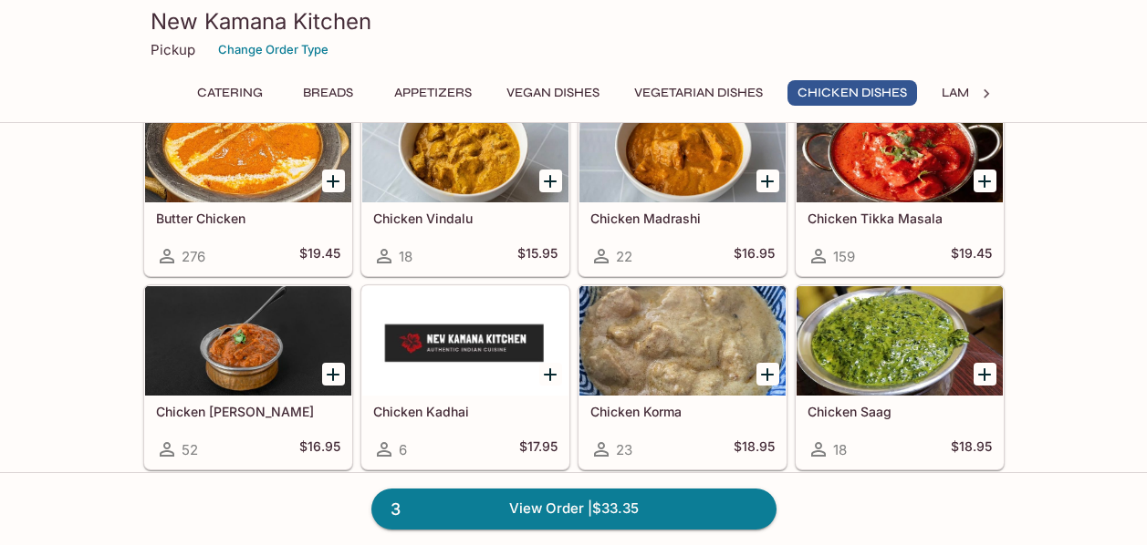
scroll to position [3331, 0]
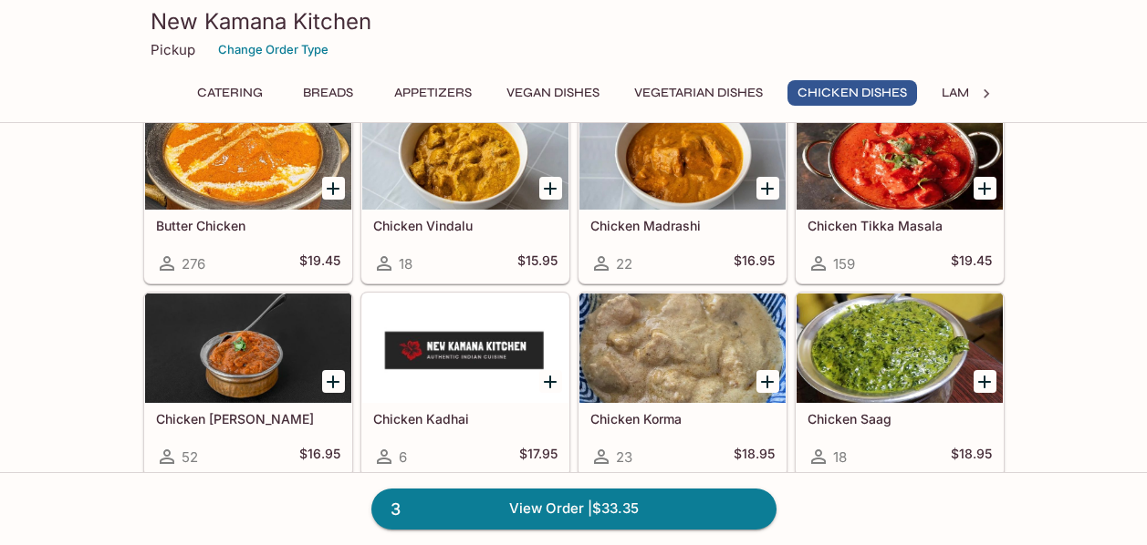
click at [914, 359] on div at bounding box center [899, 348] width 206 height 109
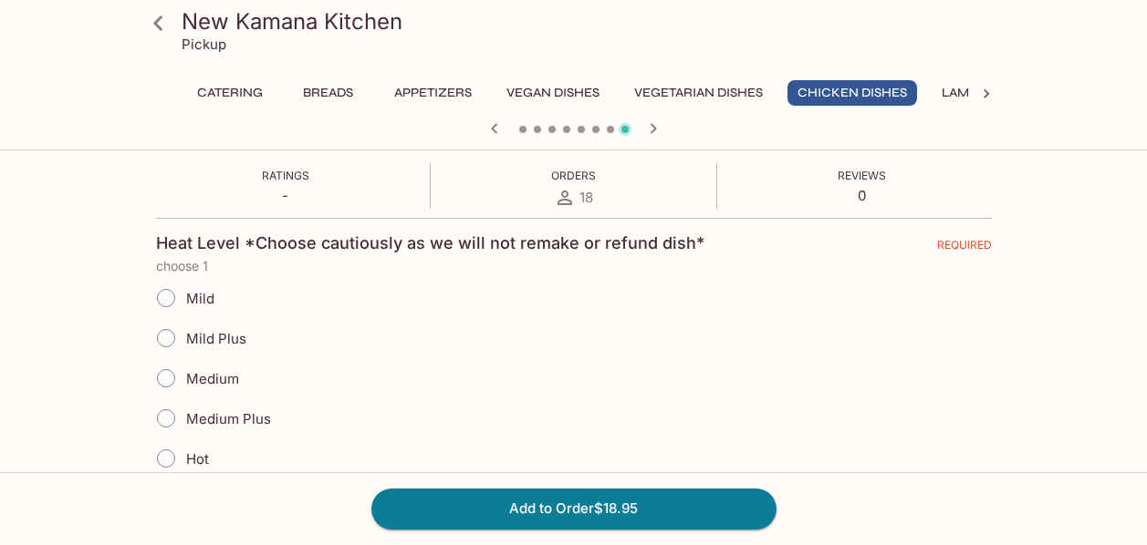
scroll to position [340, 0]
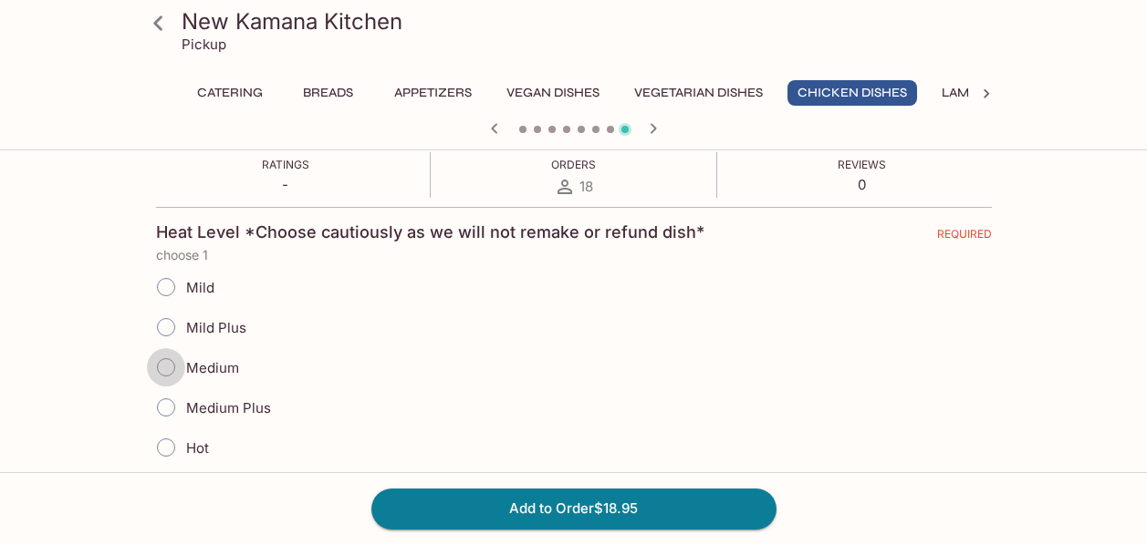
click at [164, 369] on input "Medium" at bounding box center [166, 367] width 38 height 38
radio input "true"
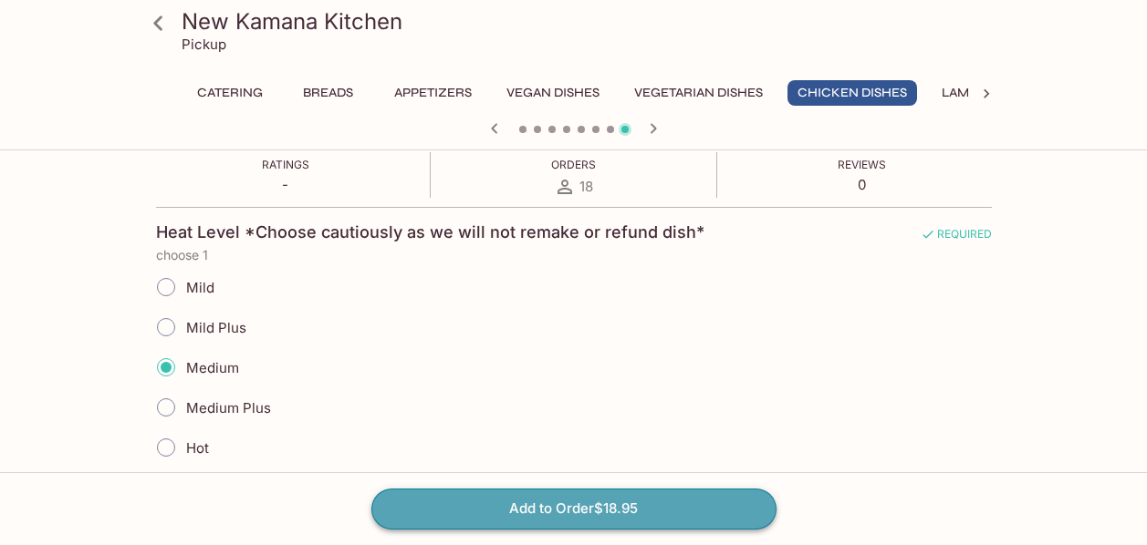
click at [569, 511] on button "Add to Order $18.95" at bounding box center [573, 509] width 405 height 40
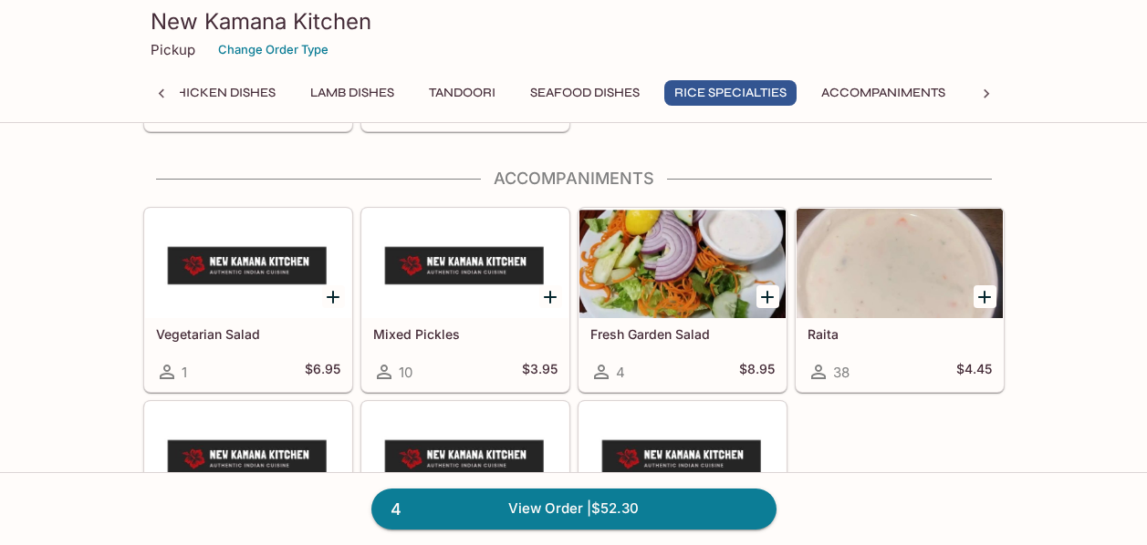
scroll to position [5302, 0]
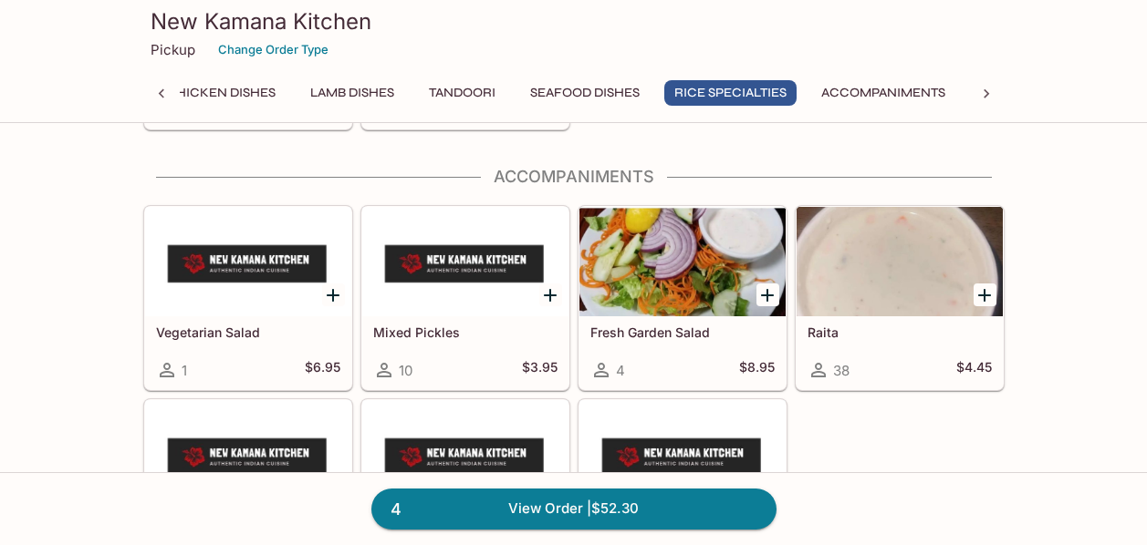
click at [502, 322] on div "Mixed Pickles 10 $3.95" at bounding box center [465, 353] width 206 height 73
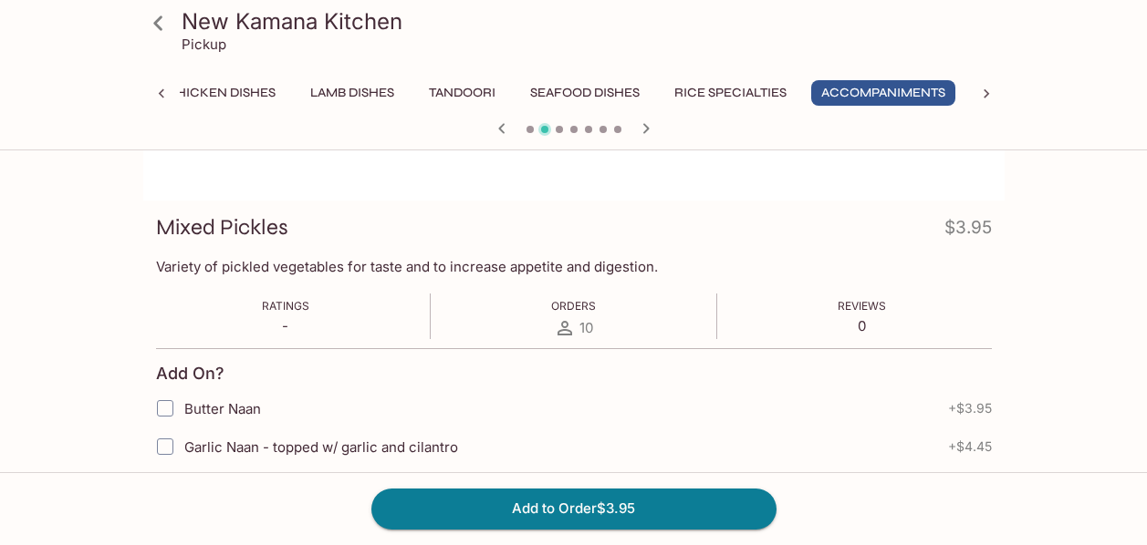
scroll to position [184, 0]
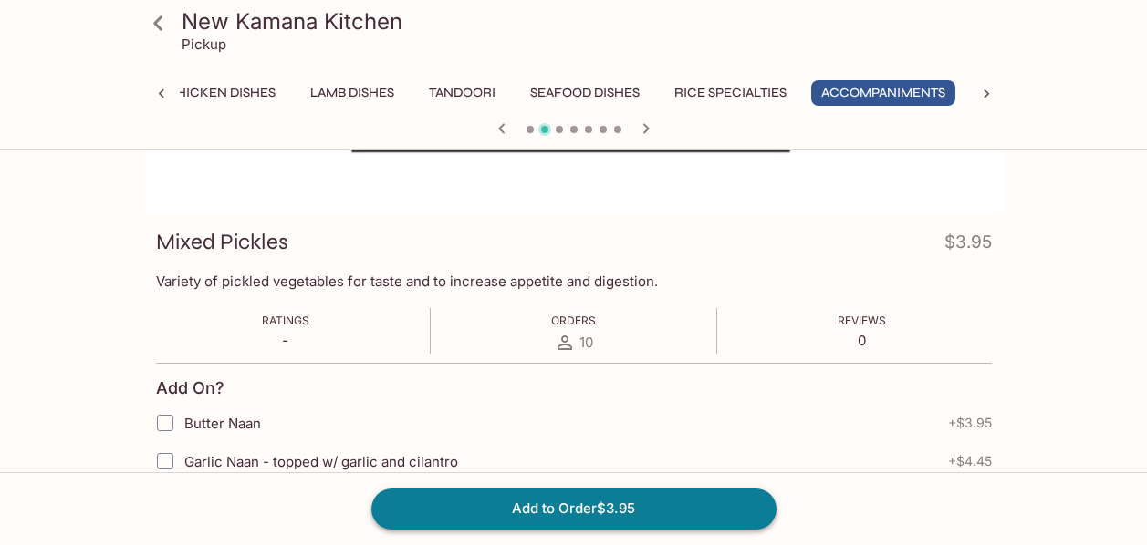
click at [597, 512] on button "Add to Order $3.95" at bounding box center [573, 509] width 405 height 40
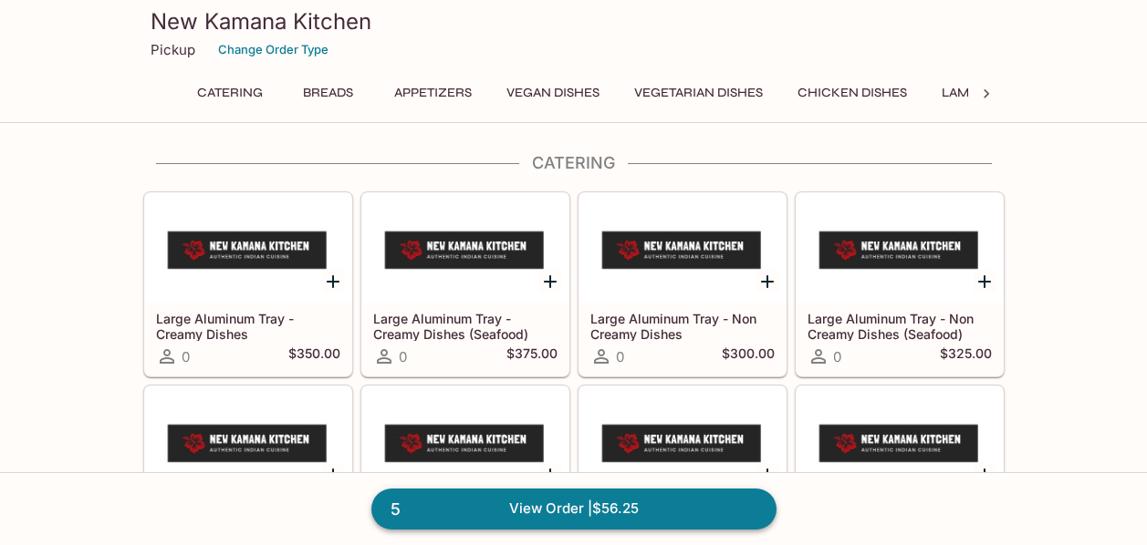
click at [731, 516] on link "5 View Order | $56.25" at bounding box center [573, 509] width 405 height 40
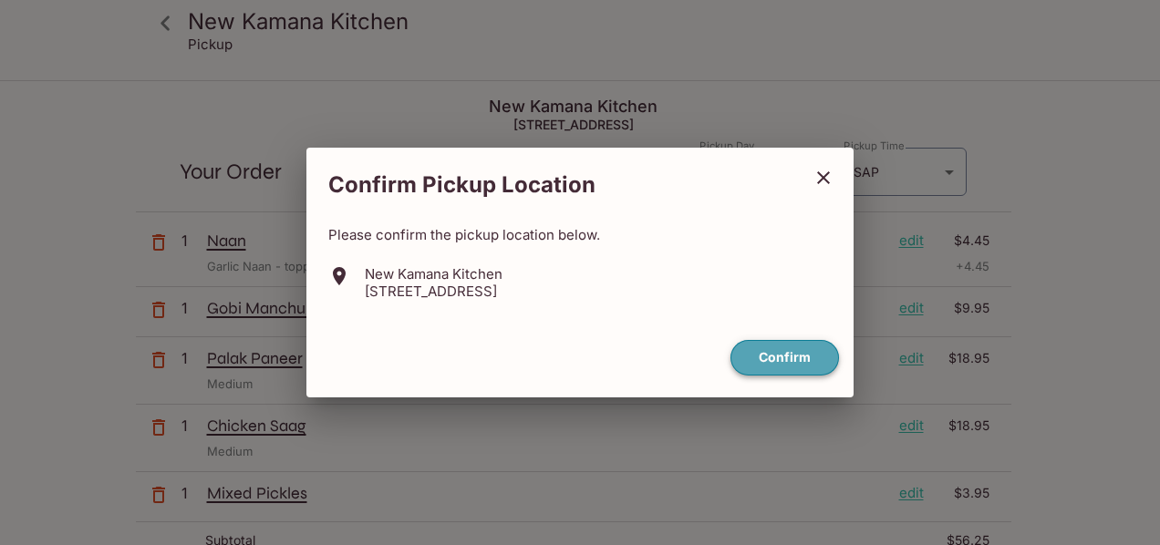
click at [795, 358] on button "Confirm" at bounding box center [785, 358] width 109 height 36
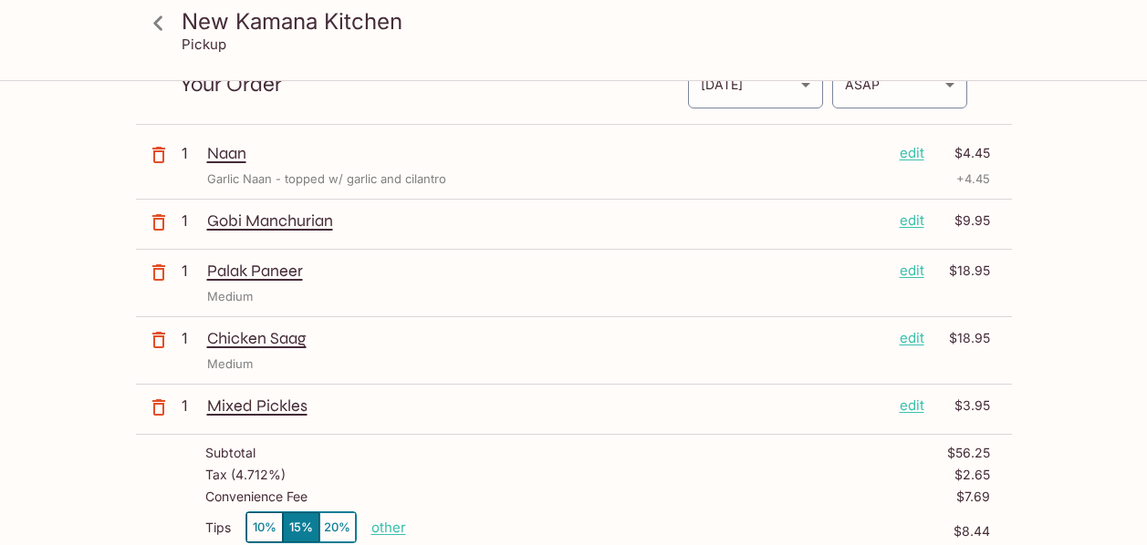
scroll to position [88, 0]
click at [159, 268] on icon "button" at bounding box center [158, 272] width 13 height 16
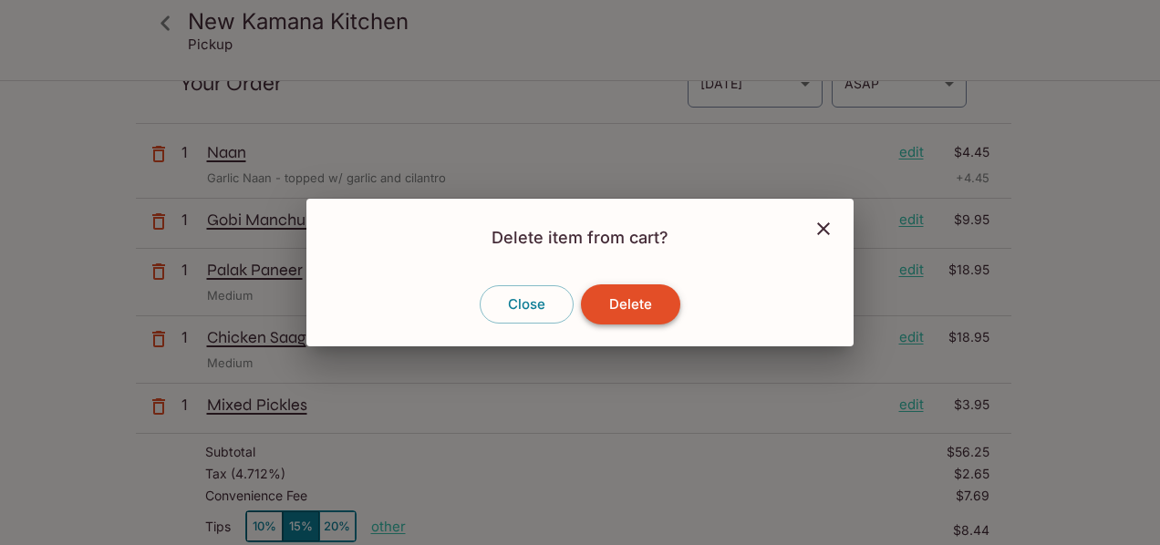
click at [627, 306] on button "Delete" at bounding box center [630, 305] width 99 height 40
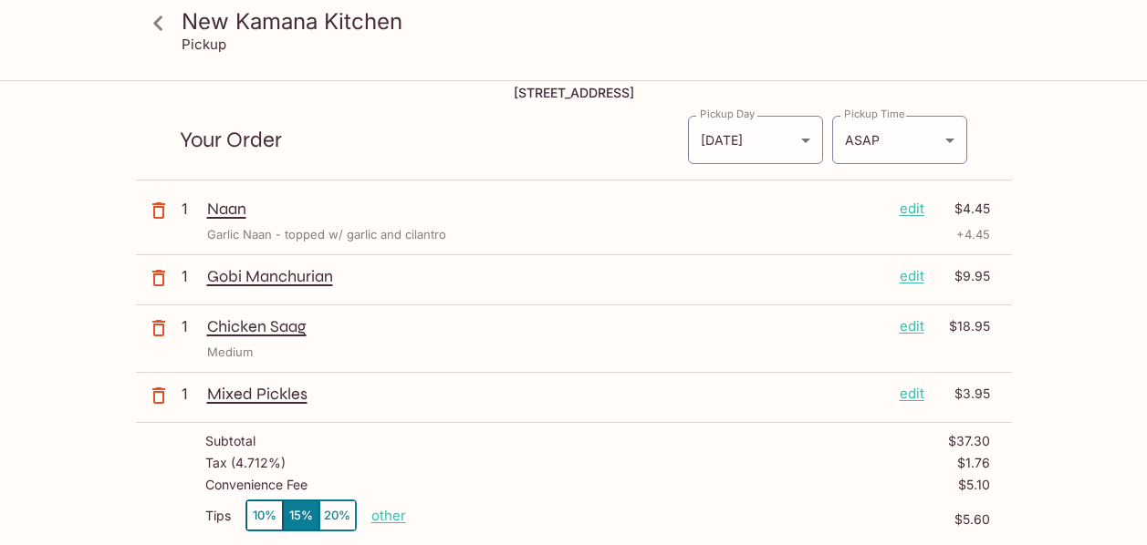
scroll to position [0, 0]
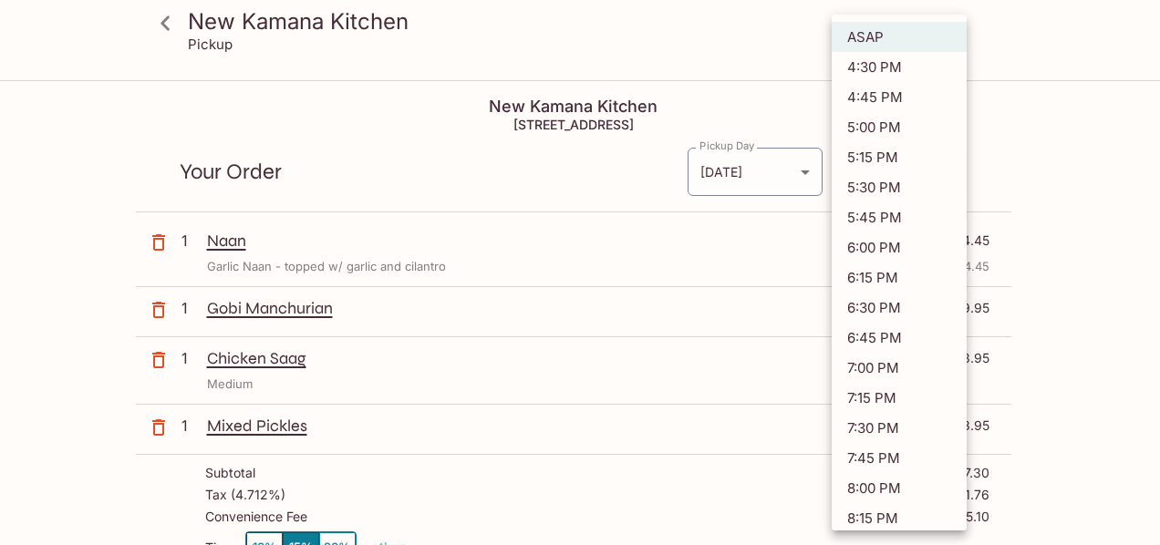
click at [955, 173] on body "New Kamana Kitchen Pickup New Kamana Kitchen [STREET_ADDRESS] Your Order Pickup…" at bounding box center [580, 354] width 1160 height 545
click at [897, 159] on li "5:15 PM" at bounding box center [899, 157] width 135 height 30
type input "[DATE]T03:15:59.000000Z"
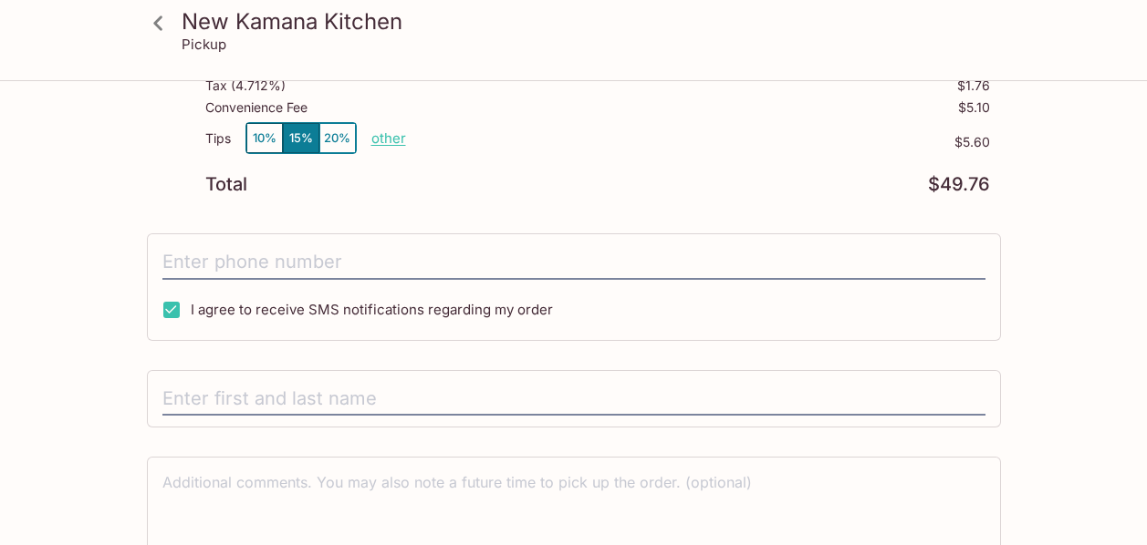
scroll to position [413, 0]
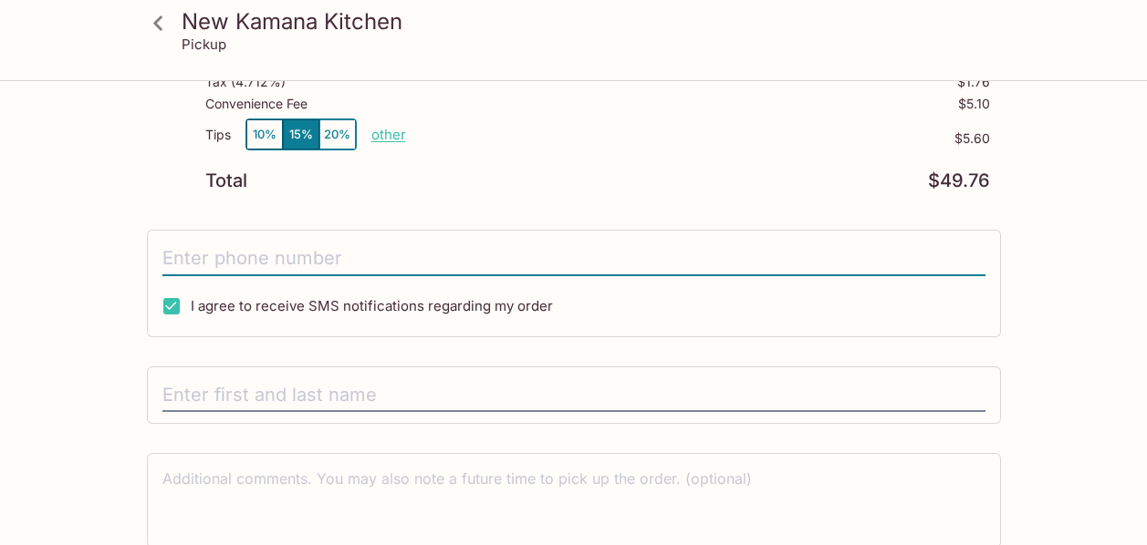
click at [420, 257] on input "tel" at bounding box center [573, 259] width 823 height 35
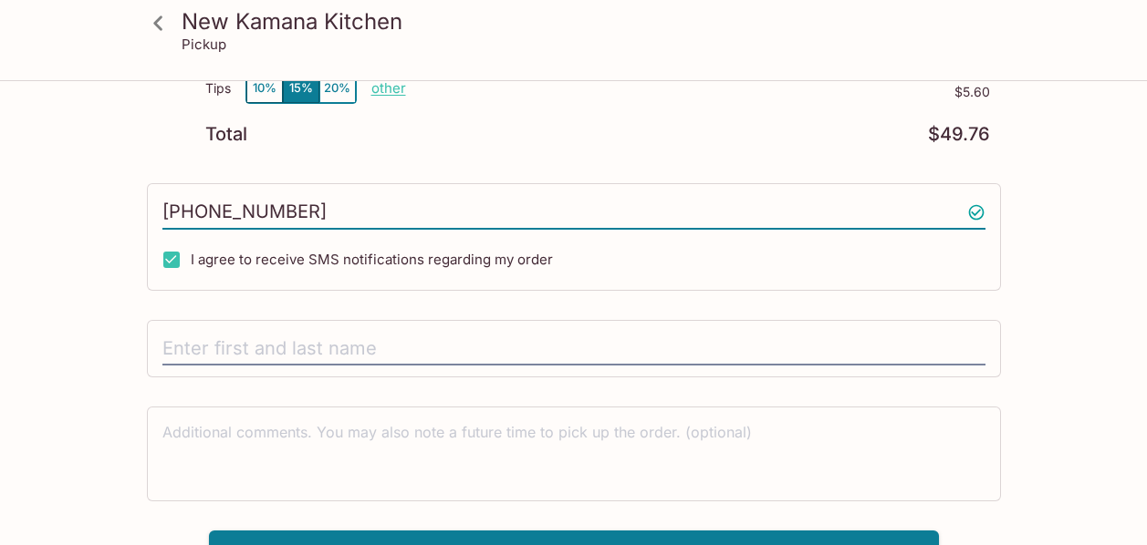
scroll to position [462, 0]
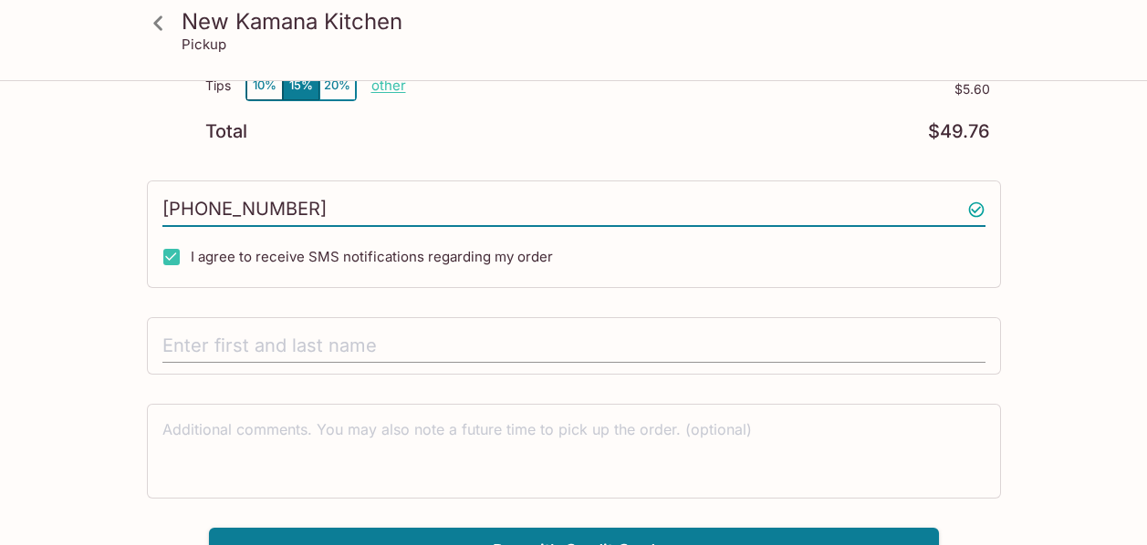
type input "[PHONE_NUMBER]"
click at [514, 346] on input "text" at bounding box center [573, 346] width 823 height 35
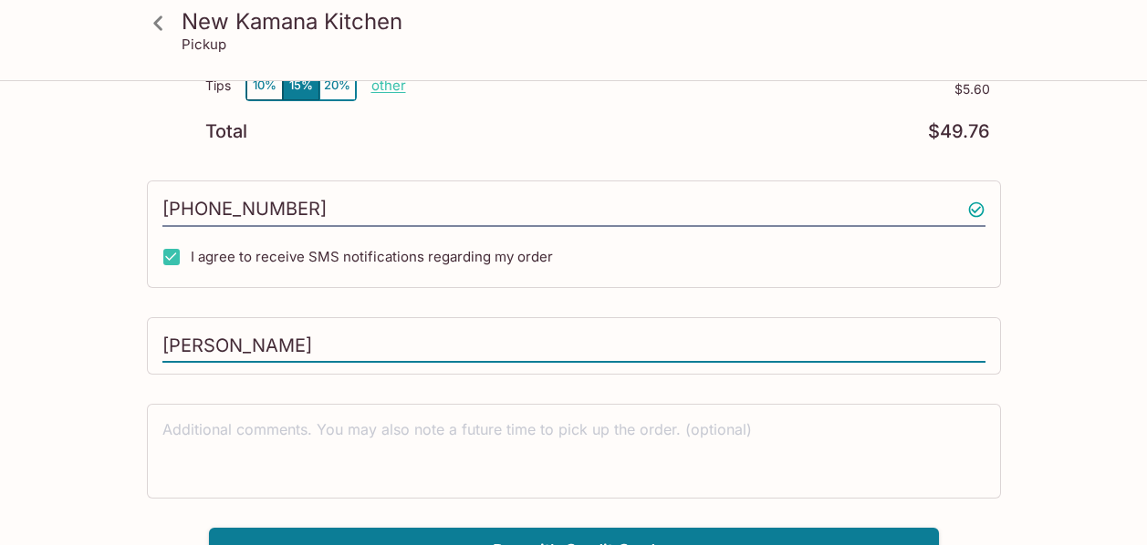
scroll to position [491, 0]
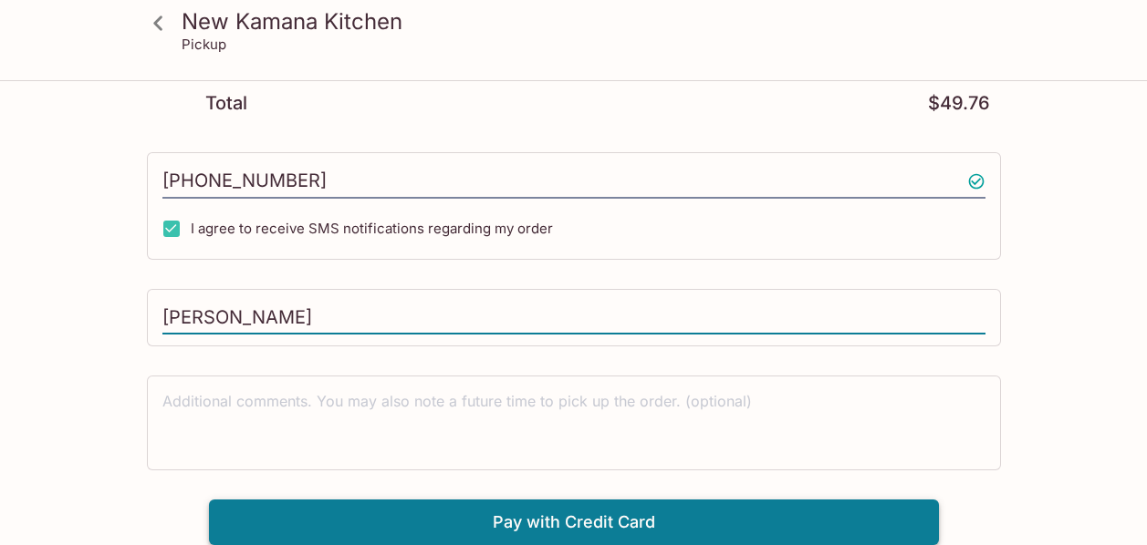
type input "[PERSON_NAME]"
click at [606, 518] on button "Pay with Credit Card" at bounding box center [574, 523] width 730 height 46
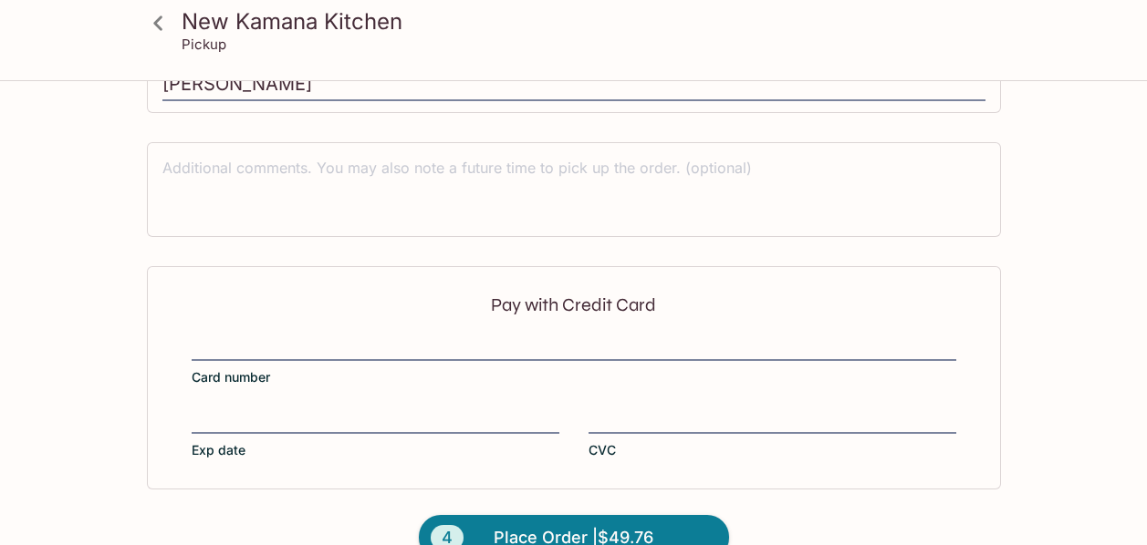
scroll to position [764, 0]
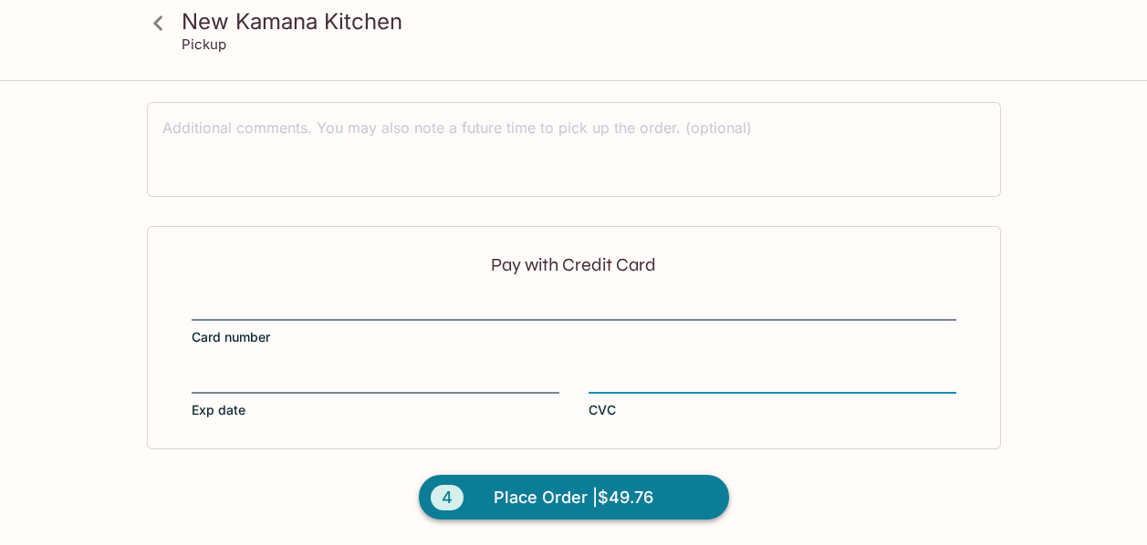
click at [574, 491] on span "Place Order | $49.76" at bounding box center [573, 497] width 160 height 29
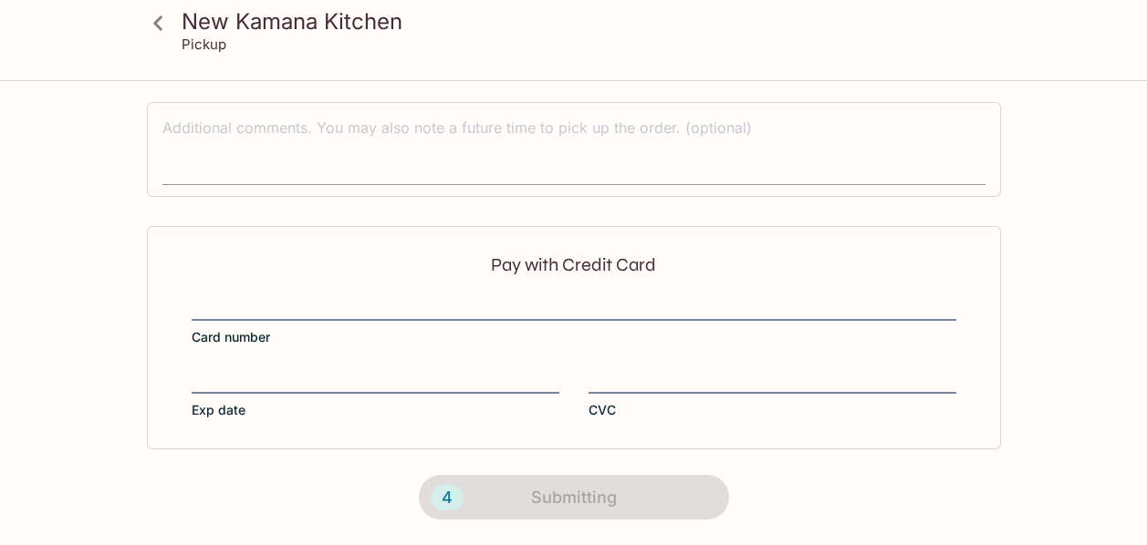
scroll to position [514, 0]
